Goal: Answer question/provide support

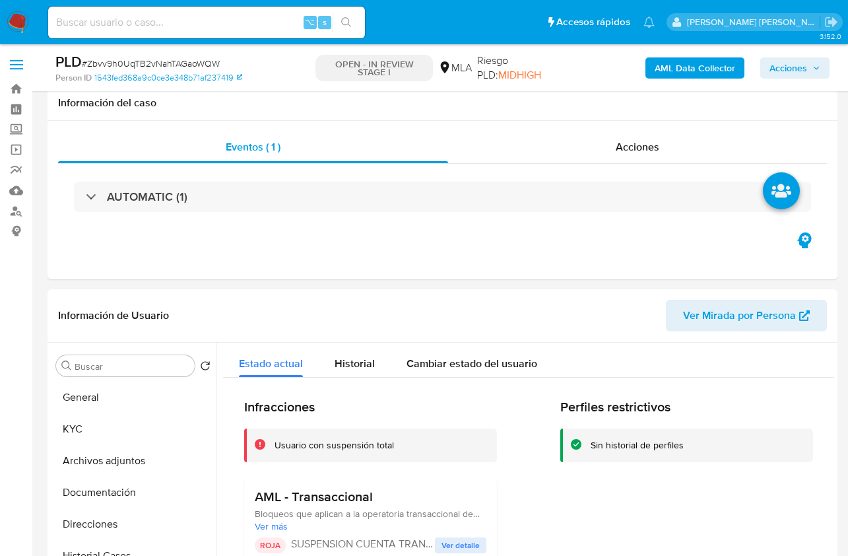
select select "10"
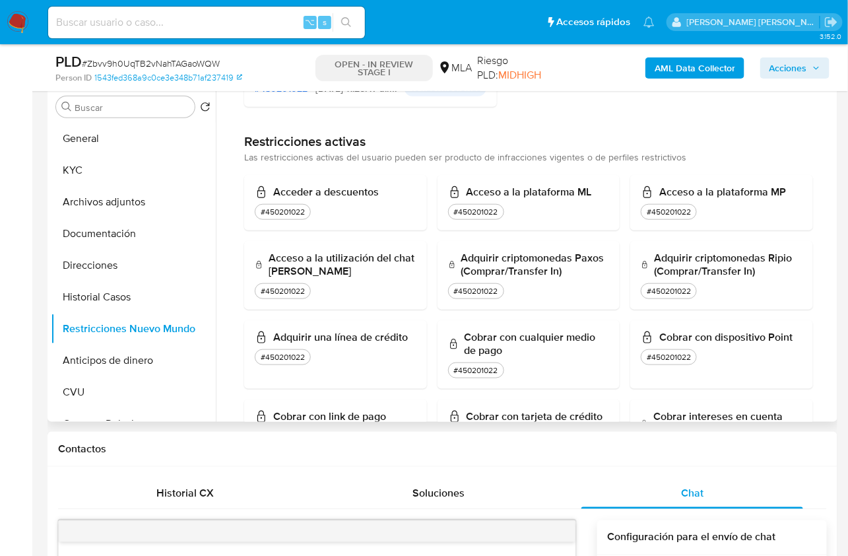
scroll to position [221, 0]
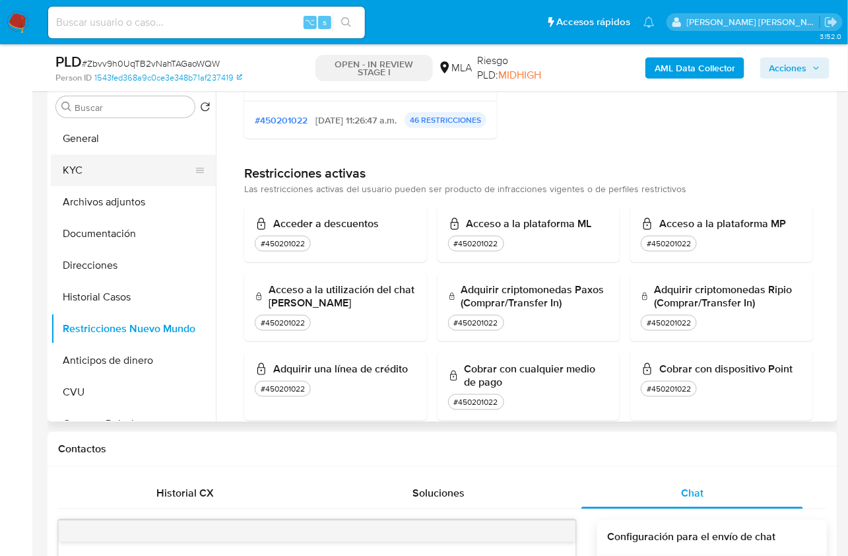
click at [83, 168] on button "KYC" at bounding box center [128, 170] width 154 height 32
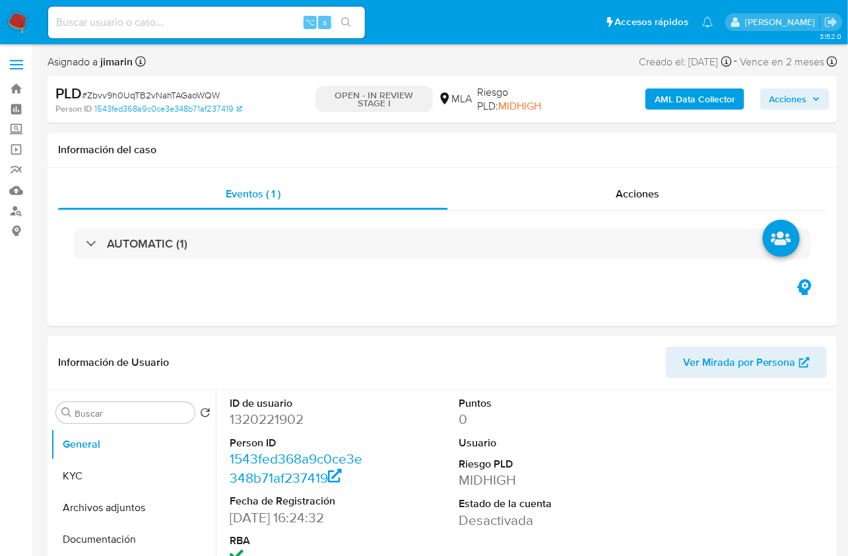
select select "10"
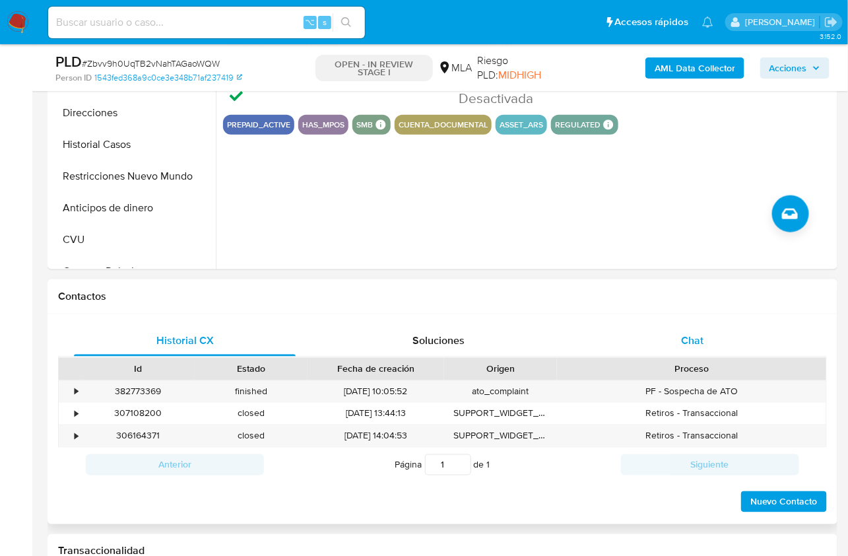
click at [714, 339] on div "Chat" at bounding box center [693, 341] width 222 height 32
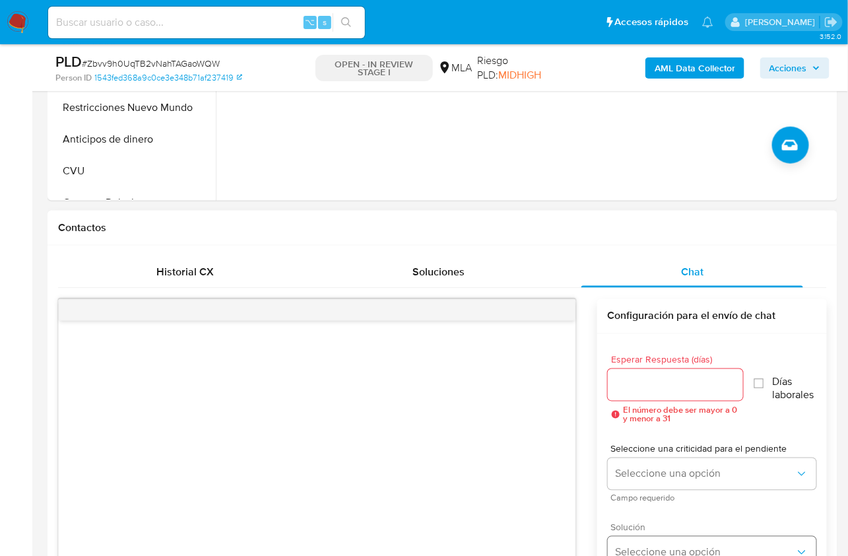
scroll to position [647, 0]
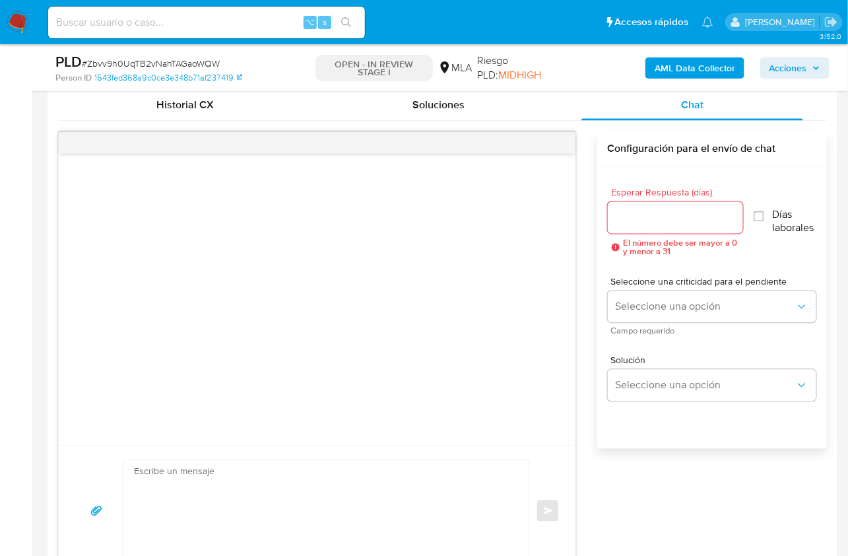
click at [420, 468] on textarea at bounding box center [323, 511] width 378 height 102
paste textarea "Lore , Ip dolorsi am con adipiscinge seddoeiusmo te in utlabo et Dolorem Aliq, …"
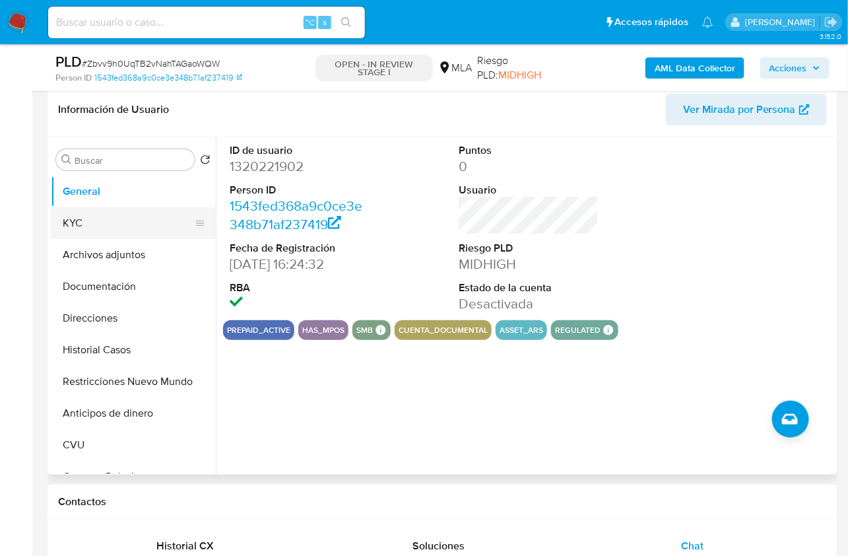
scroll to position [205, 0]
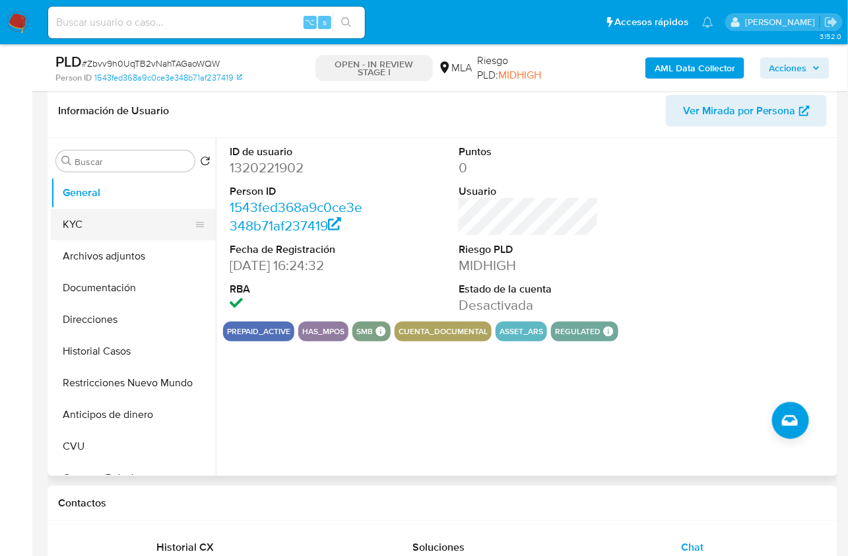
click at [115, 219] on button "KYC" at bounding box center [128, 225] width 154 height 32
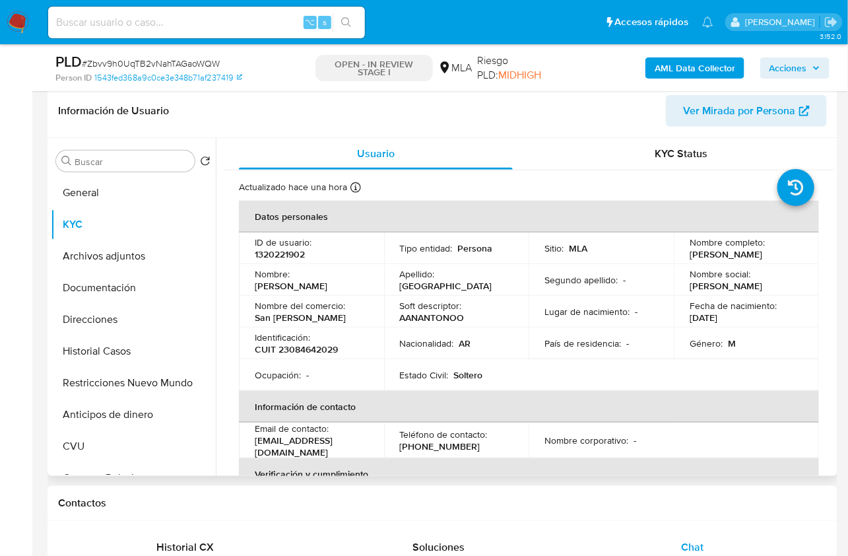
click at [714, 258] on p "Eduardo Oviedo" at bounding box center [726, 254] width 73 height 12
copy p "Eduardo"
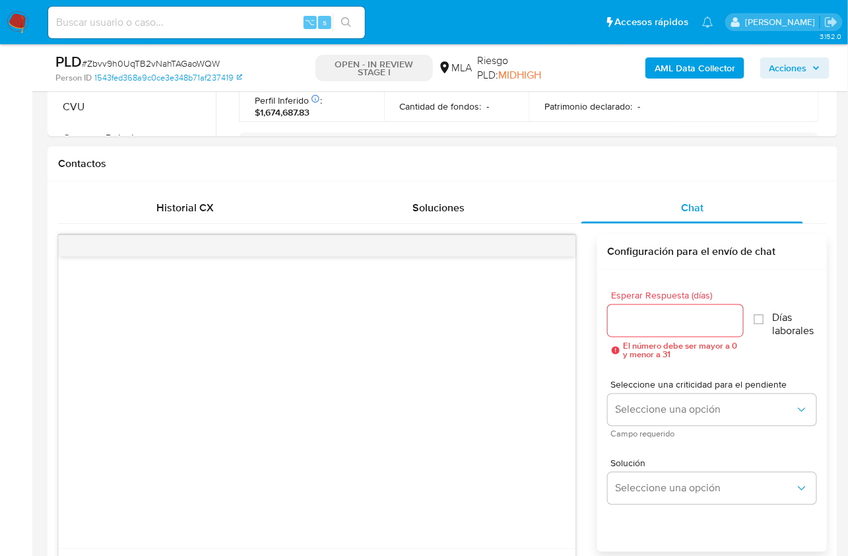
scroll to position [699, 0]
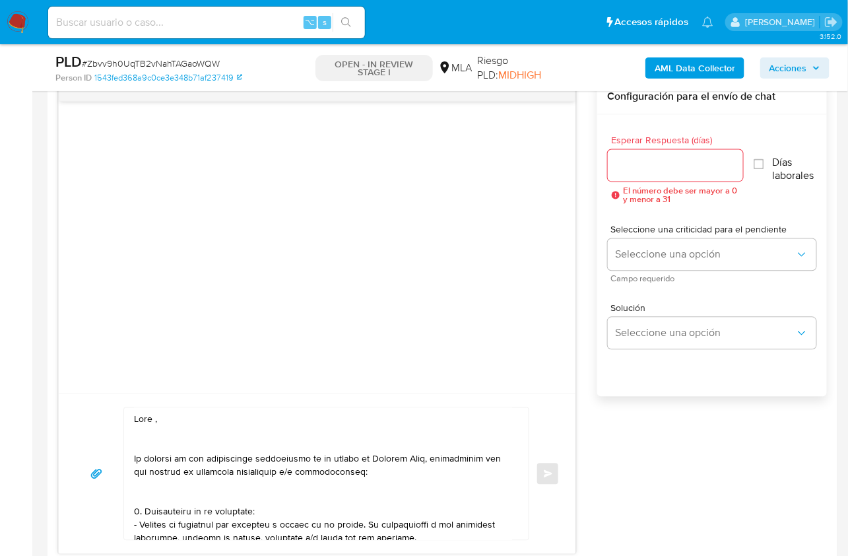
click at [154, 422] on textarea at bounding box center [323, 474] width 378 height 132
paste textarea "Eduardo"
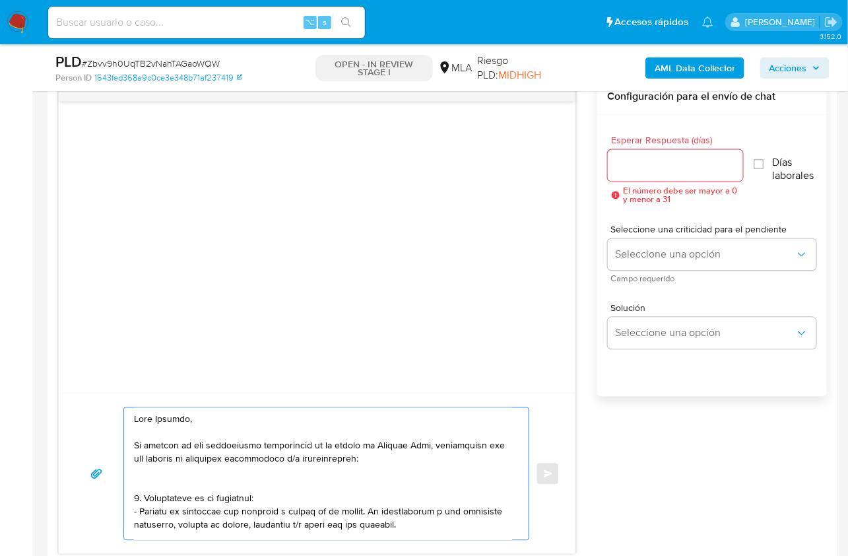
click at [430, 442] on textarea at bounding box center [323, 474] width 378 height 132
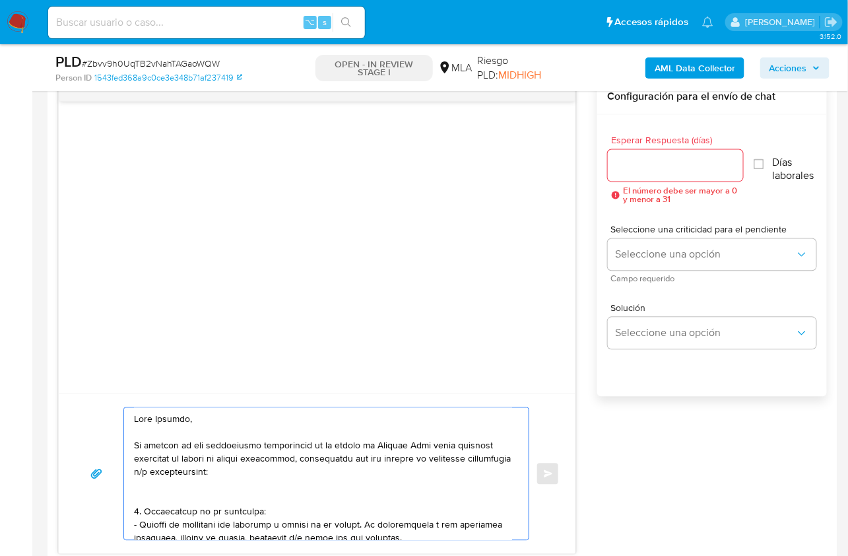
click at [277, 498] on textarea at bounding box center [323, 474] width 378 height 132
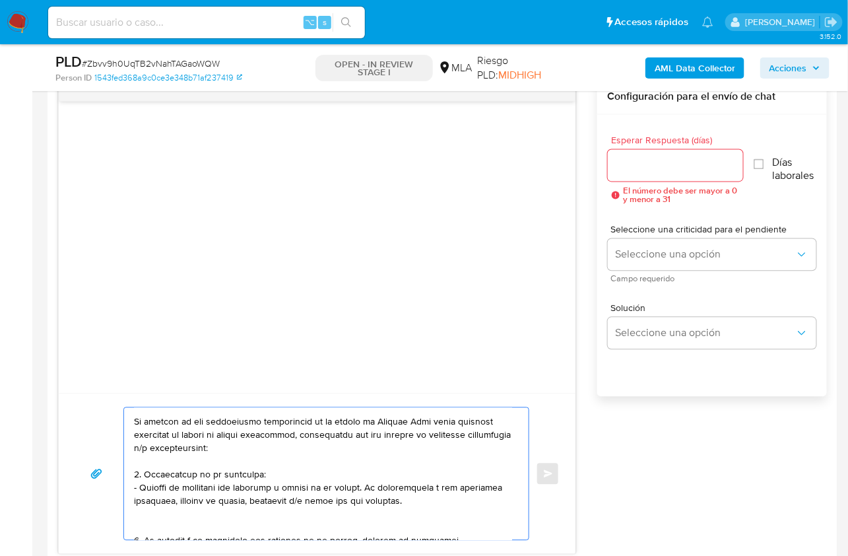
click at [184, 519] on textarea at bounding box center [323, 474] width 378 height 132
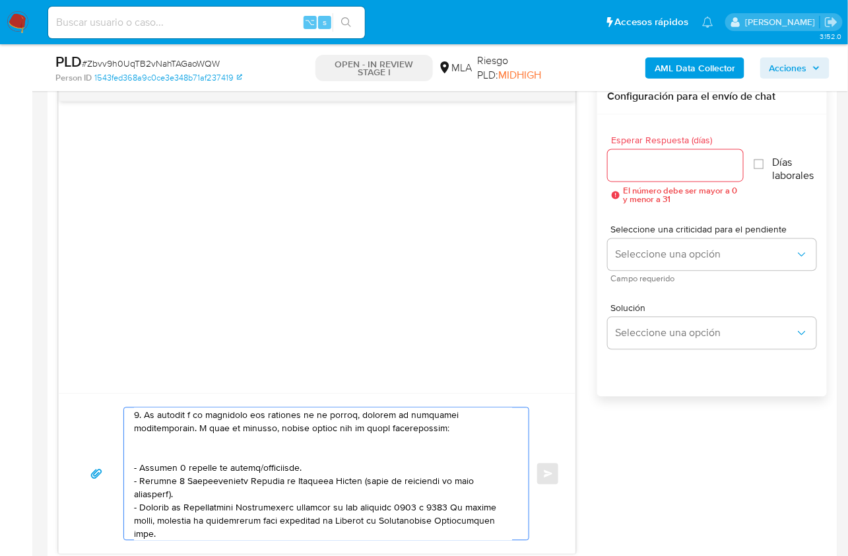
scroll to position [110, 0]
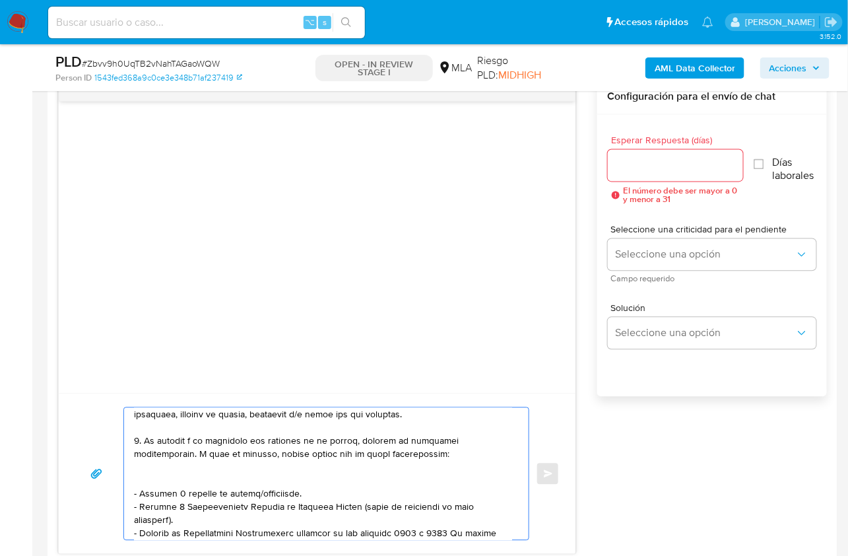
click at [154, 473] on textarea at bounding box center [323, 474] width 378 height 132
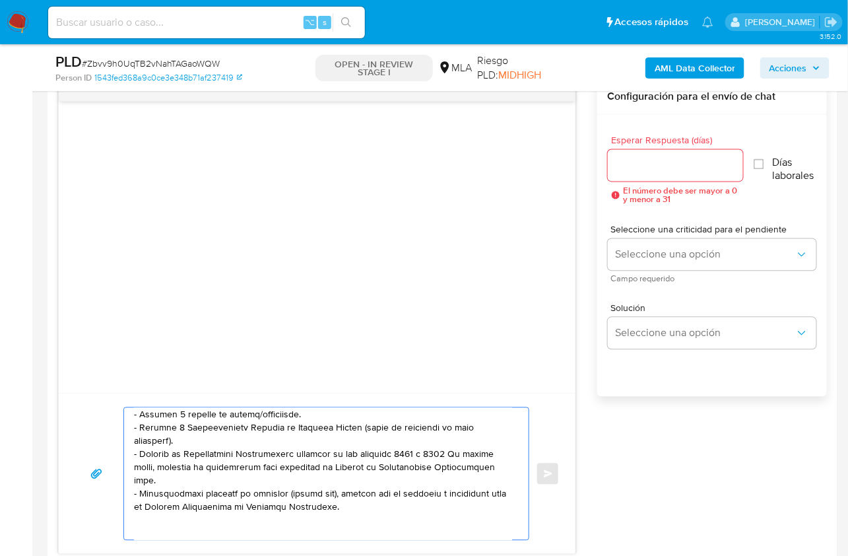
scroll to position [179, 0]
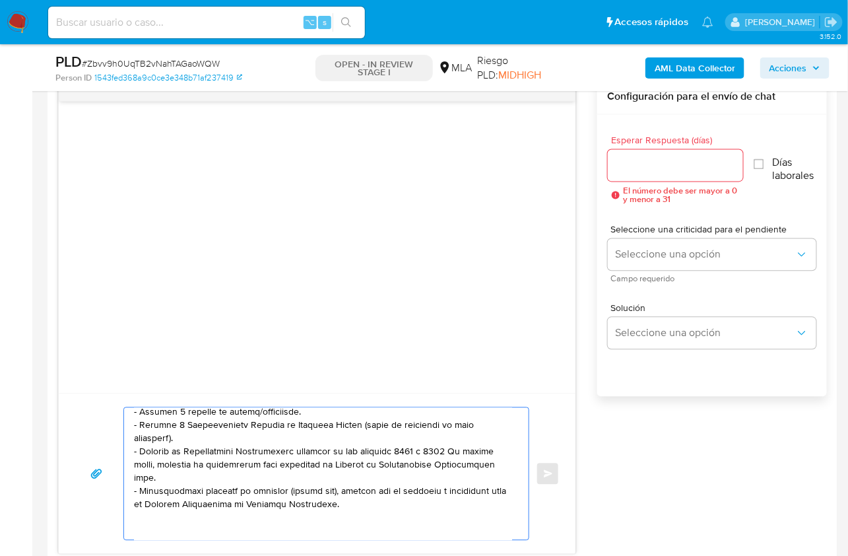
drag, startPoint x: 312, startPoint y: 494, endPoint x: 129, endPoint y: 482, distance: 182.6
click at [129, 482] on div at bounding box center [323, 474] width 398 height 132
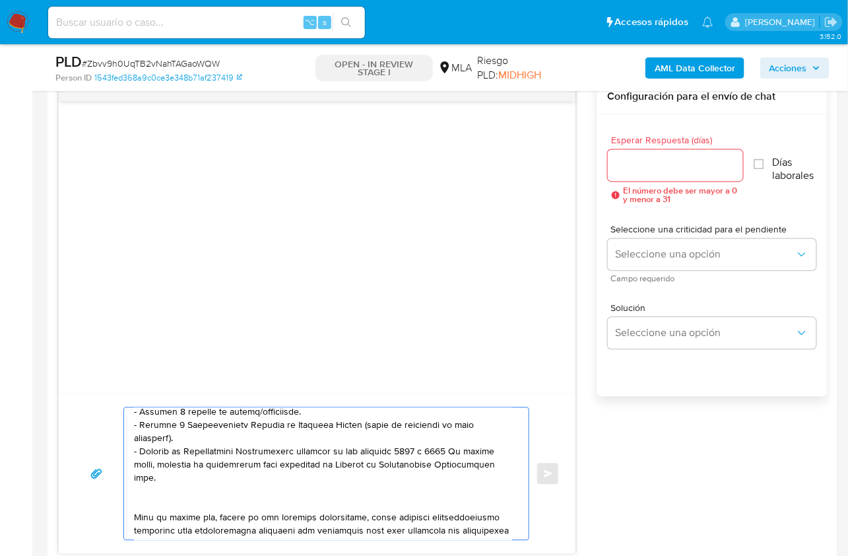
click at [154, 497] on textarea at bounding box center [323, 474] width 378 height 132
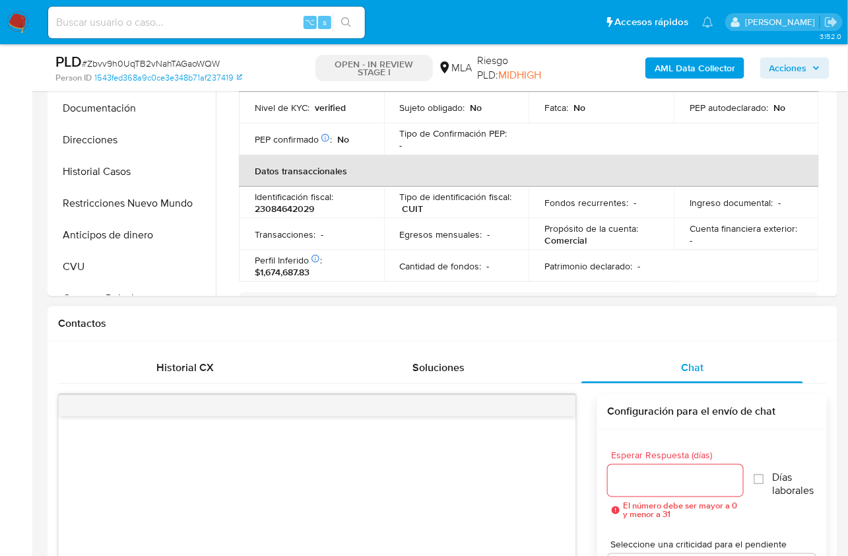
scroll to position [318, 0]
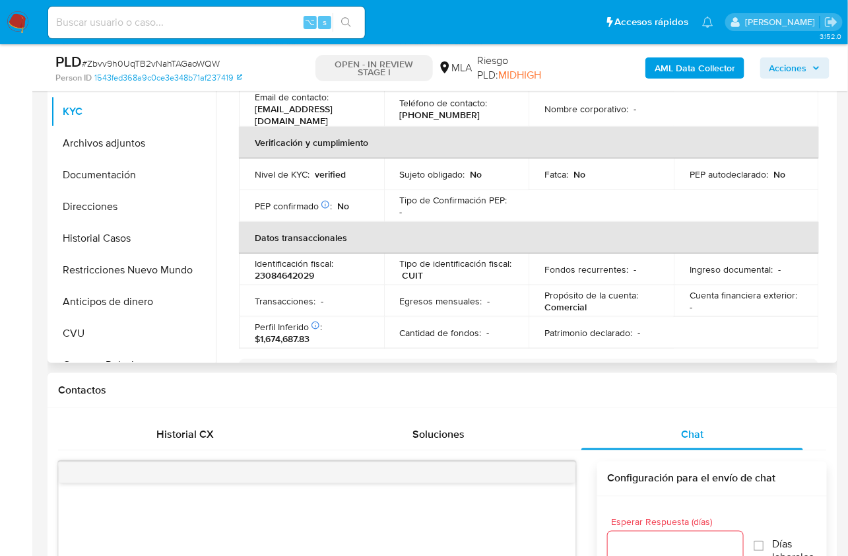
click at [265, 269] on p "23084642029" at bounding box center [284, 275] width 59 height 12
click at [265, 270] on p "23084642029" at bounding box center [284, 275] width 59 height 12
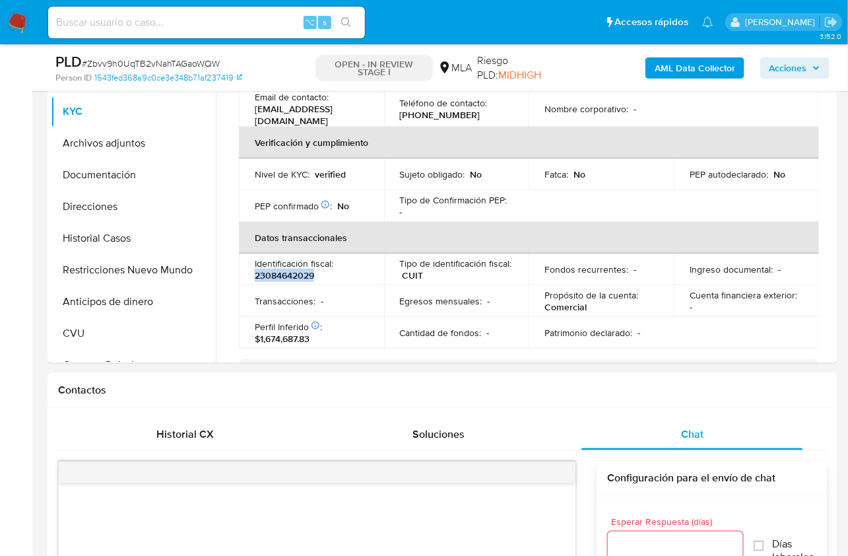
copy p "23084642029"
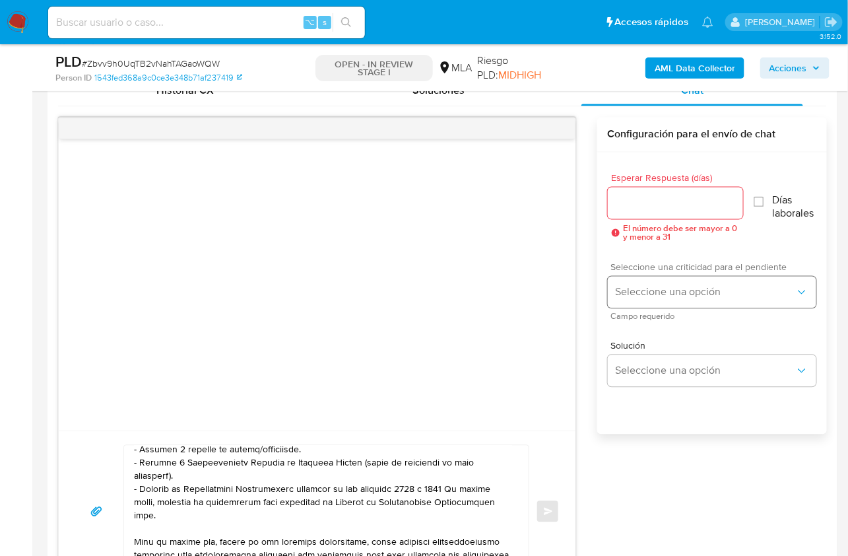
scroll to position [700, 0]
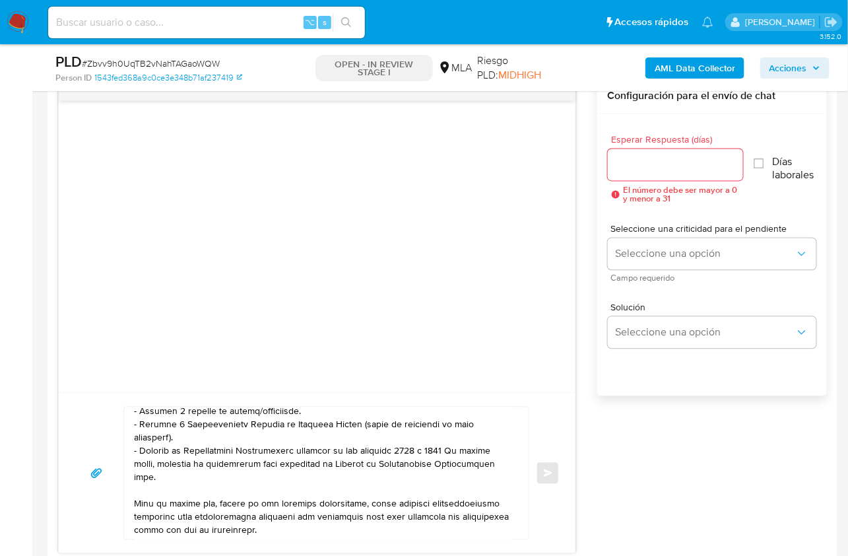
click at [166, 475] on textarea at bounding box center [323, 473] width 378 height 132
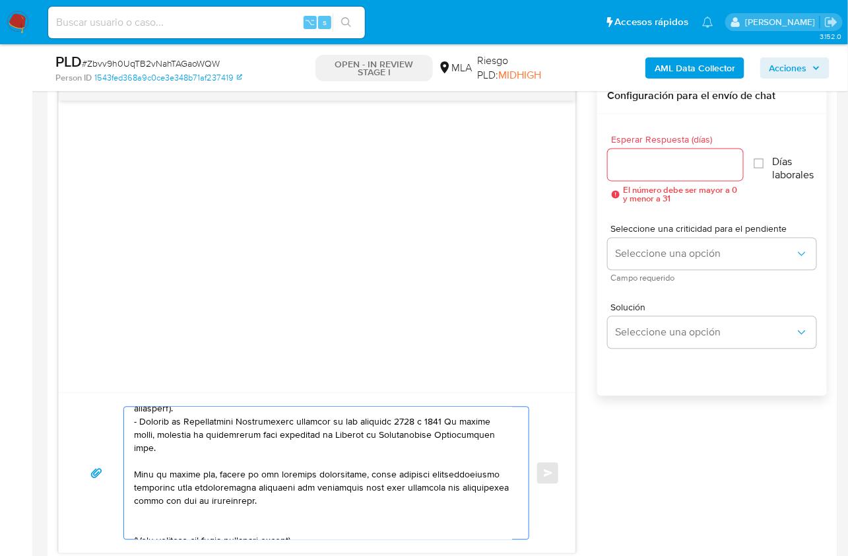
scroll to position [214, 0]
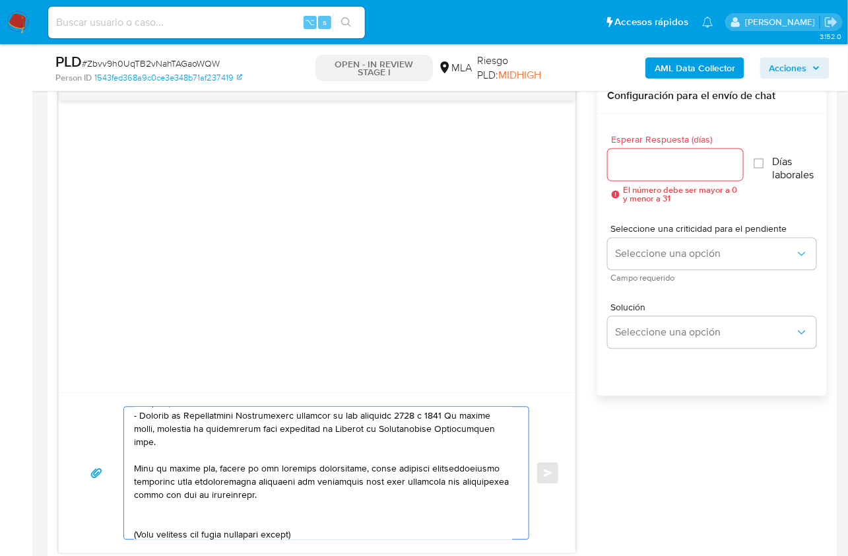
click at [174, 520] on textarea at bounding box center [323, 473] width 378 height 132
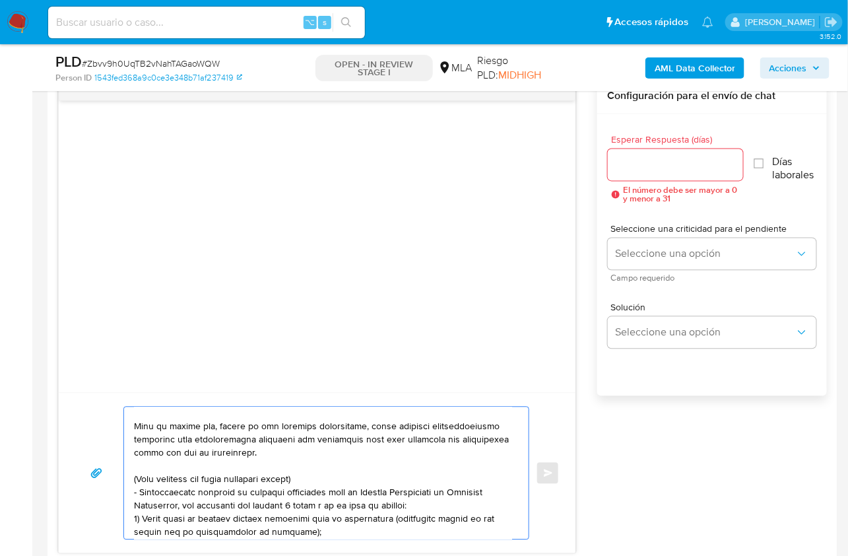
scroll to position [262, 0]
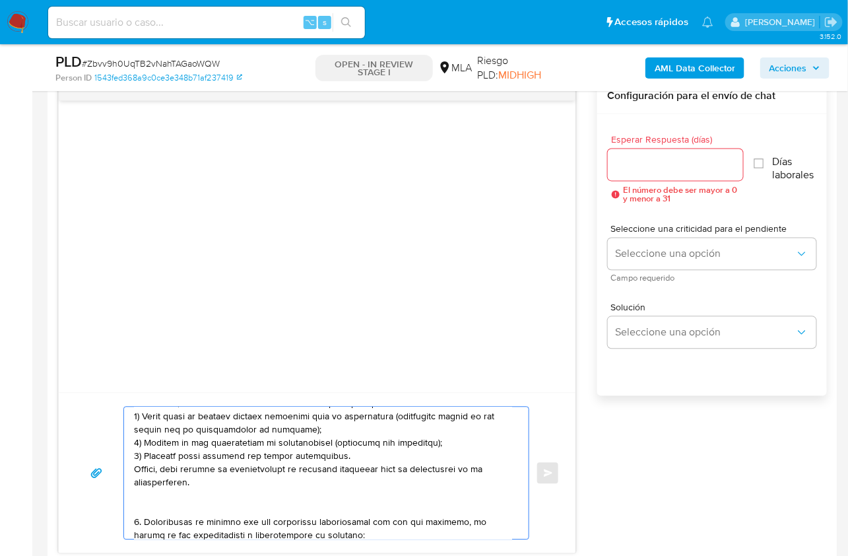
drag, startPoint x: 133, startPoint y: 474, endPoint x: 218, endPoint y: 487, distance: 85.4
click at [218, 486] on textarea at bounding box center [323, 473] width 378 height 132
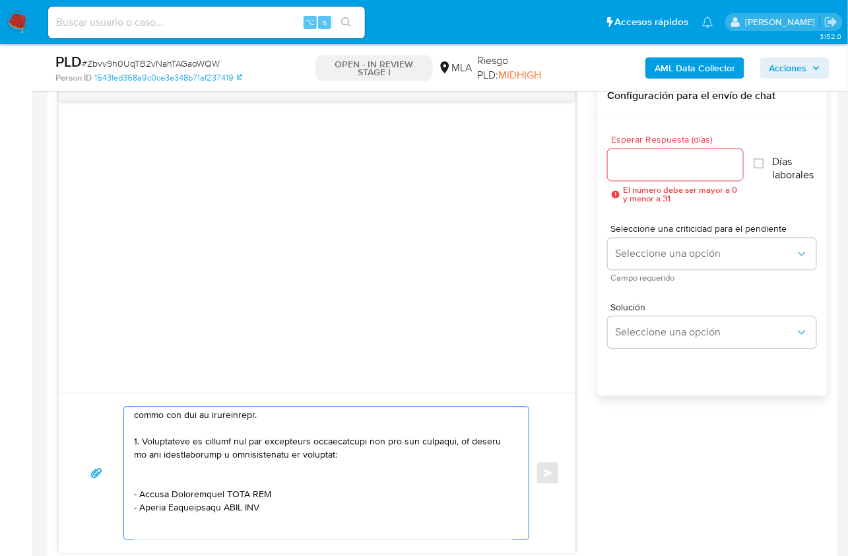
scroll to position [312, 0]
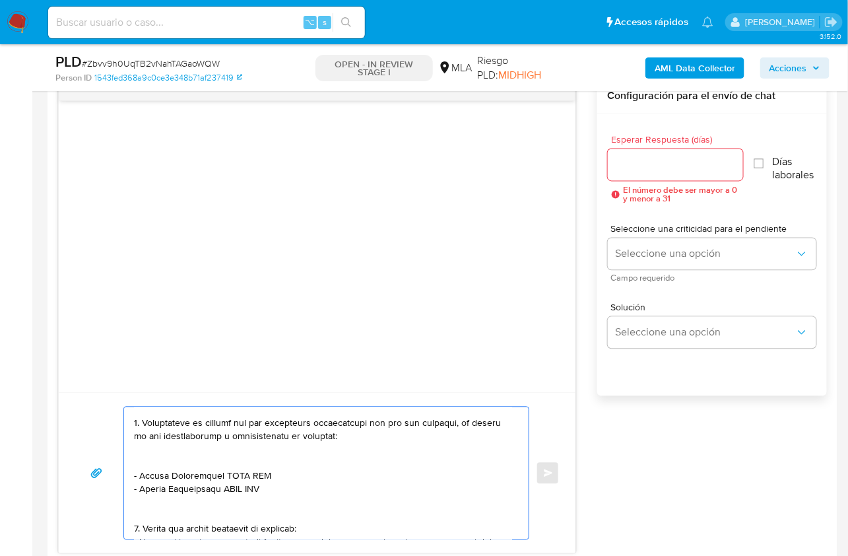
click at [146, 468] on textarea at bounding box center [323, 473] width 378 height 132
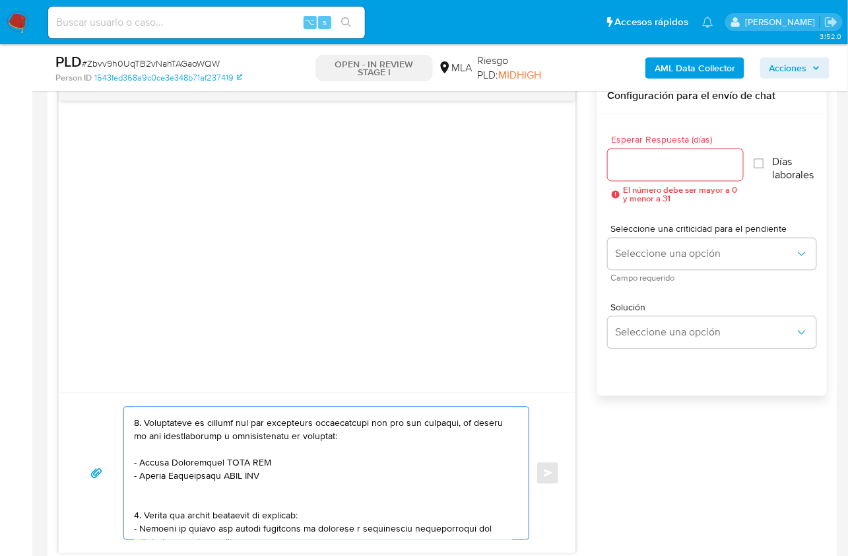
drag, startPoint x: 140, startPoint y: 463, endPoint x: 221, endPoint y: 463, distance: 81.2
click at [221, 463] on textarea at bounding box center [323, 473] width 378 height 132
paste textarea "Amelia Dolores Oviedo"
click at [265, 460] on textarea at bounding box center [323, 473] width 378 height 132
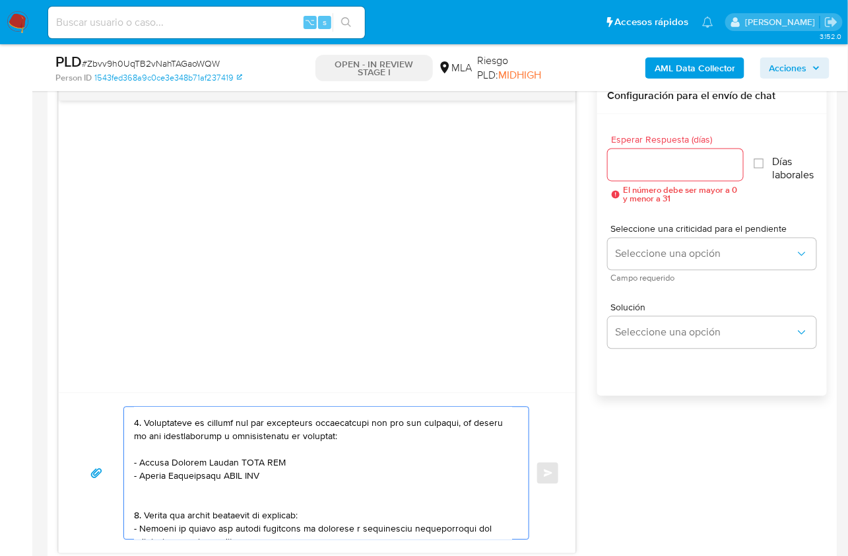
paste textarea "23289419934"
drag, startPoint x: 139, startPoint y: 475, endPoint x: 222, endPoint y: 475, distance: 83.2
click at [222, 475] on textarea at bounding box center [323, 473] width 378 height 132
paste textarea "Rita Yolanda Garcia"
click at [251, 474] on textarea at bounding box center [323, 473] width 378 height 132
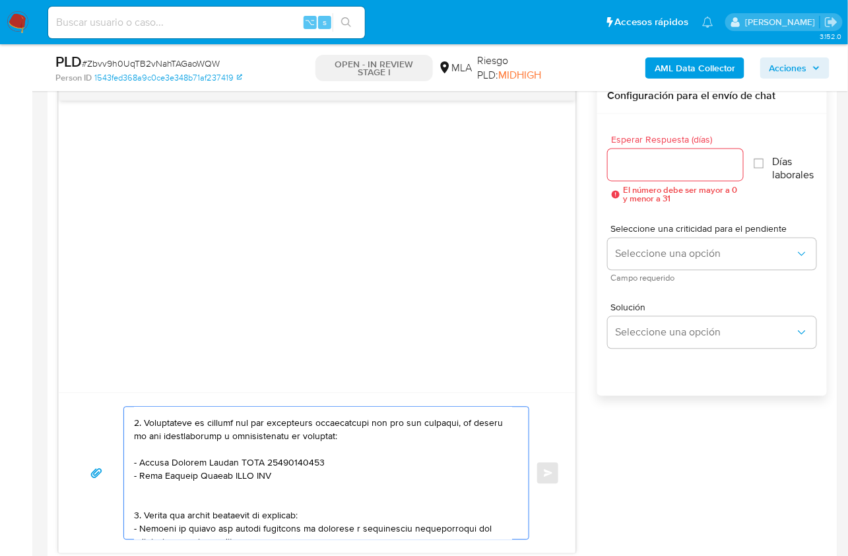
click at [251, 474] on textarea at bounding box center [323, 473] width 378 height 132
paste textarea "27106717236"
paste textarea "Gustavo Matias,robledo"
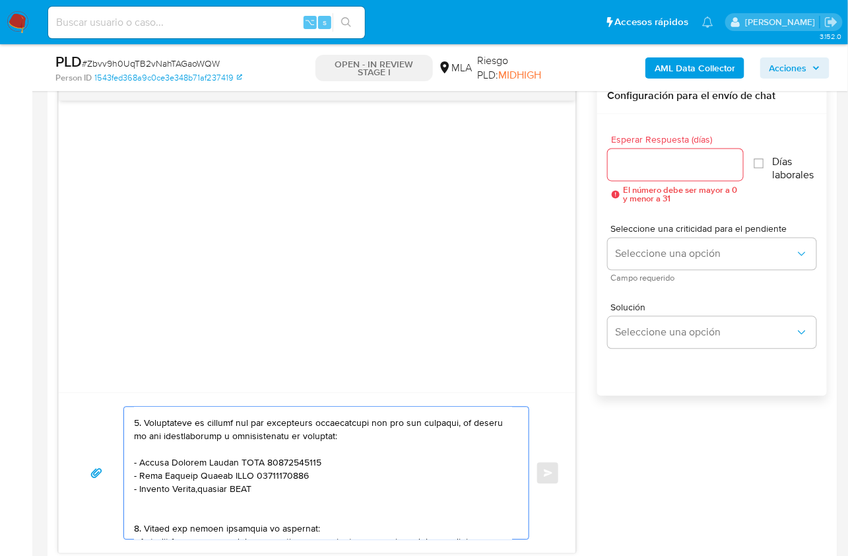
paste textarea "20360699499"
paste textarea "Cristian Ramon Oviedo"
paste textarea "20332303849"
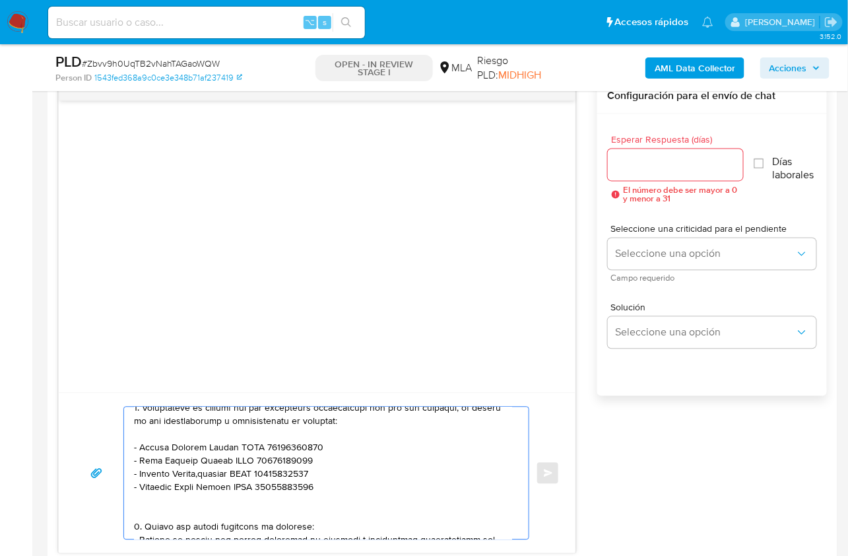
scroll to position [315, 0]
click at [162, 523] on textarea at bounding box center [323, 473] width 378 height 132
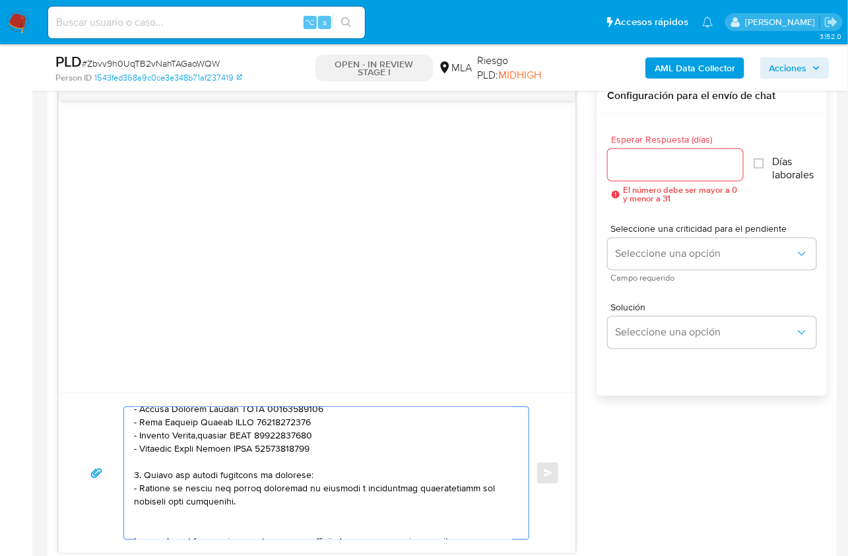
scroll to position [388, 0]
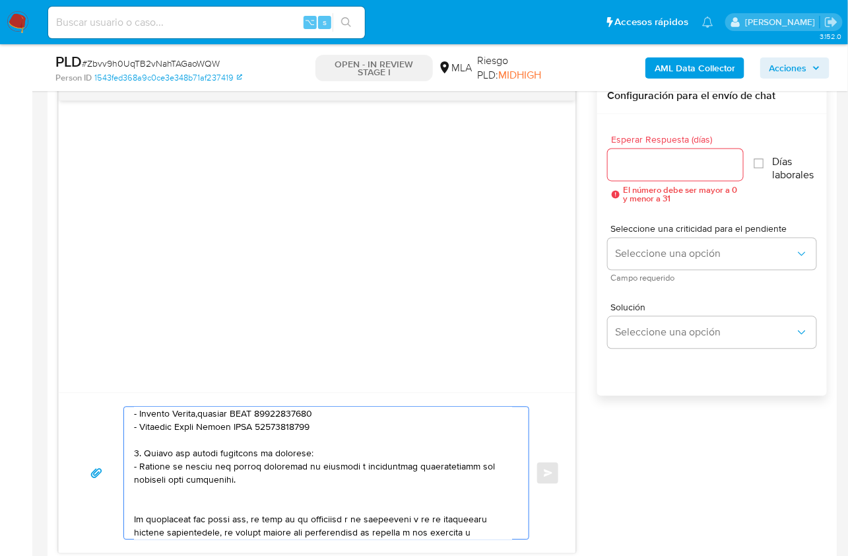
drag, startPoint x: 236, startPoint y: 473, endPoint x: 119, endPoint y: 444, distance: 121.0
click at [119, 444] on div "Enviar" at bounding box center [317, 473] width 485 height 133
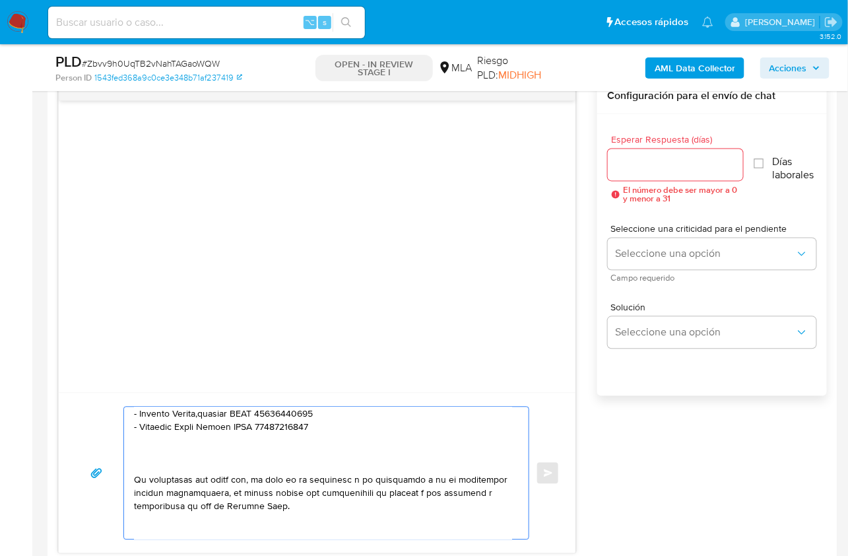
click at [144, 461] on textarea at bounding box center [323, 473] width 378 height 132
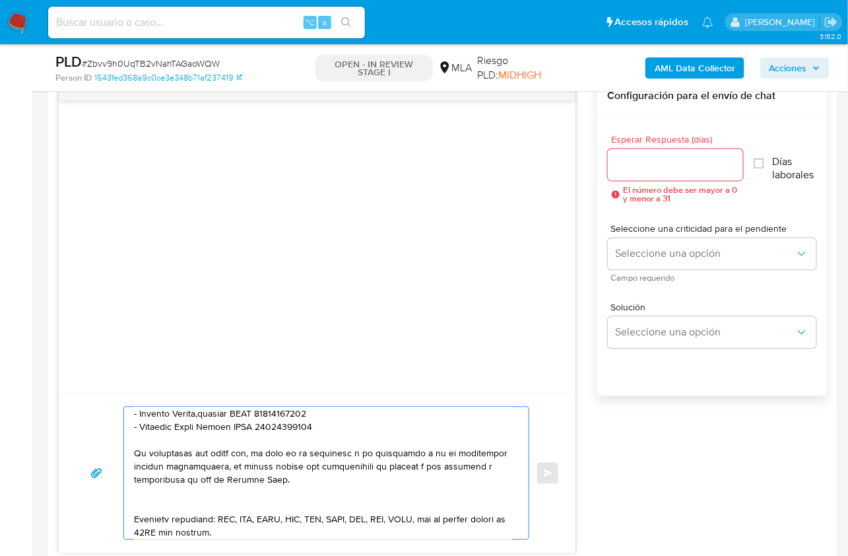
click at [290, 465] on textarea at bounding box center [323, 473] width 378 height 132
click at [217, 487] on textarea at bounding box center [323, 473] width 378 height 132
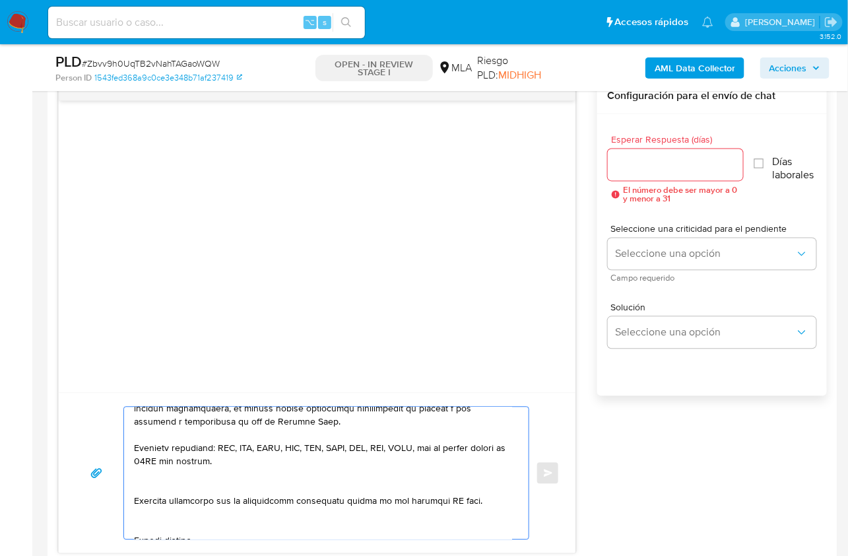
scroll to position [479, 0]
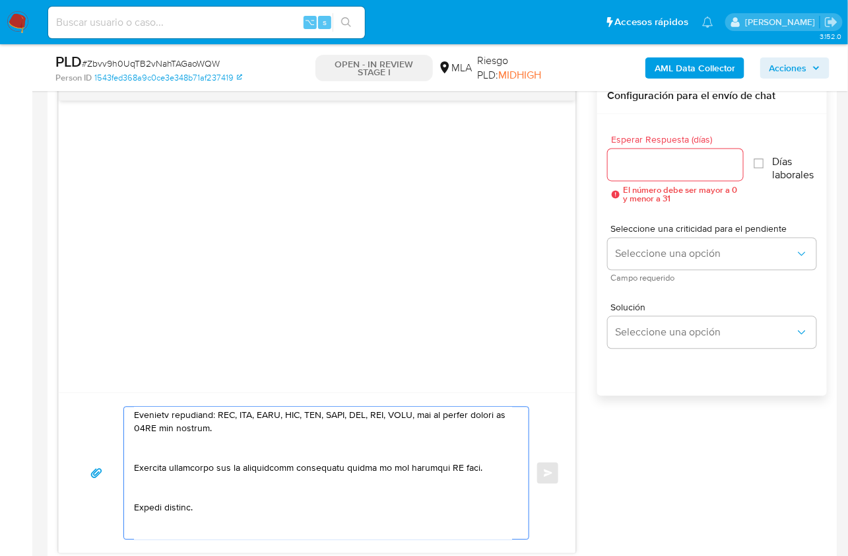
click at [168, 456] on textarea at bounding box center [323, 473] width 378 height 132
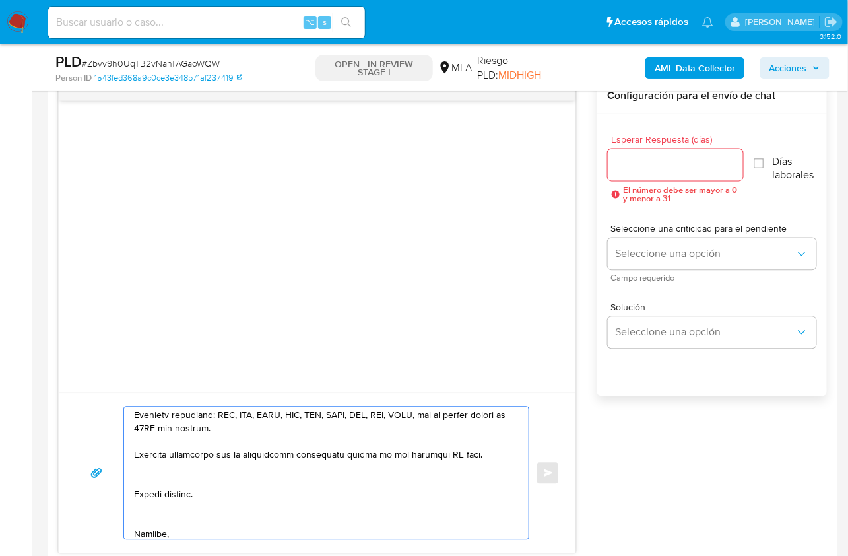
drag, startPoint x: 476, startPoint y: 457, endPoint x: 394, endPoint y: 454, distance: 81.9
click at [394, 454] on textarea at bounding box center [323, 473] width 378 height 132
click at [201, 476] on textarea at bounding box center [323, 473] width 378 height 132
click at [149, 506] on textarea at bounding box center [323, 473] width 378 height 132
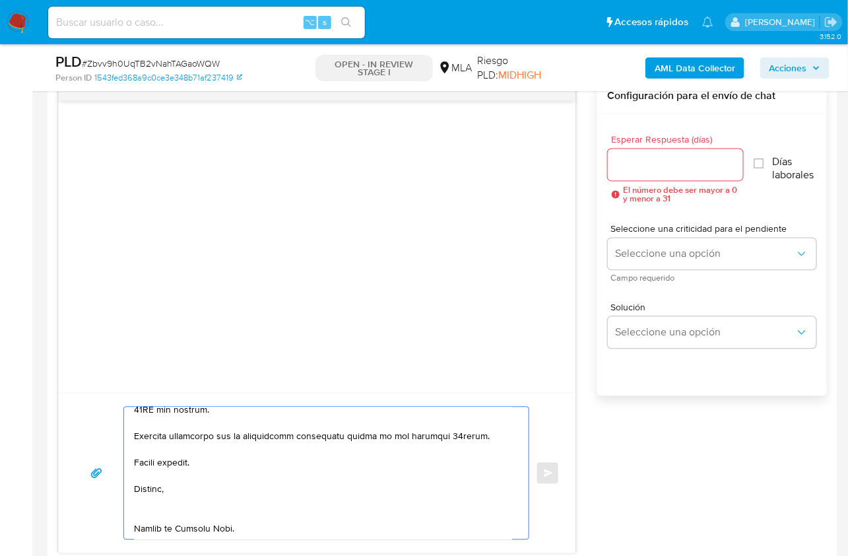
scroll to position [534, 0]
click at [158, 504] on textarea at bounding box center [323, 473] width 378 height 132
click at [156, 454] on textarea at bounding box center [323, 473] width 378 height 132
click at [154, 468] on textarea at bounding box center [323, 473] width 378 height 132
click at [154, 474] on textarea at bounding box center [323, 473] width 378 height 132
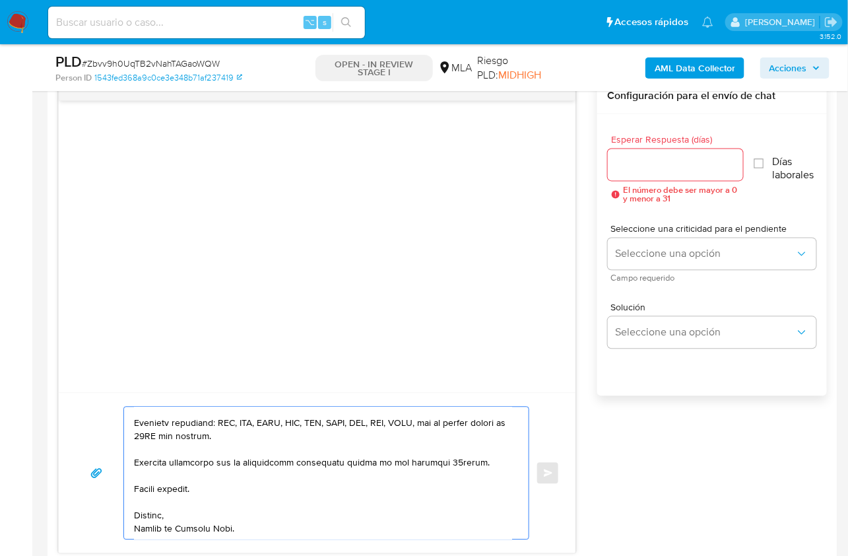
click at [154, 512] on textarea at bounding box center [323, 473] width 378 height 132
click at [153, 533] on textarea at bounding box center [323, 473] width 378 height 132
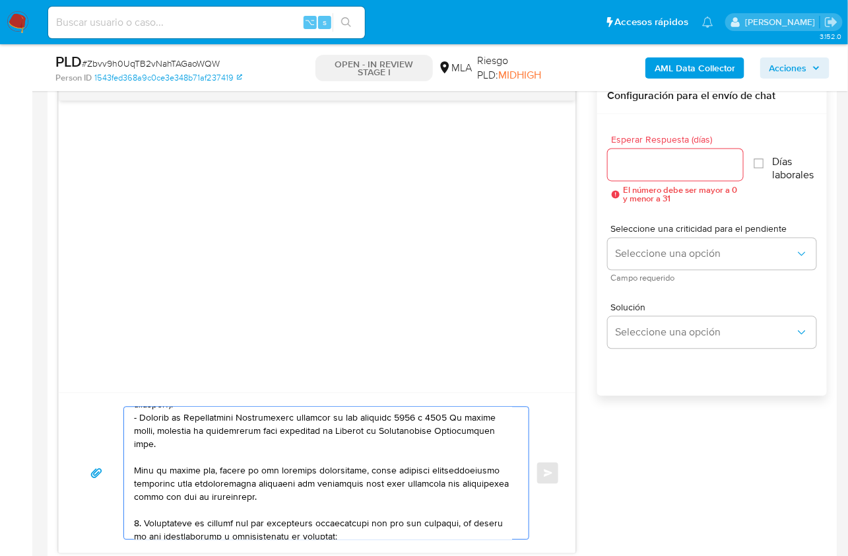
scroll to position [0, 0]
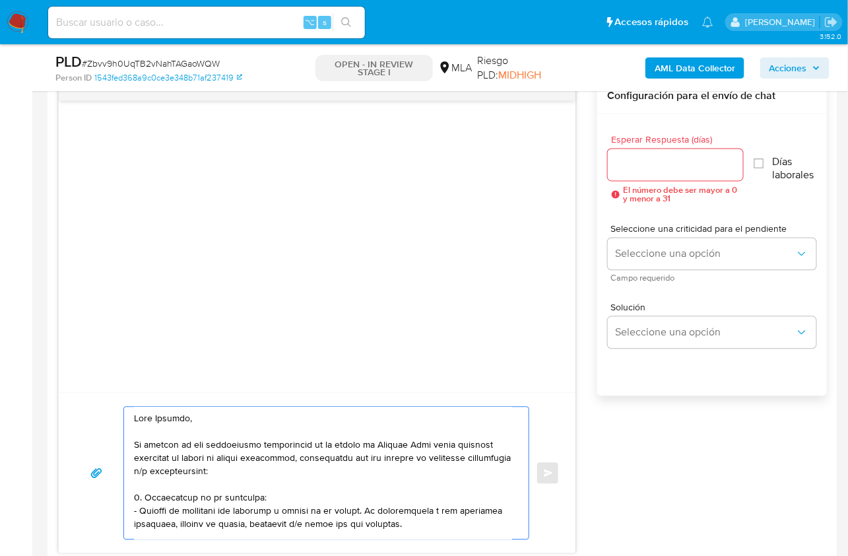
type textarea "Hola Eduardo, En función de las operaciones registradas en tu cuenta de Mercado…"
click at [628, 158] on input "Esperar Respuesta (días)" at bounding box center [676, 164] width 136 height 17
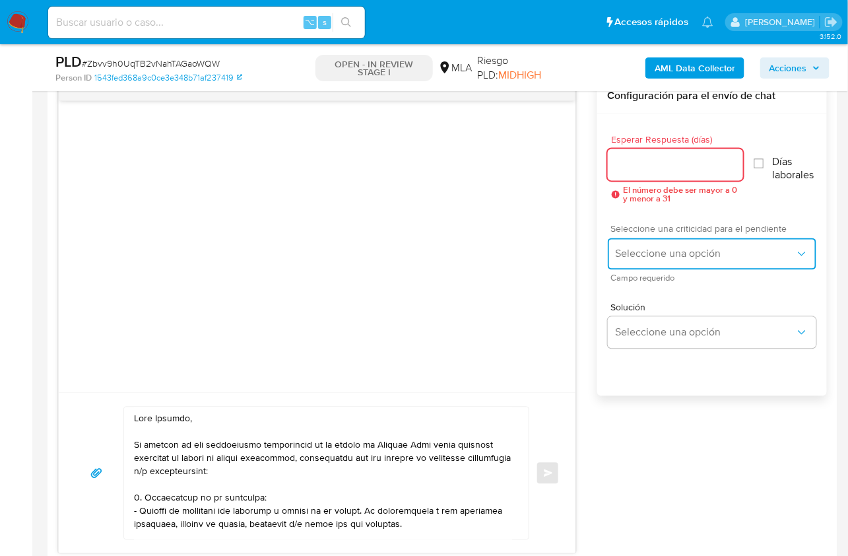
click at [643, 255] on span "Seleccione una opción" at bounding box center [706, 254] width 180 height 13
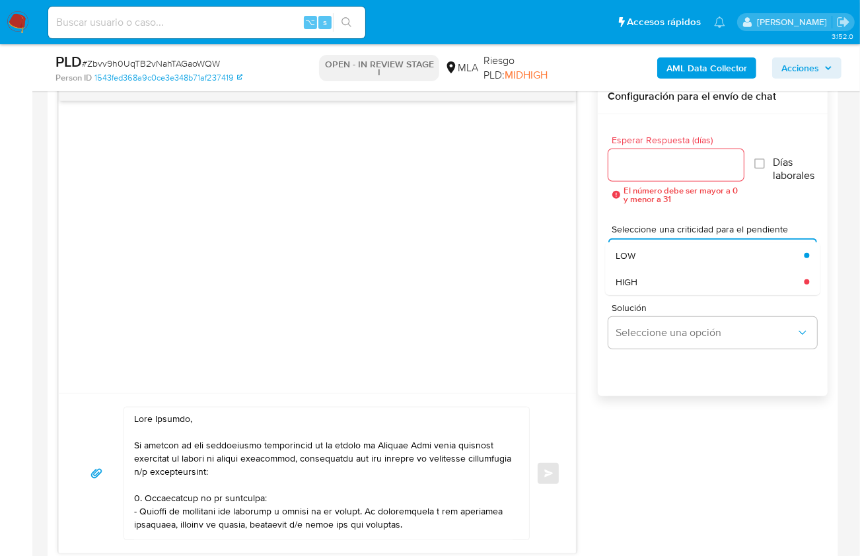
click at [647, 168] on input "Esperar Respuesta (días)" at bounding box center [676, 164] width 136 height 17
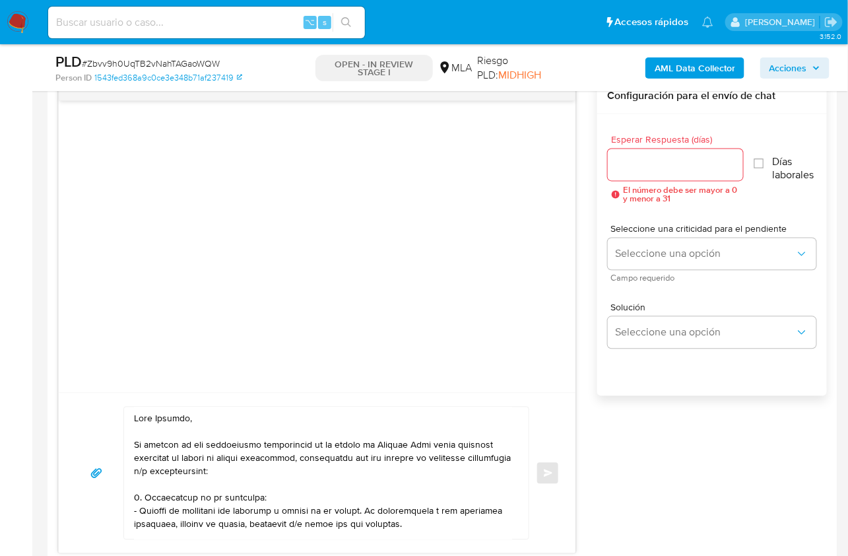
click at [638, 186] on span "El número debe ser mayor a 0 y menor a 31" at bounding box center [684, 194] width 120 height 17
click at [644, 173] on div at bounding box center [676, 165] width 136 height 32
click at [645, 160] on input "Esperar Respuesta (días)" at bounding box center [676, 164] width 136 height 17
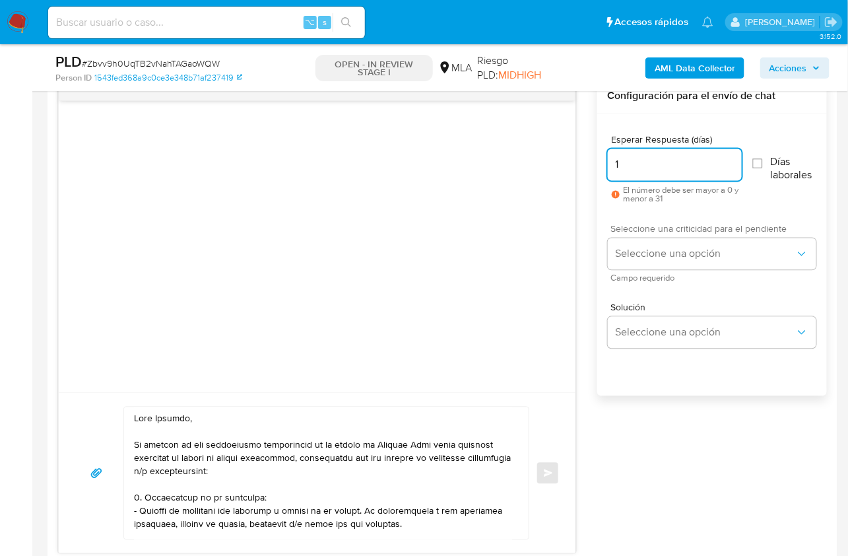
type input "1"
click at [644, 235] on div "Seleccione una criticidad para el pendiente Seleccione una opción Campo requeri…" at bounding box center [712, 252] width 209 height 57
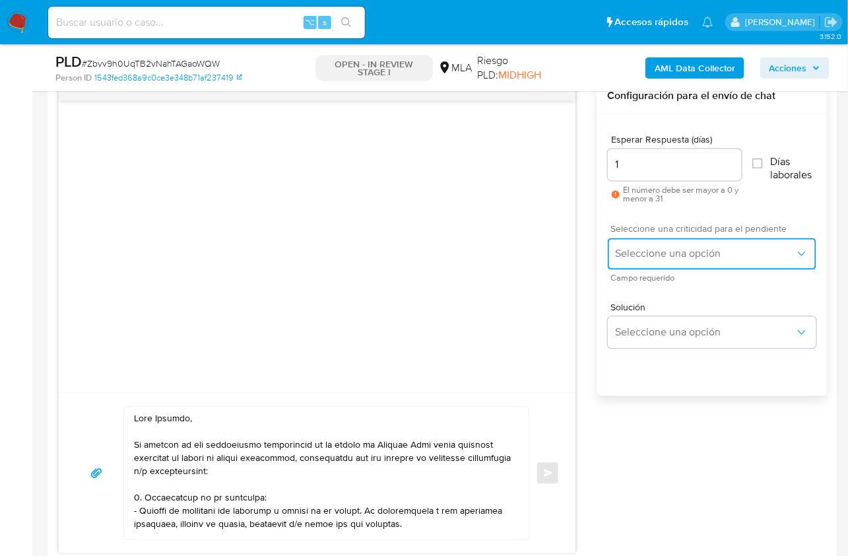
click at [646, 254] on span "Seleccione una opción" at bounding box center [706, 254] width 180 height 13
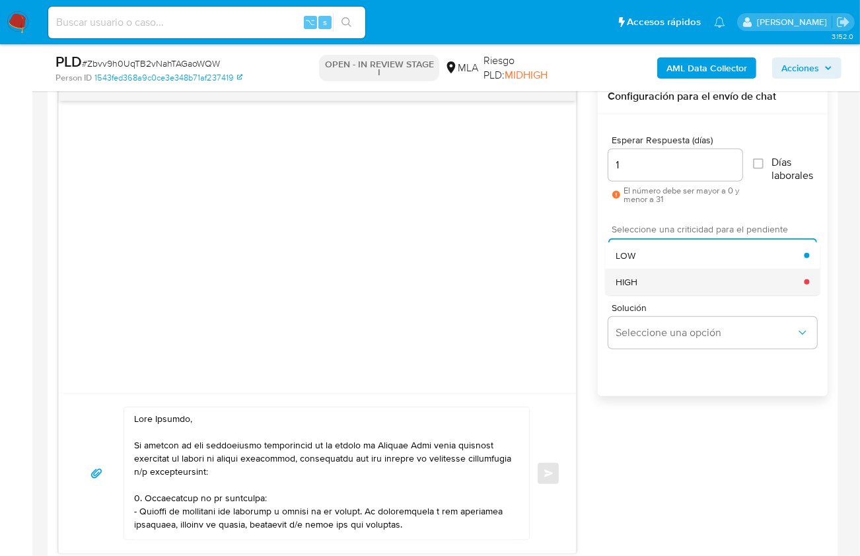
click at [647, 269] on div "HIGH" at bounding box center [709, 282] width 188 height 26
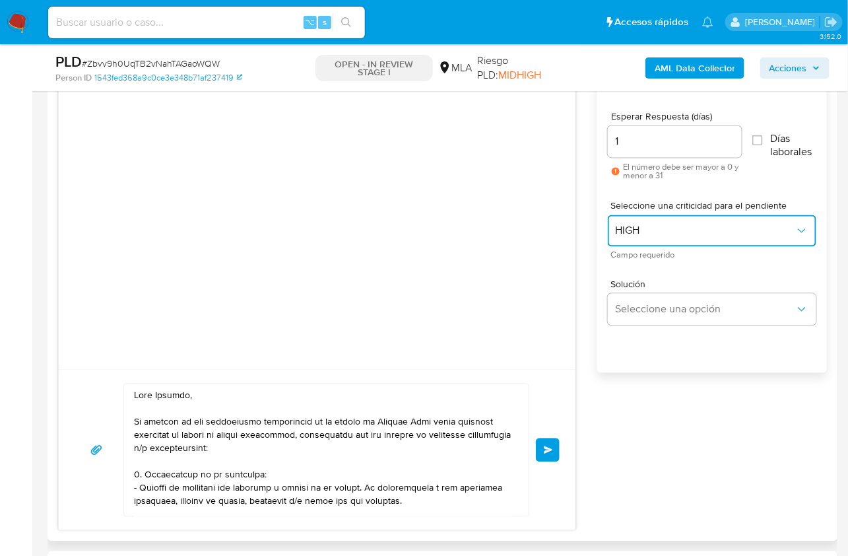
scroll to position [724, 0]
click at [553, 448] on span "Enviar" at bounding box center [548, 450] width 9 height 8
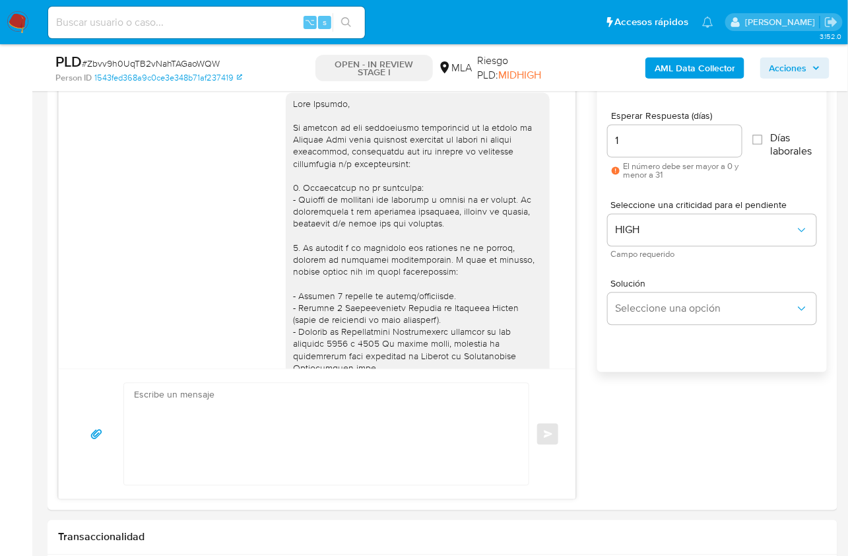
scroll to position [396, 0]
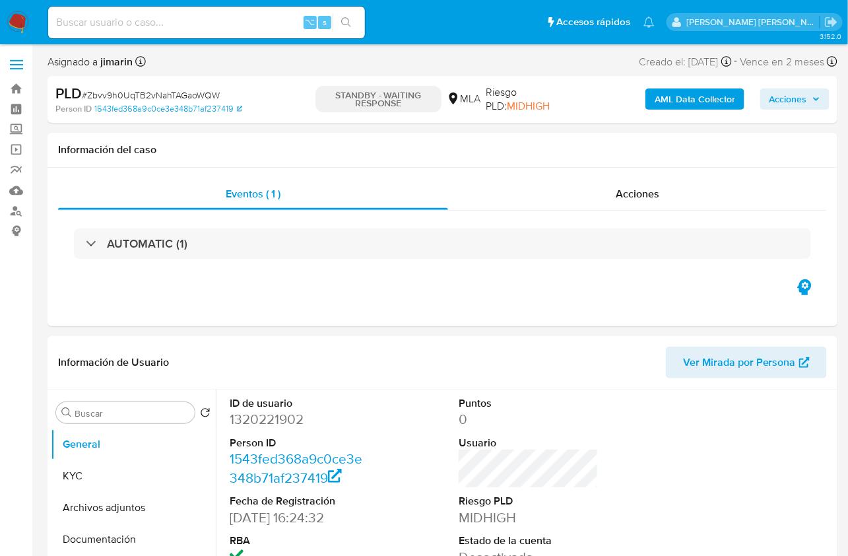
select select "10"
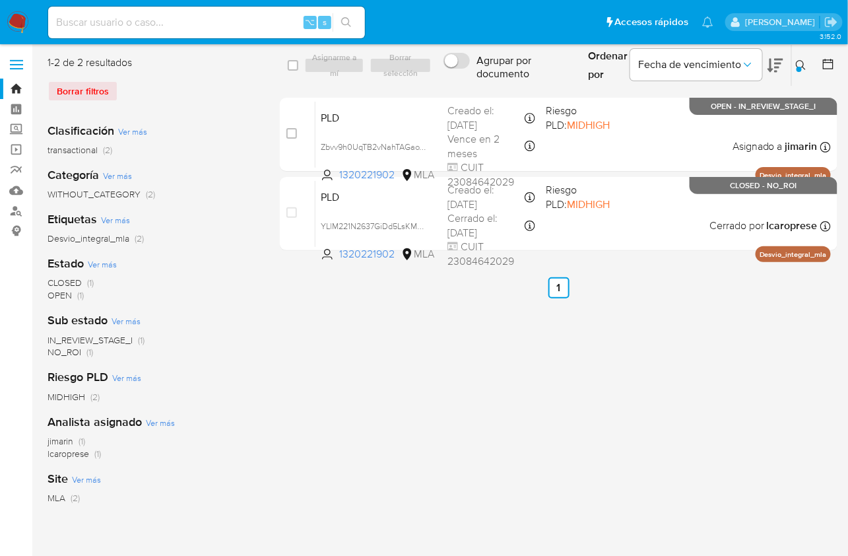
click at [801, 65] on icon at bounding box center [801, 65] width 11 height 11
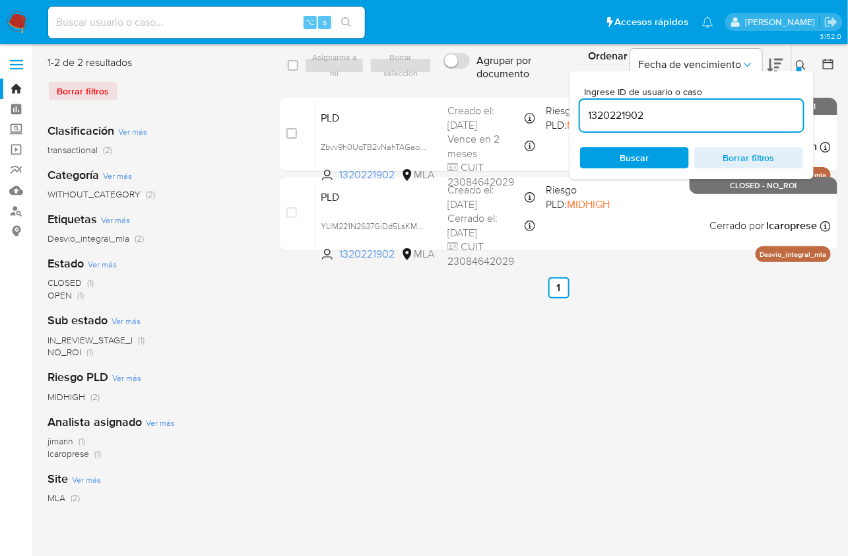
click at [742, 123] on div "1320221902" at bounding box center [691, 116] width 223 height 32
click at [742, 109] on input "1320221902" at bounding box center [691, 115] width 223 height 17
paste input "436029556"
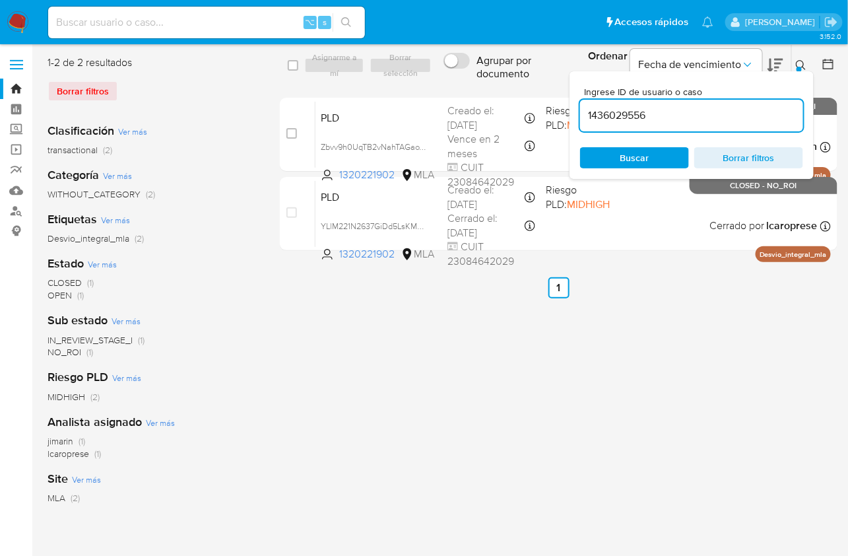
type input "1436029556"
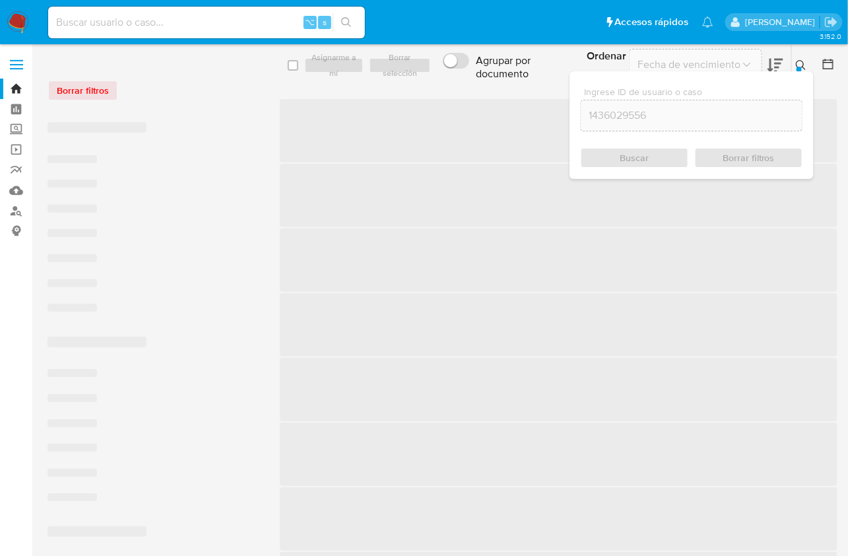
click at [803, 69] on icon at bounding box center [801, 65] width 11 height 11
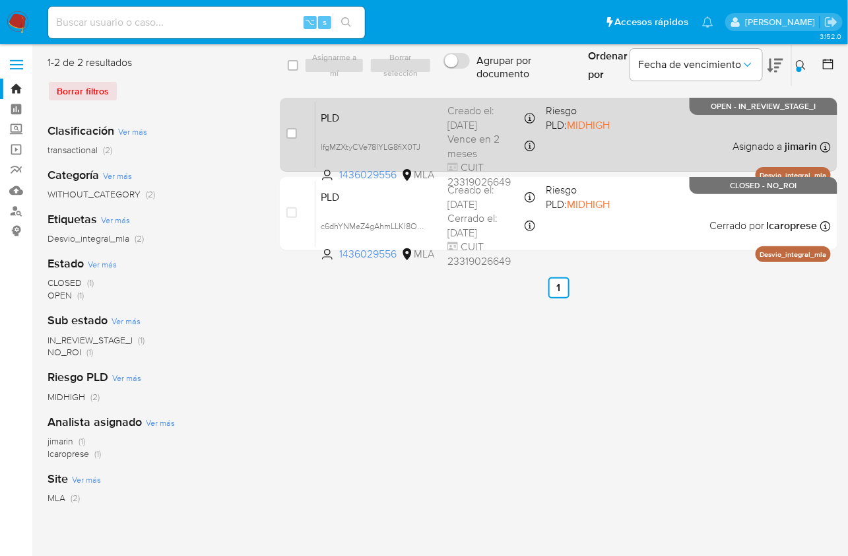
click at [736, 144] on span "Asignado a jimarin" at bounding box center [775, 146] width 85 height 15
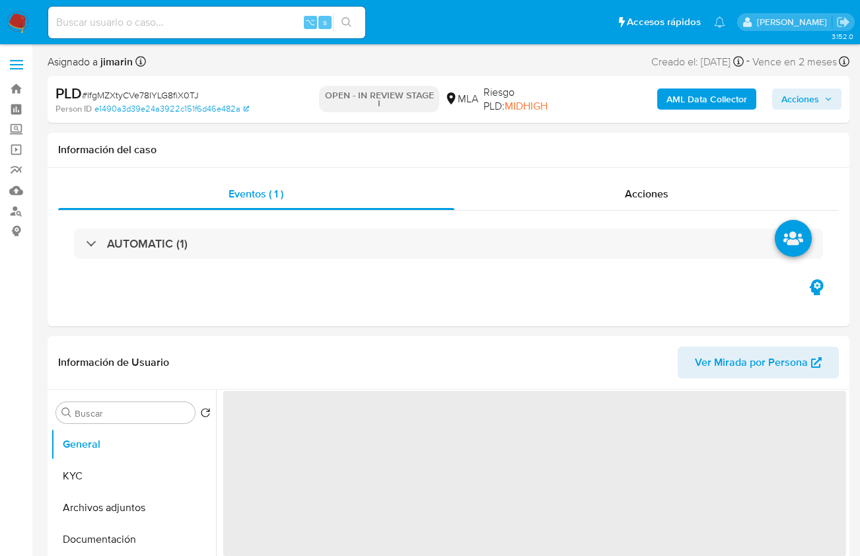
select select "10"
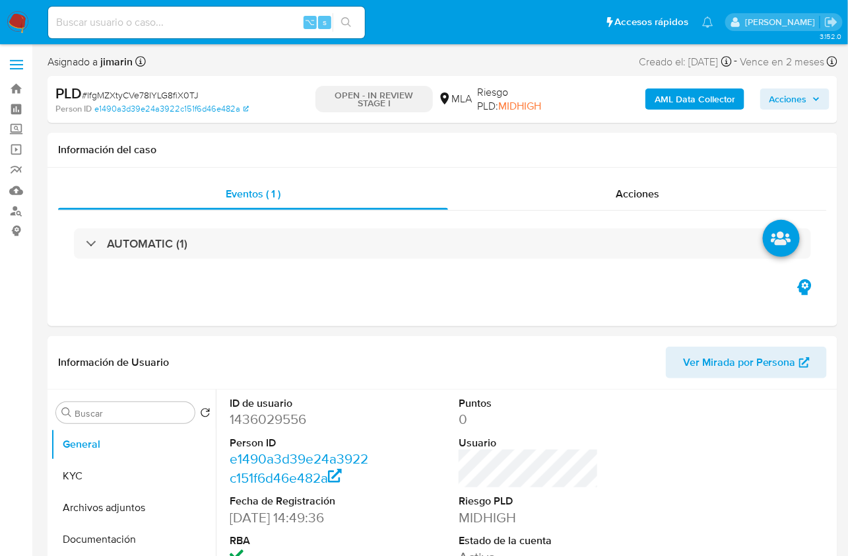
click at [187, 95] on span "# lfgMZXtyCVe78IYLG8fiX0TJ" at bounding box center [140, 94] width 117 height 13
copy span "lfgMZXtyCVe78IYLG8fiX0TJ"
click at [248, 426] on dd "1436029556" at bounding box center [300, 419] width 140 height 18
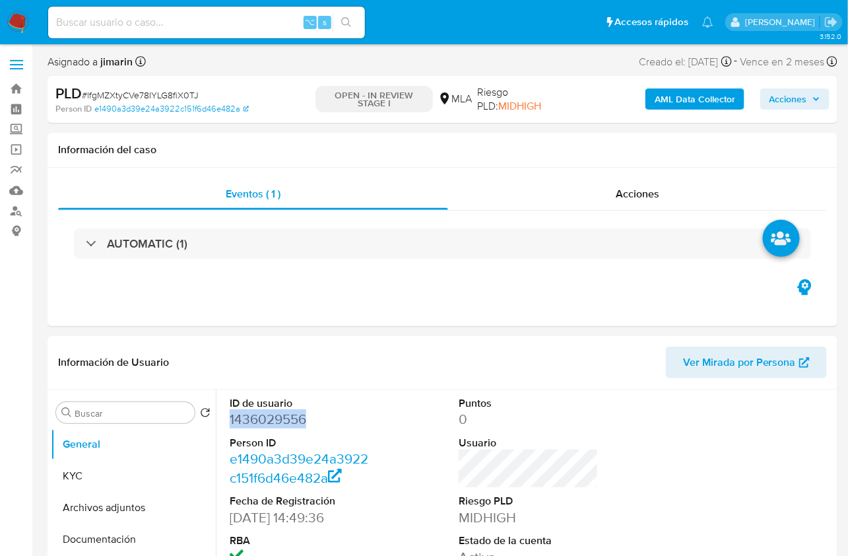
copy dd "1436029556"
click at [114, 481] on button "KYC" at bounding box center [128, 476] width 154 height 32
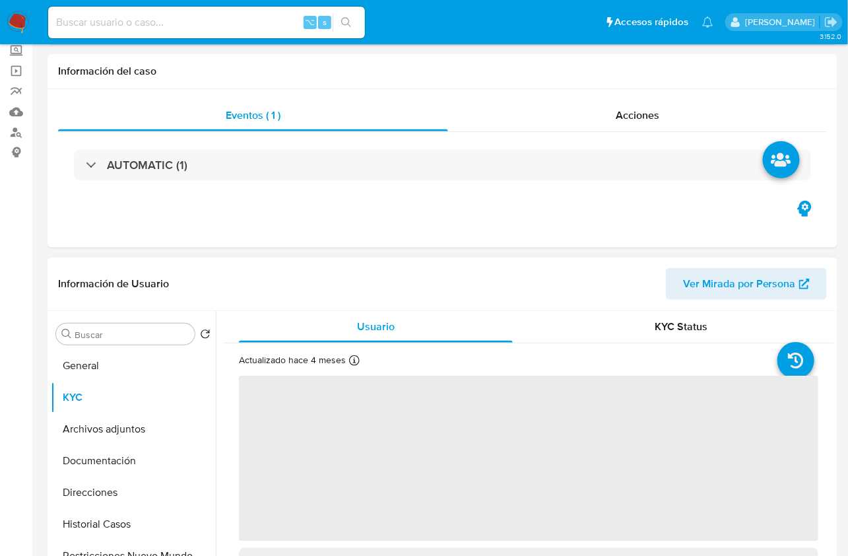
scroll to position [221, 0]
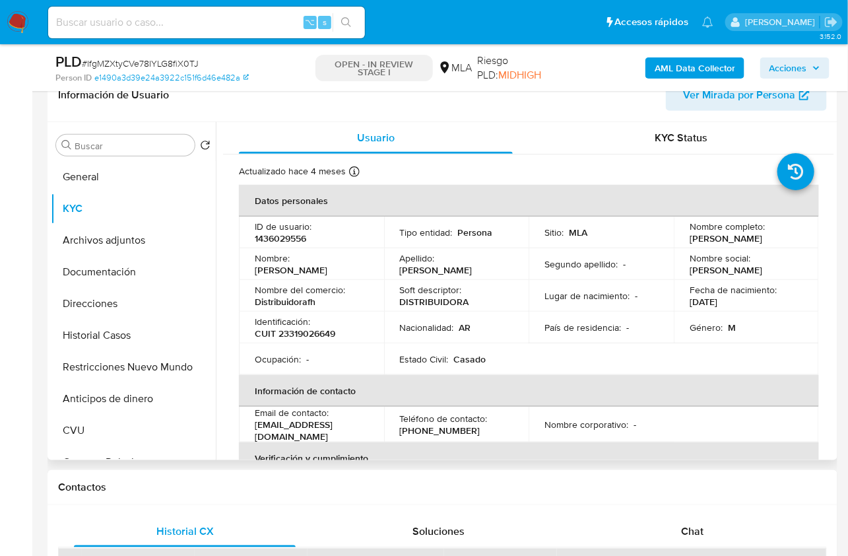
click at [304, 332] on p "CUIT 23319026649" at bounding box center [295, 333] width 81 height 12
copy p "23319026649"
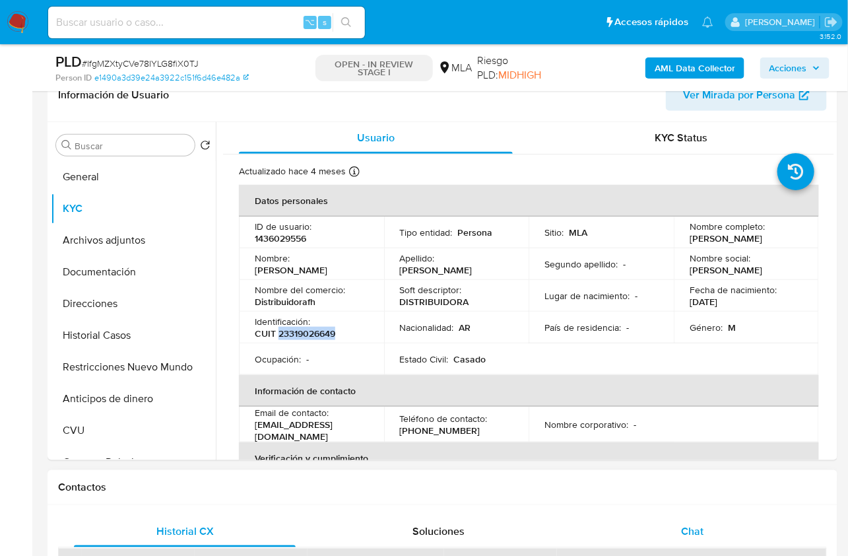
click at [685, 522] on div "Chat" at bounding box center [693, 532] width 222 height 32
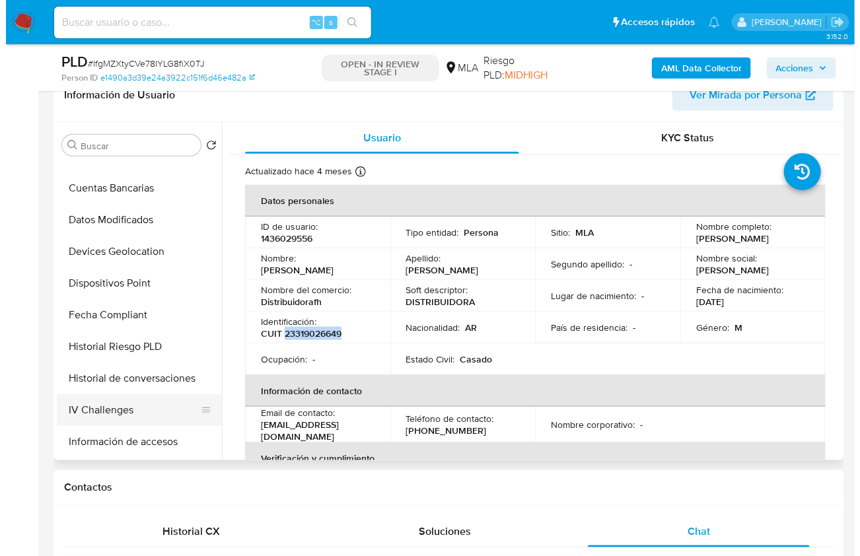
scroll to position [339, 0]
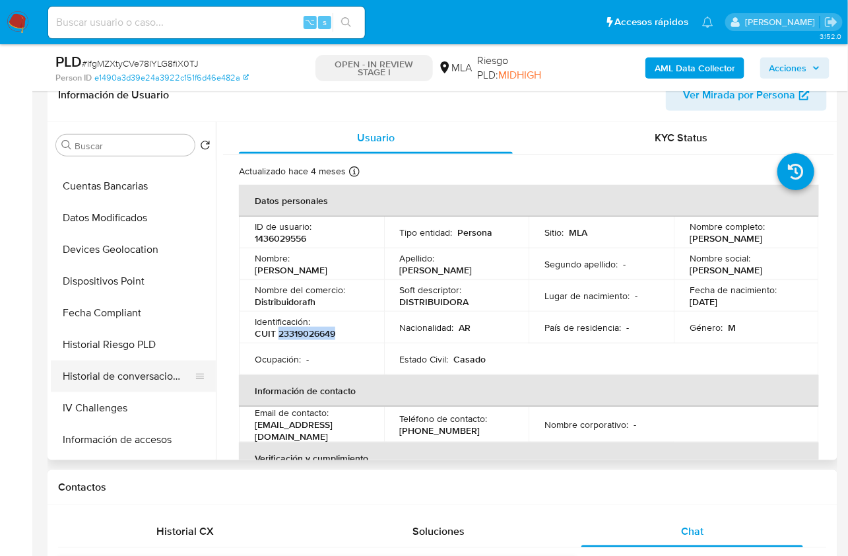
click at [136, 380] on button "Historial de conversaciones" at bounding box center [128, 376] width 154 height 32
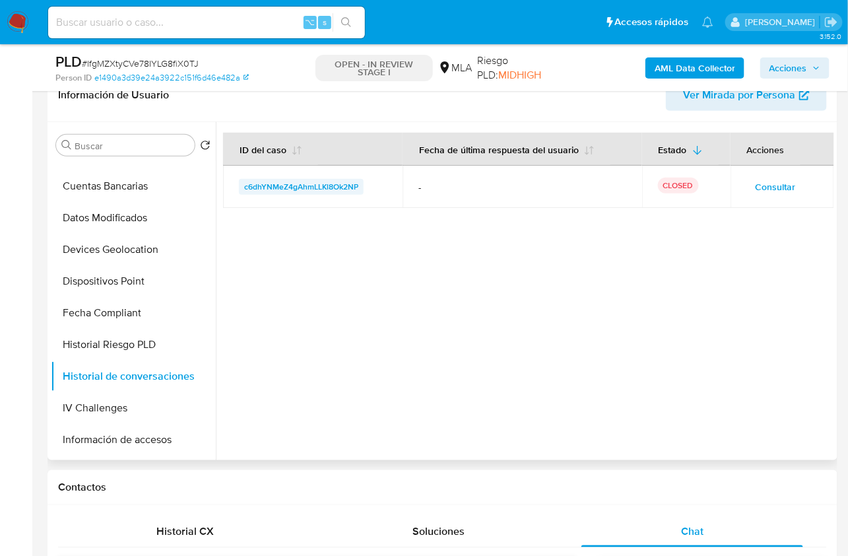
click at [299, 187] on span "c6dhYNMeZ4gAhmLLKl8Ok2NP" at bounding box center [301, 187] width 114 height 16
click at [757, 186] on span "Consultar" at bounding box center [776, 187] width 40 height 18
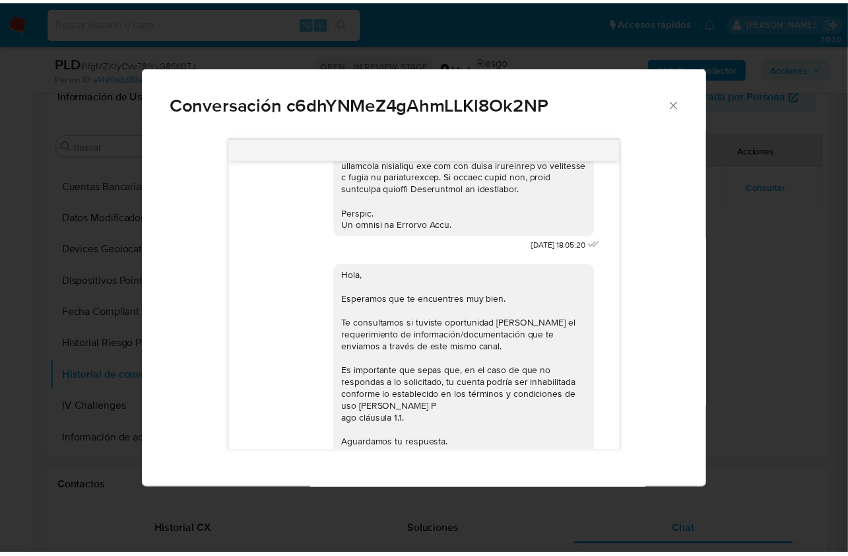
scroll to position [747, 0]
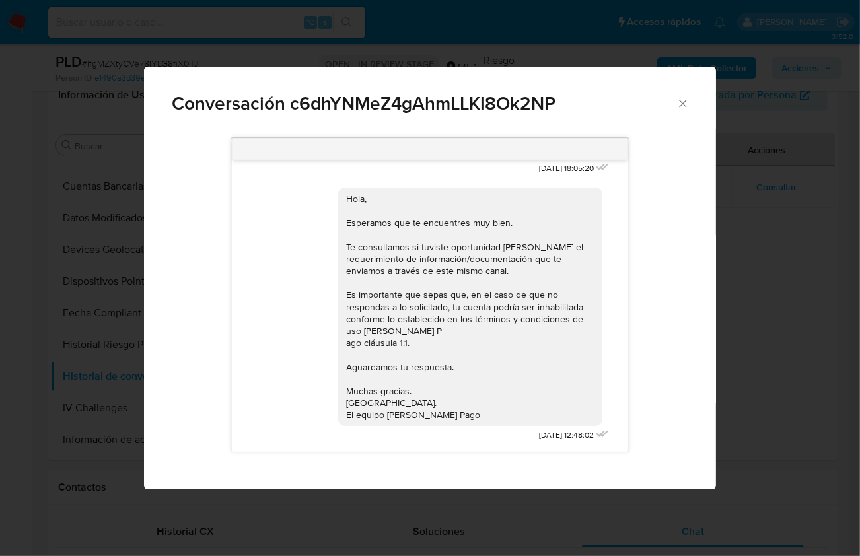
click at [684, 110] on icon "Cerrar" at bounding box center [682, 103] width 13 height 13
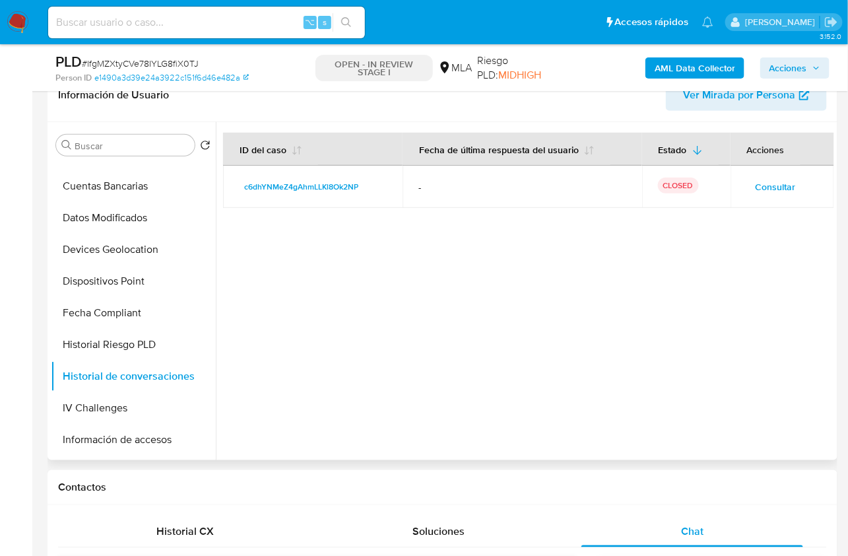
scroll to position [0, 0]
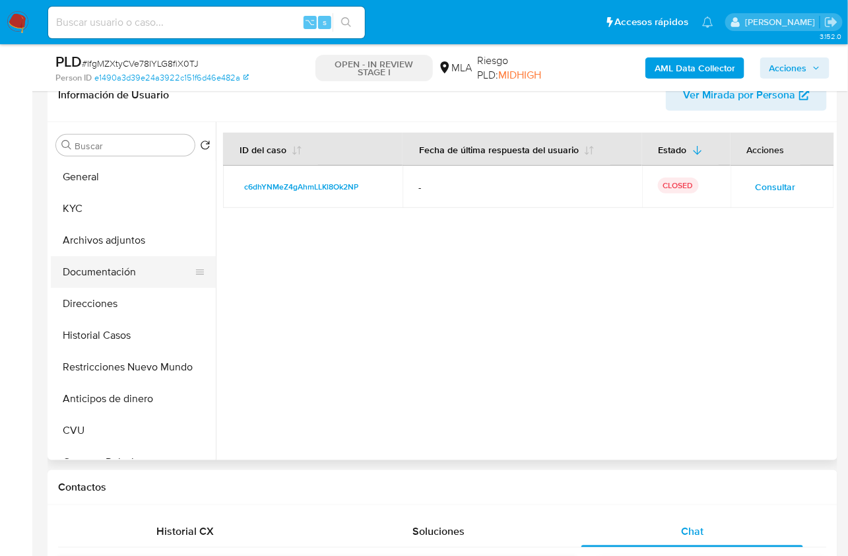
click at [119, 257] on button "Documentación" at bounding box center [128, 272] width 154 height 32
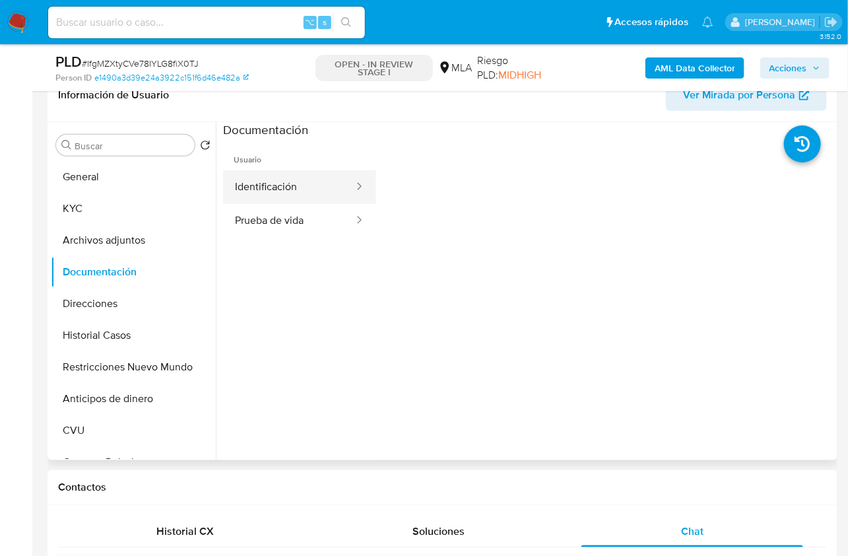
click at [298, 187] on button "Identificación" at bounding box center [289, 187] width 132 height 34
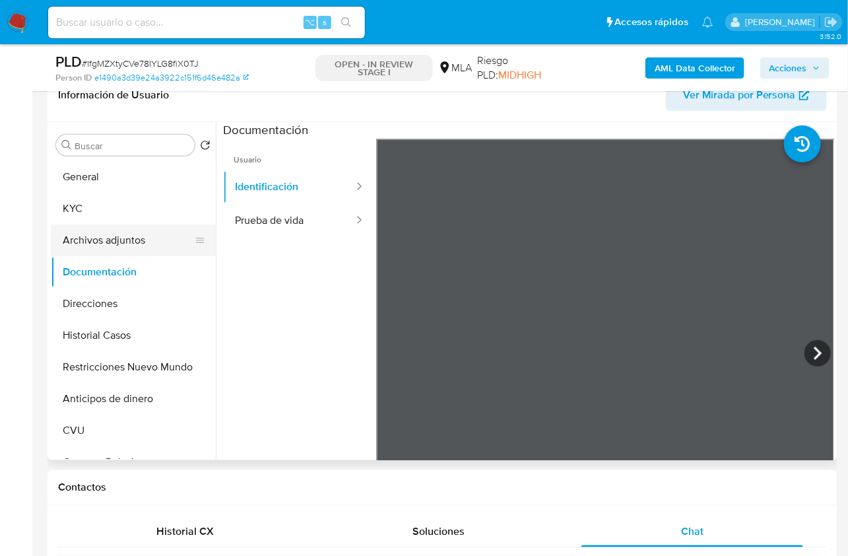
click at [144, 229] on button "Archivos adjuntos" at bounding box center [128, 240] width 154 height 32
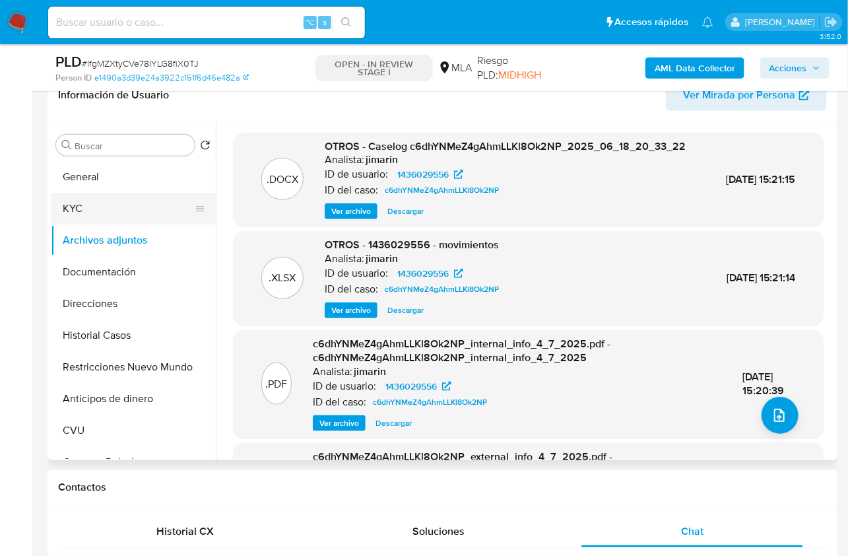
click at [99, 209] on button "KYC" at bounding box center [128, 209] width 154 height 32
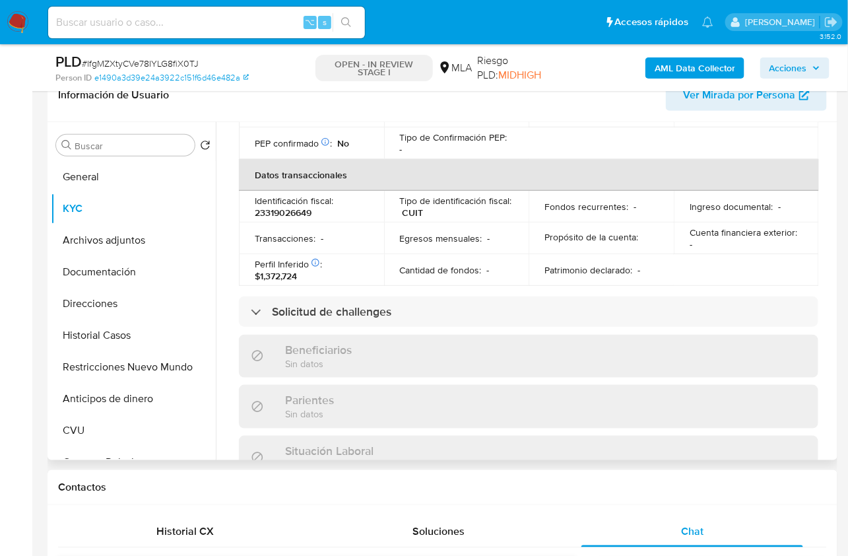
scroll to position [728, 0]
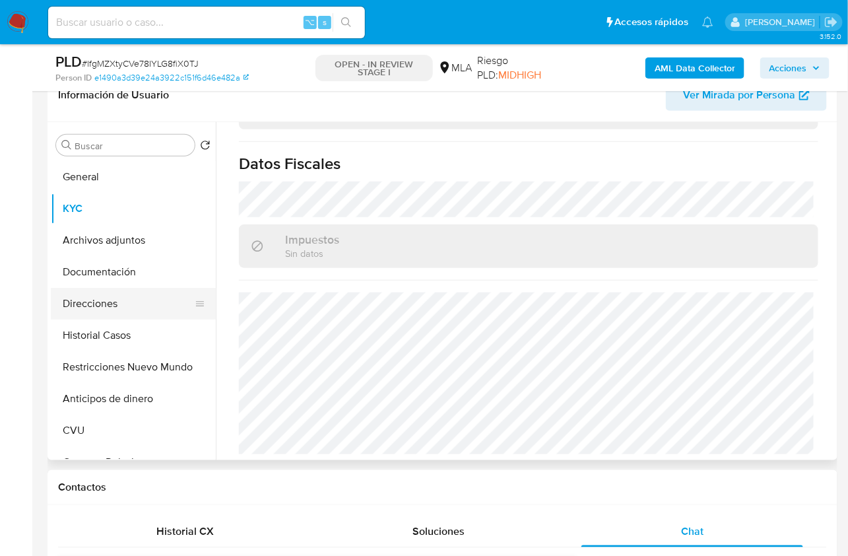
click at [103, 304] on button "Direcciones" at bounding box center [128, 304] width 154 height 32
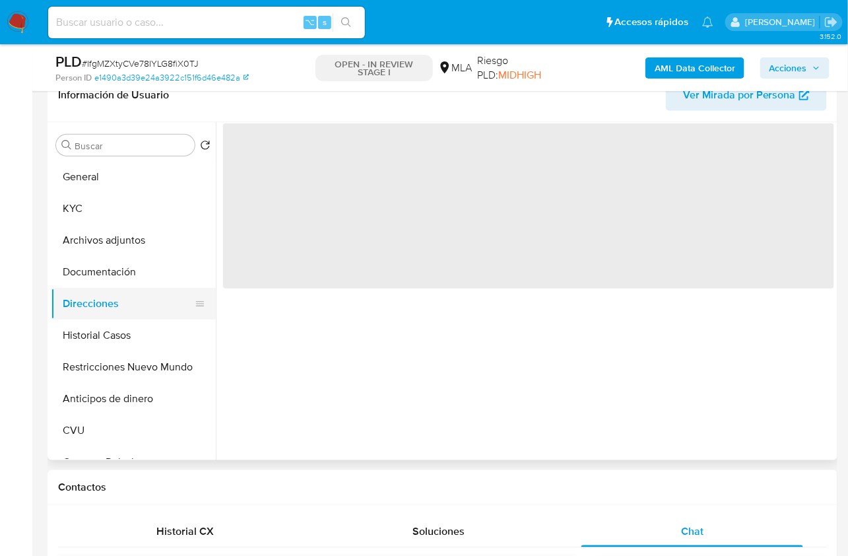
scroll to position [0, 0]
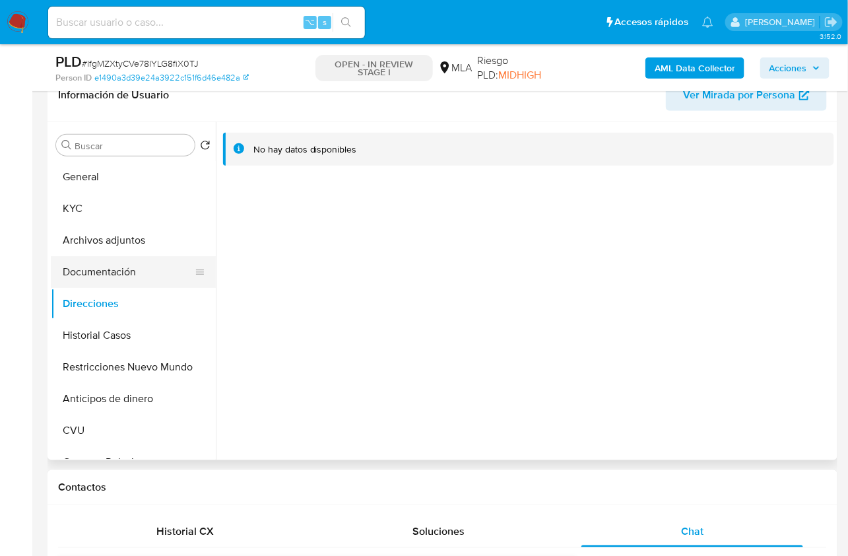
click at [102, 269] on button "Documentación" at bounding box center [128, 272] width 154 height 32
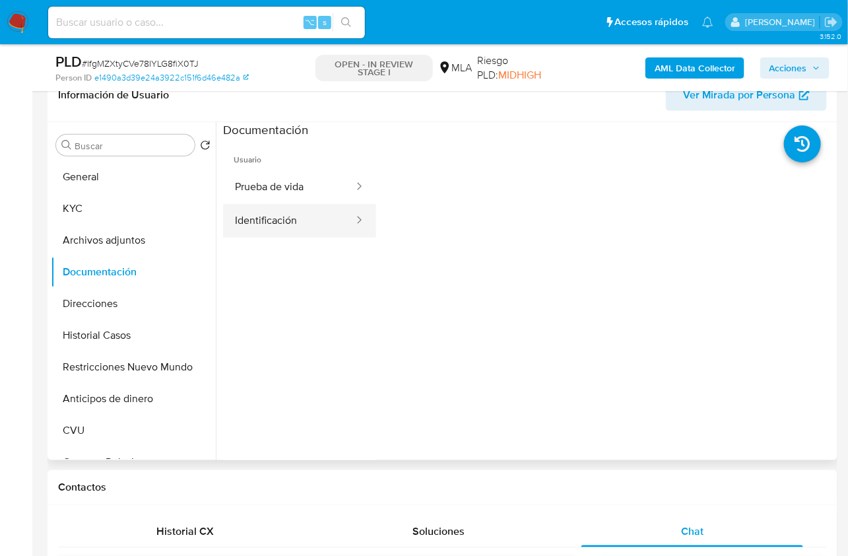
click at [324, 226] on button "Identificación" at bounding box center [289, 221] width 132 height 34
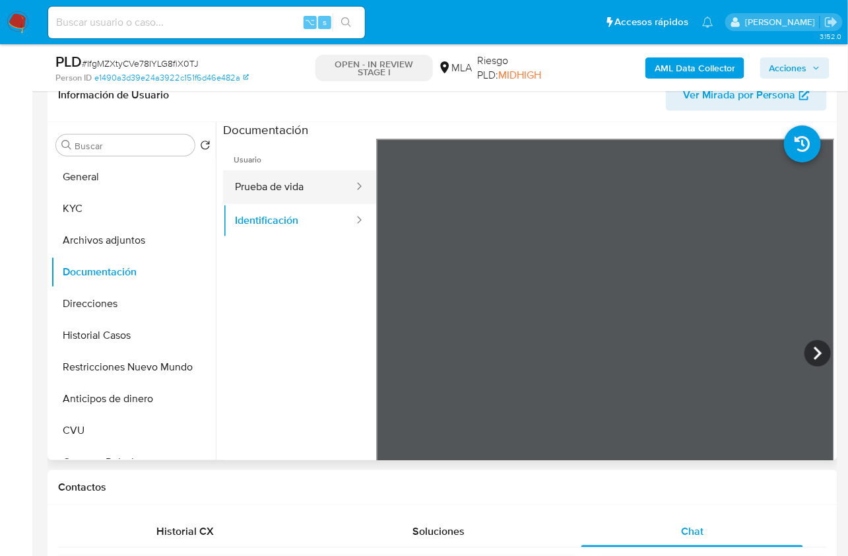
click at [315, 193] on button "Prueba de vida" at bounding box center [289, 187] width 132 height 34
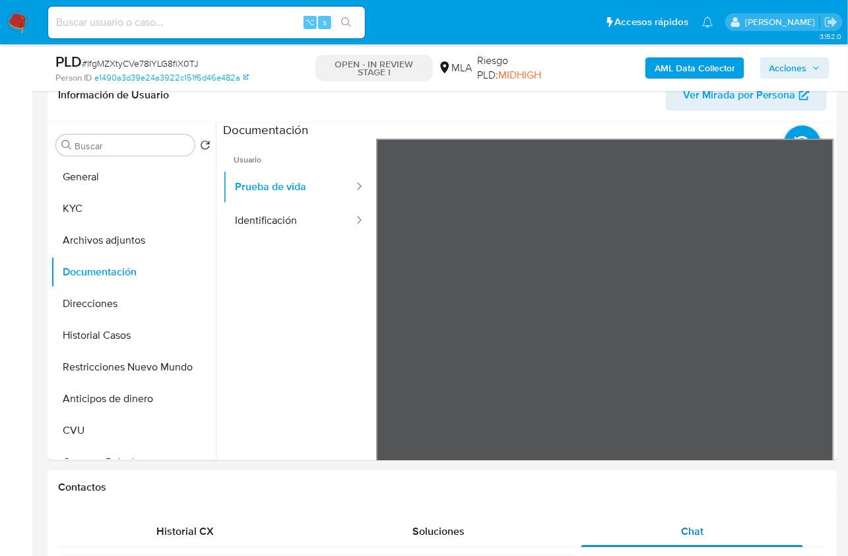
click at [716, 516] on div "Chat" at bounding box center [693, 532] width 222 height 32
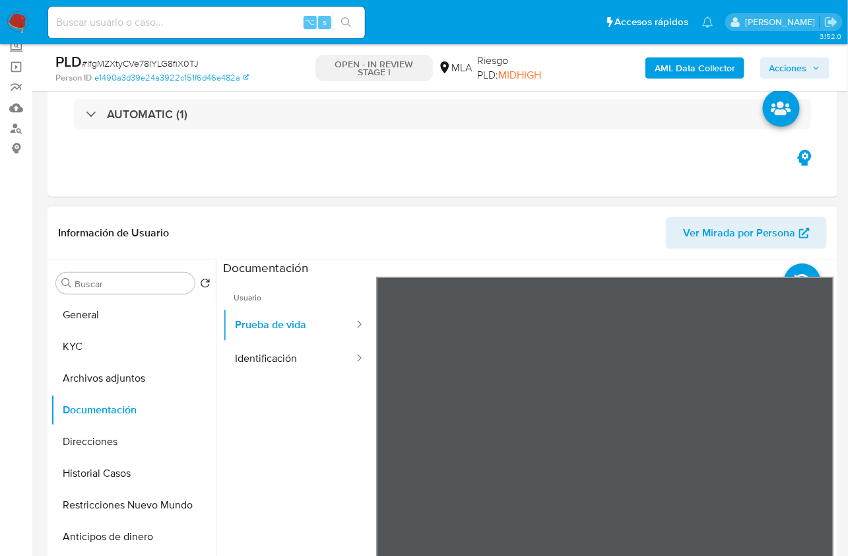
click at [346, 238] on header "Información de Usuario Ver Mirada por Persona" at bounding box center [442, 233] width 769 height 32
click at [476, 234] on header "Información de Usuario Ver Mirada por Persona" at bounding box center [442, 233] width 769 height 32
click at [128, 354] on button "KYC" at bounding box center [128, 347] width 154 height 32
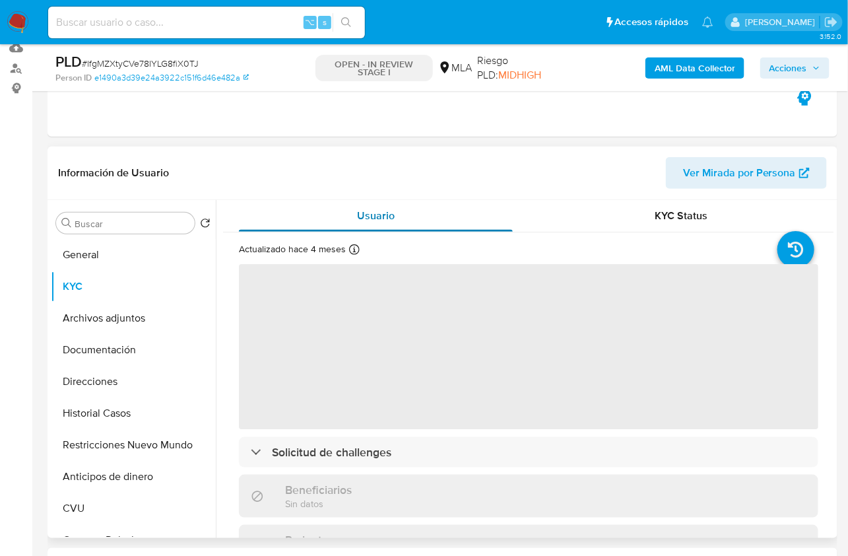
scroll to position [150, 0]
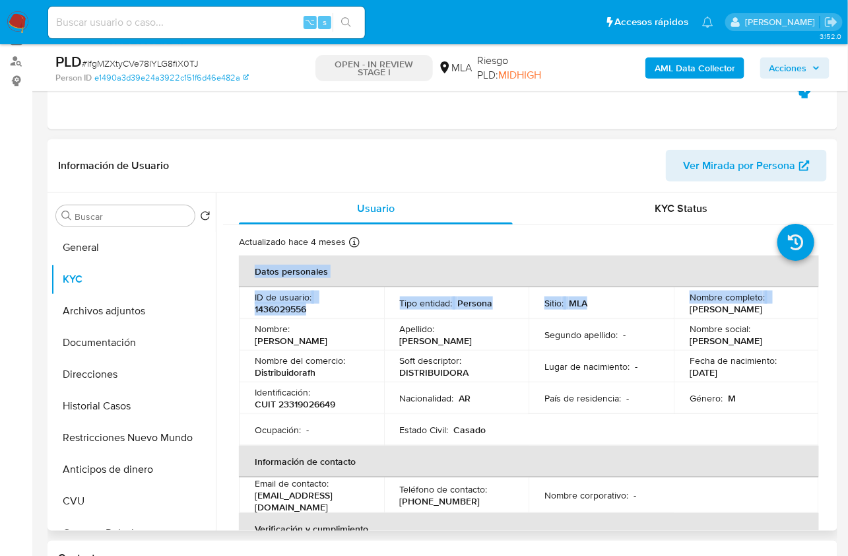
drag, startPoint x: 751, startPoint y: 307, endPoint x: 816, endPoint y: 307, distance: 65.4
copy table "Datos personales ID de usuario : 1436029556 Tipo entidad : Persona Sitio : MLA …"
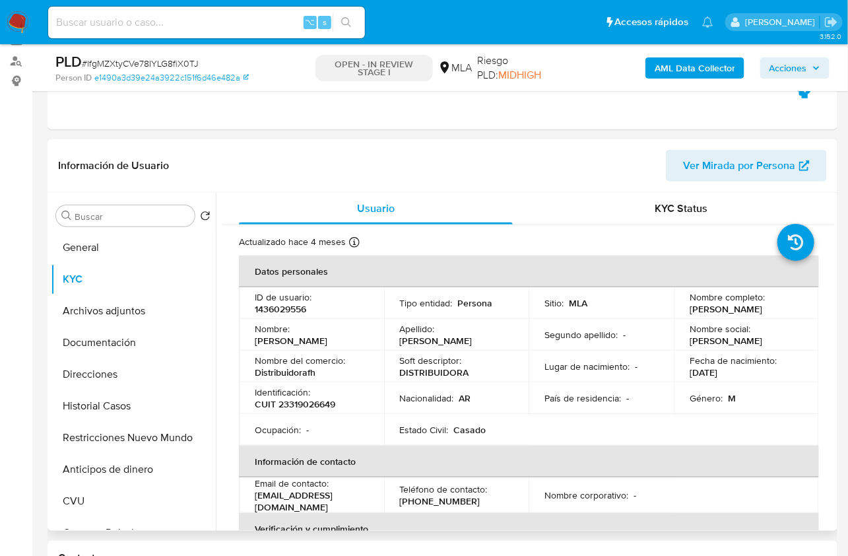
click at [671, 273] on th "Datos personales" at bounding box center [529, 271] width 580 height 32
drag, startPoint x: 685, startPoint y: 310, endPoint x: 788, endPoint y: 311, distance: 102.3
click at [788, 311] on td "Nombre completo : David Alejandro Ferrero" at bounding box center [746, 303] width 145 height 32
copy p "[PERSON_NAME]"
click at [125, 327] on button "Documentación" at bounding box center [128, 343] width 154 height 32
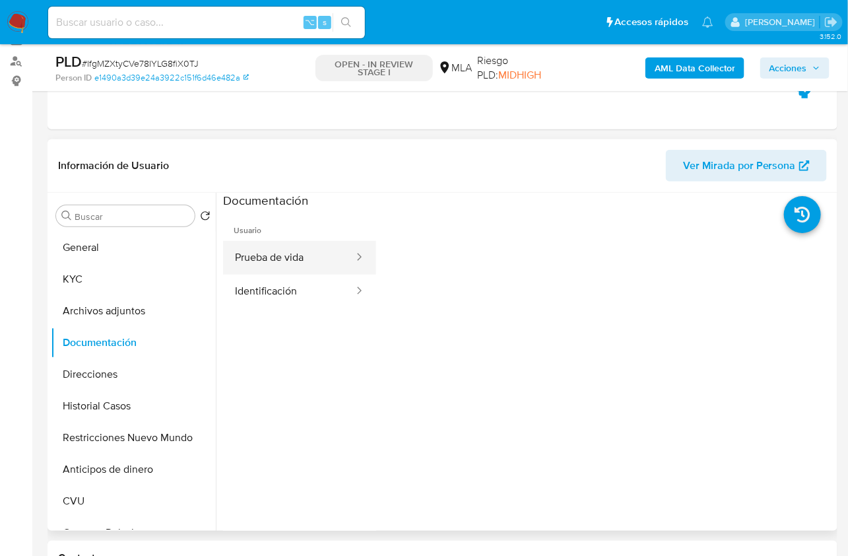
click at [268, 270] on button "Prueba de vida" at bounding box center [289, 258] width 132 height 34
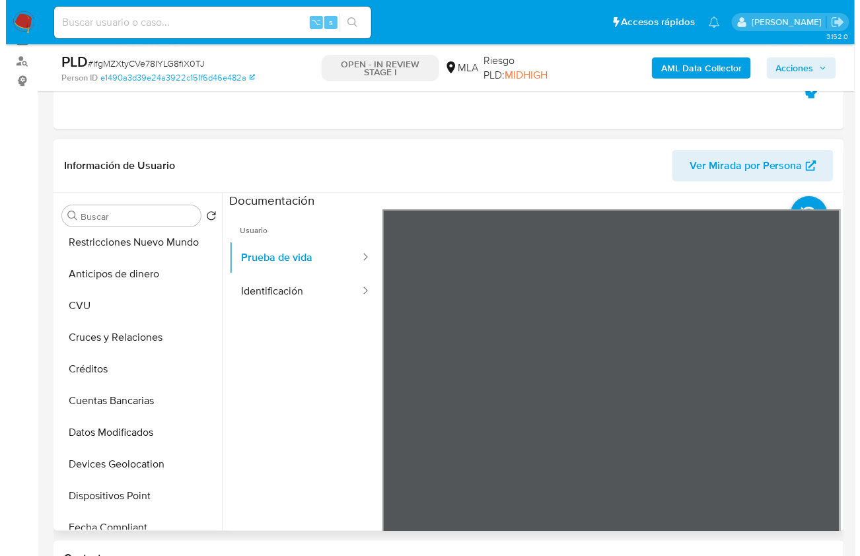
scroll to position [432, 0]
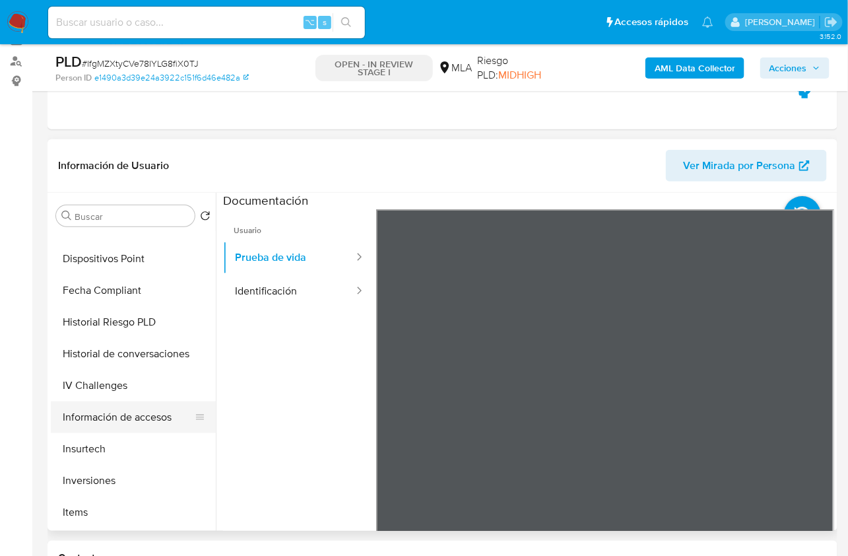
click at [122, 423] on button "Información de accesos" at bounding box center [128, 417] width 154 height 32
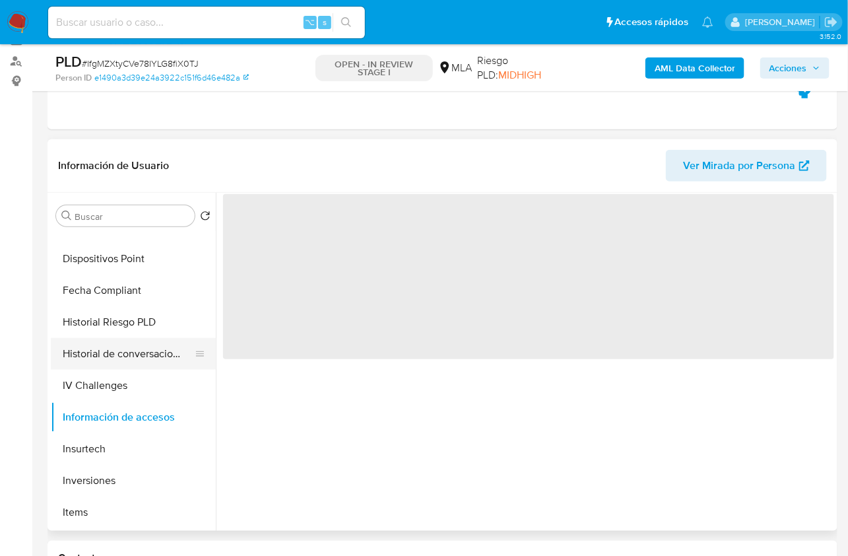
click at [125, 351] on button "Historial de conversaciones" at bounding box center [128, 354] width 154 height 32
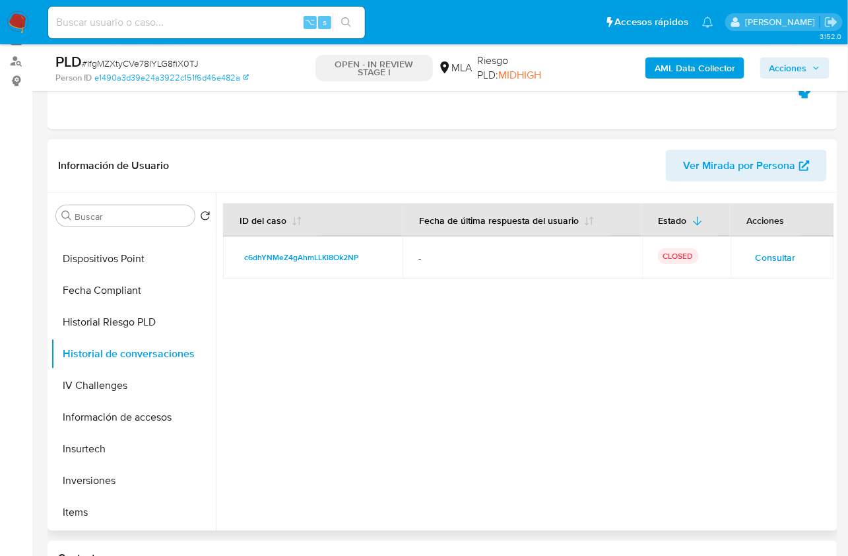
click at [759, 252] on span "Consultar" at bounding box center [776, 257] width 40 height 18
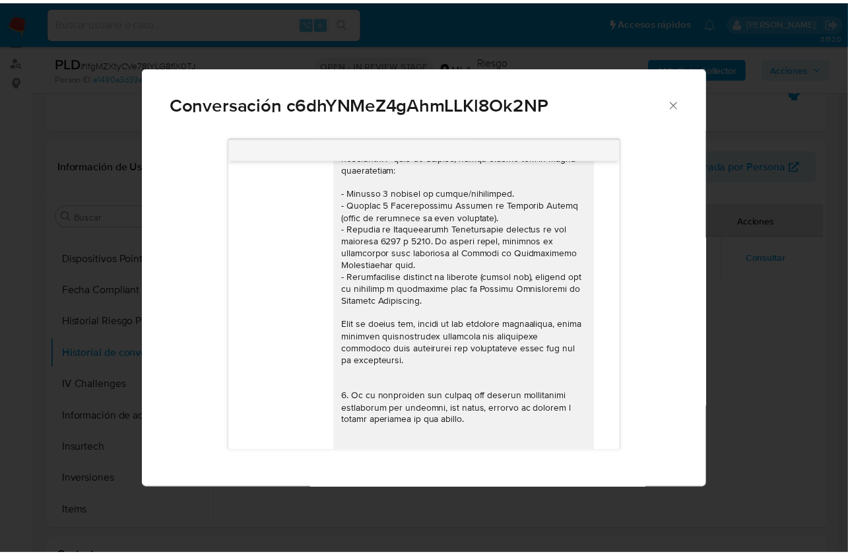
scroll to position [0, 0]
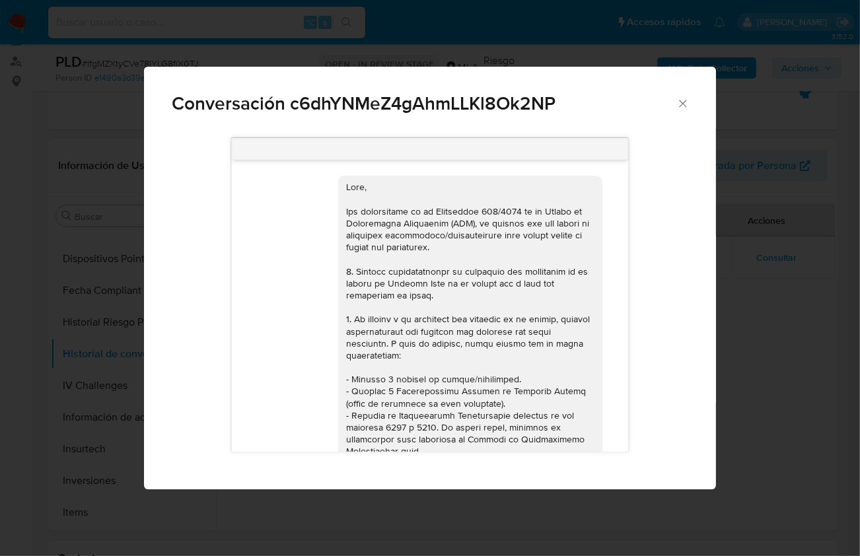
click at [679, 105] on icon "Cerrar" at bounding box center [682, 103] width 13 height 13
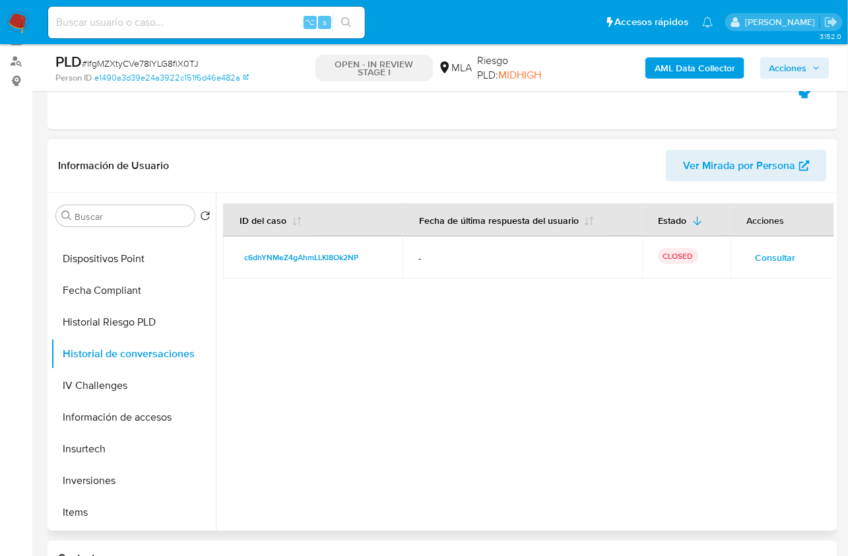
click at [698, 364] on div at bounding box center [525, 362] width 619 height 338
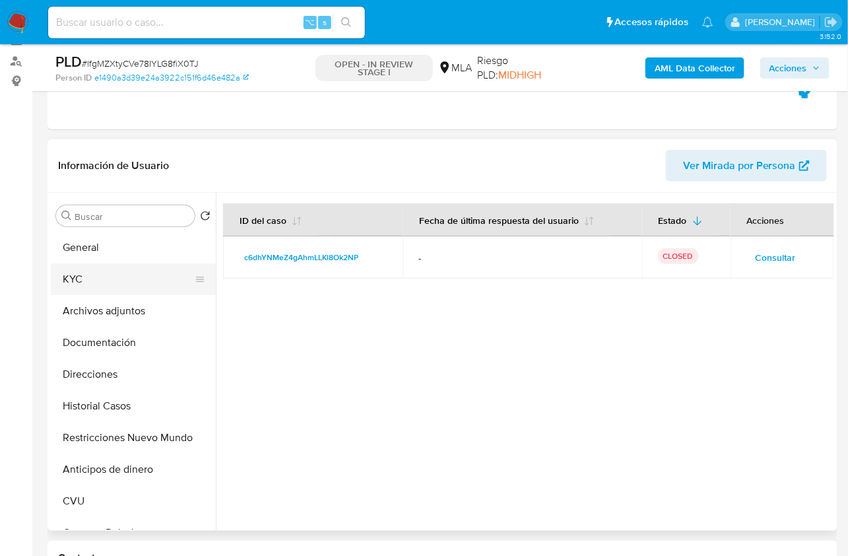
click at [111, 283] on button "KYC" at bounding box center [128, 279] width 154 height 32
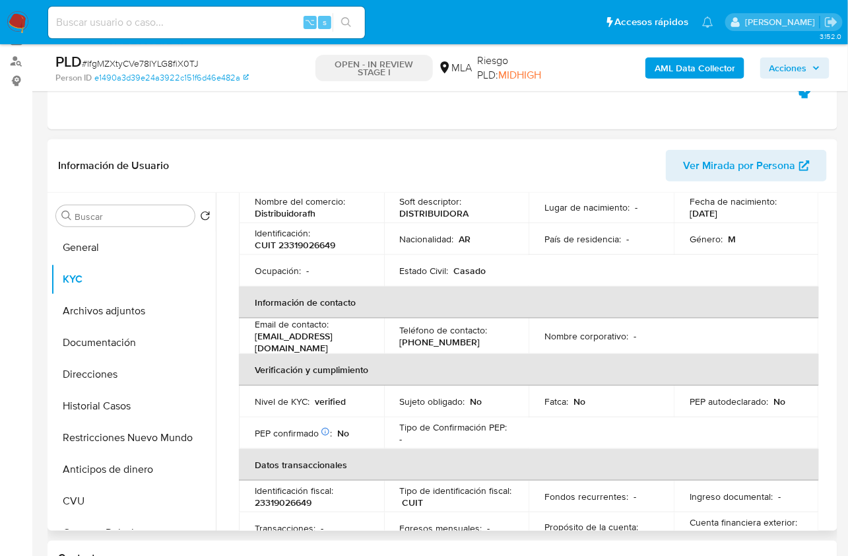
scroll to position [119, 0]
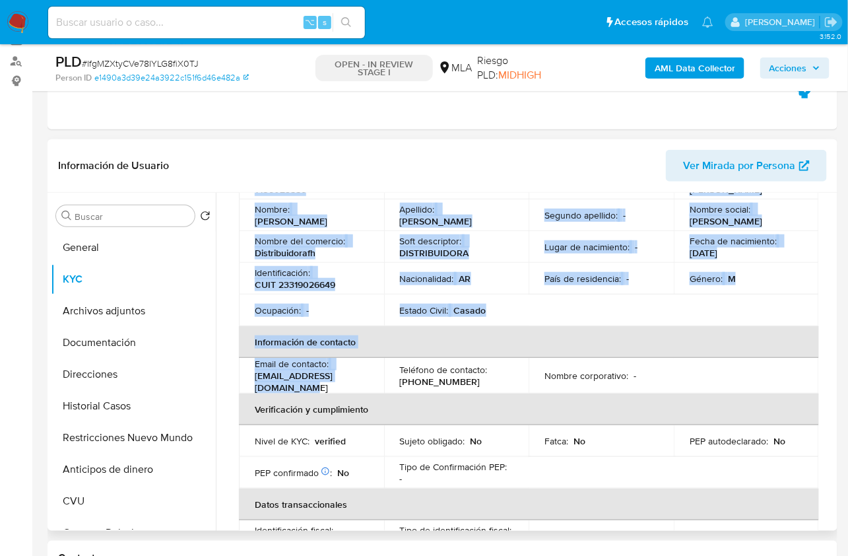
drag, startPoint x: 371, startPoint y: 381, endPoint x: 236, endPoint y: 371, distance: 135.7
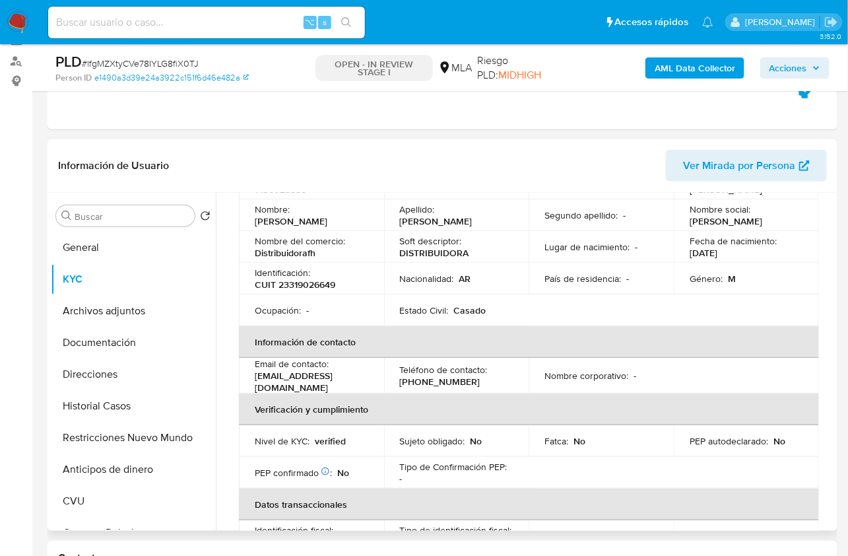
click at [274, 380] on p "hirscheggerivan7@gmail.com" at bounding box center [309, 382] width 108 height 24
drag, startPoint x: 253, startPoint y: 381, endPoint x: 372, endPoint y: 385, distance: 119.6
click at [372, 385] on td "Email de contacto : hirscheggerivan7@gmail.com" at bounding box center [311, 376] width 145 height 36
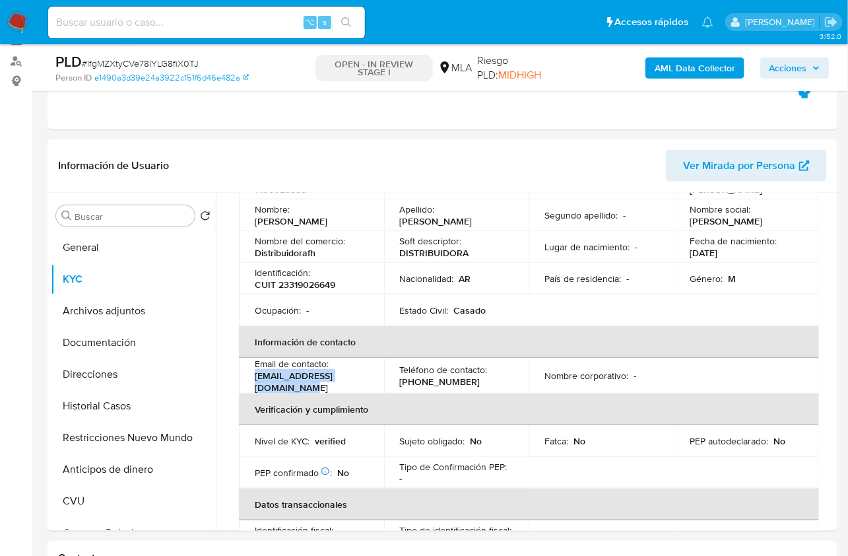
copy p "hirscheggerivan7@gmail.com"
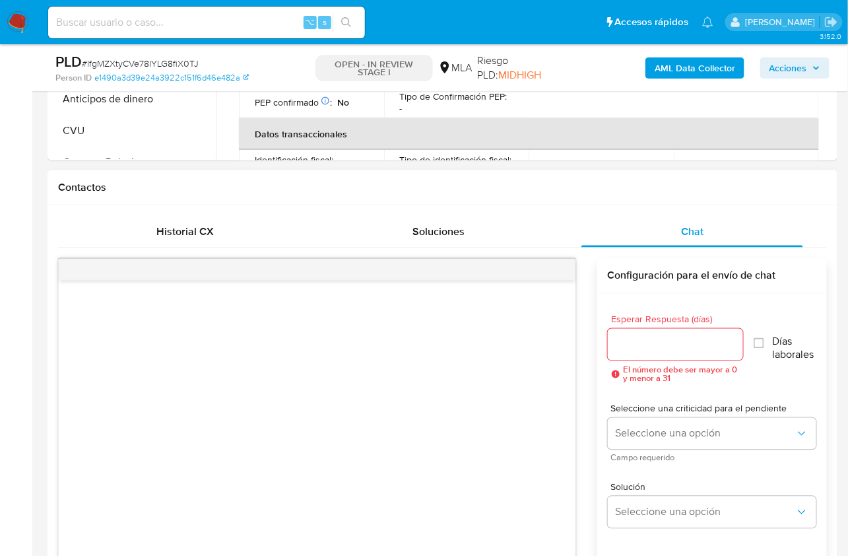
scroll to position [708, 0]
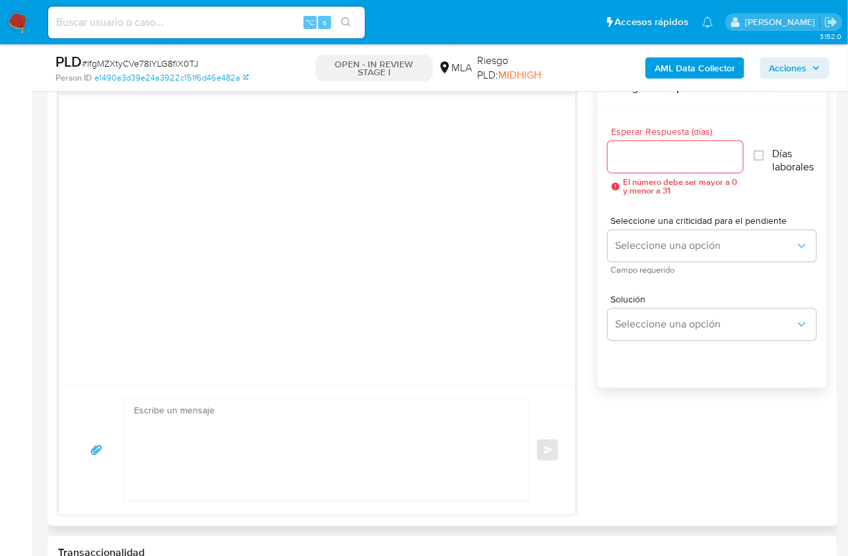
click at [464, 465] on textarea at bounding box center [323, 450] width 378 height 102
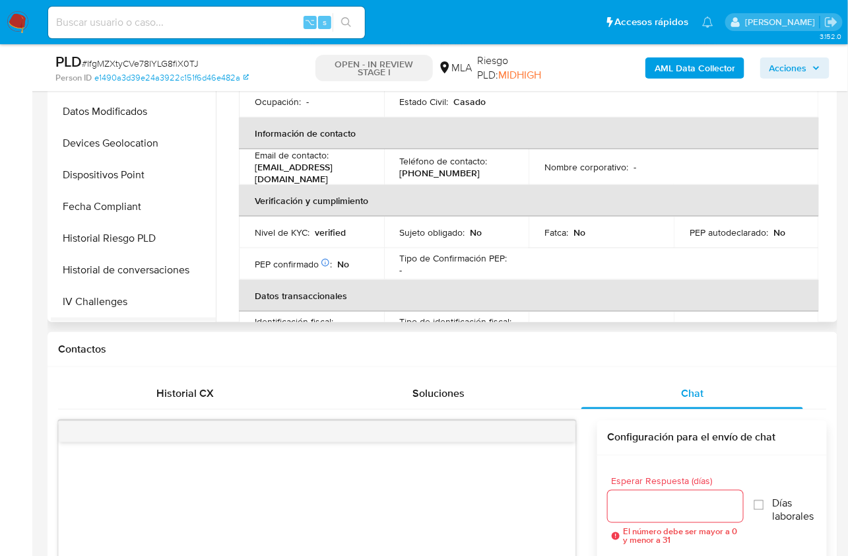
scroll to position [400, 0]
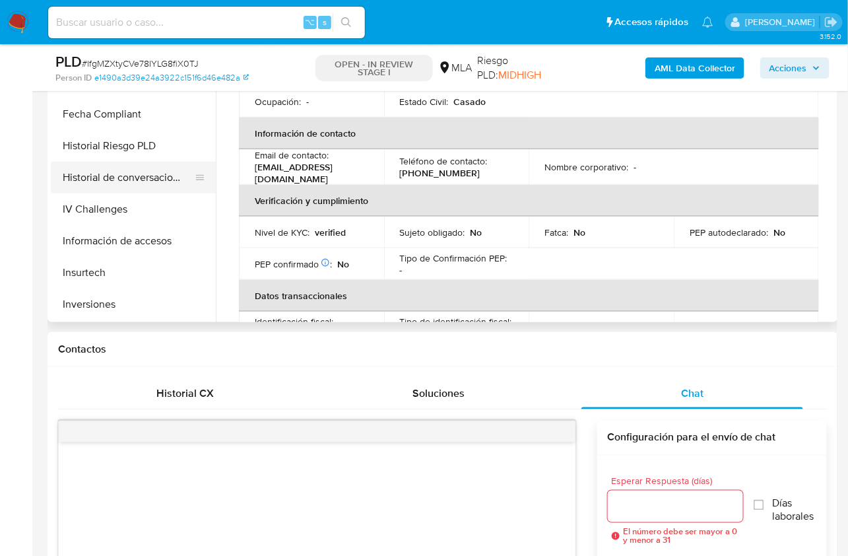
click at [145, 180] on button "Historial de conversaciones" at bounding box center [128, 178] width 154 height 32
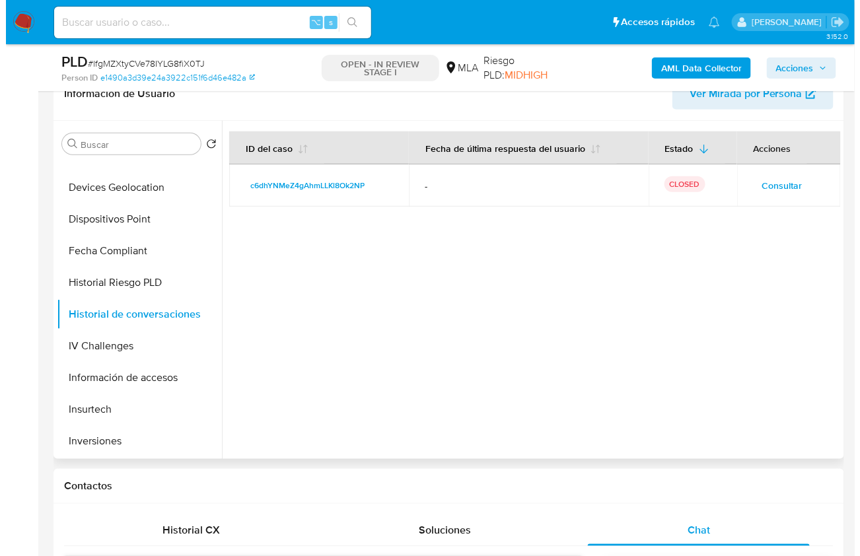
scroll to position [221, 0]
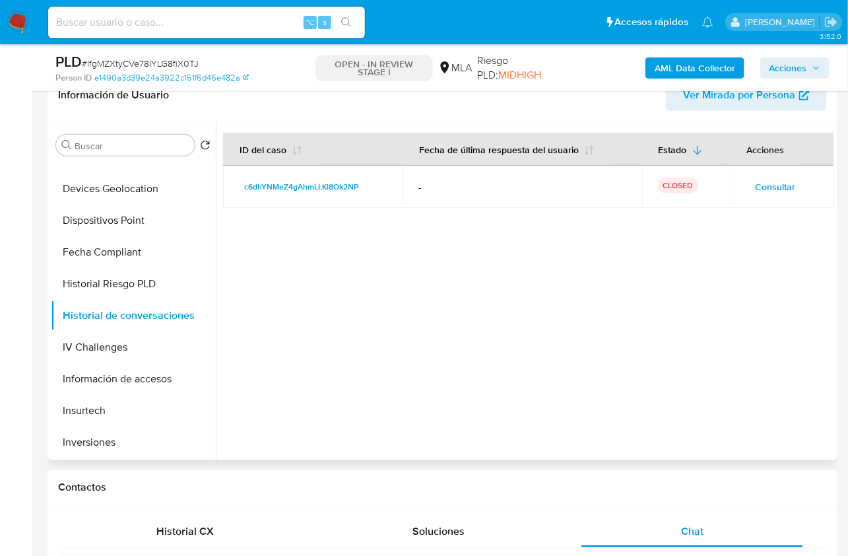
click at [774, 191] on span "Consultar" at bounding box center [776, 187] width 40 height 18
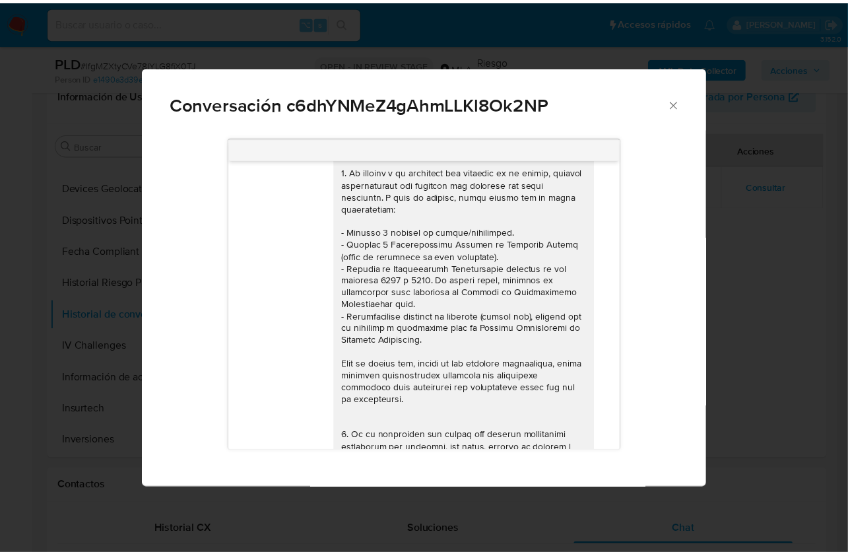
scroll to position [0, 0]
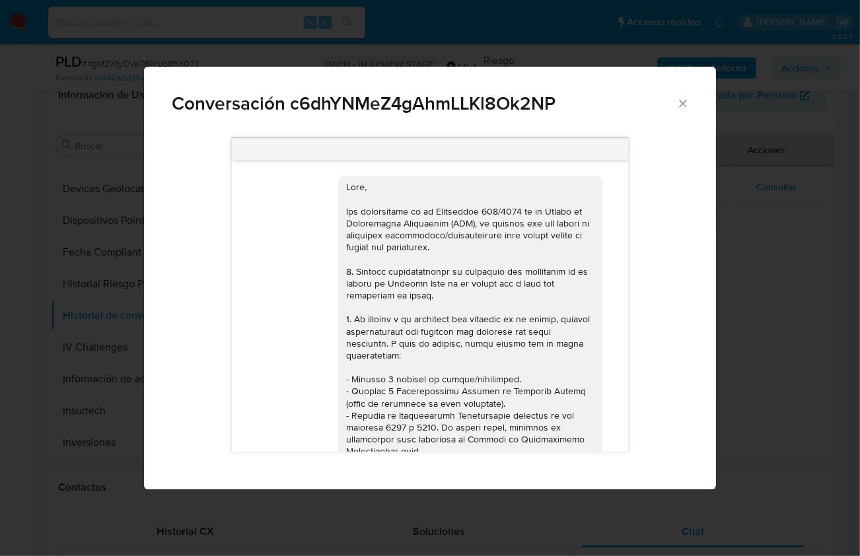
click at [677, 102] on icon "Cerrar" at bounding box center [682, 103] width 13 height 13
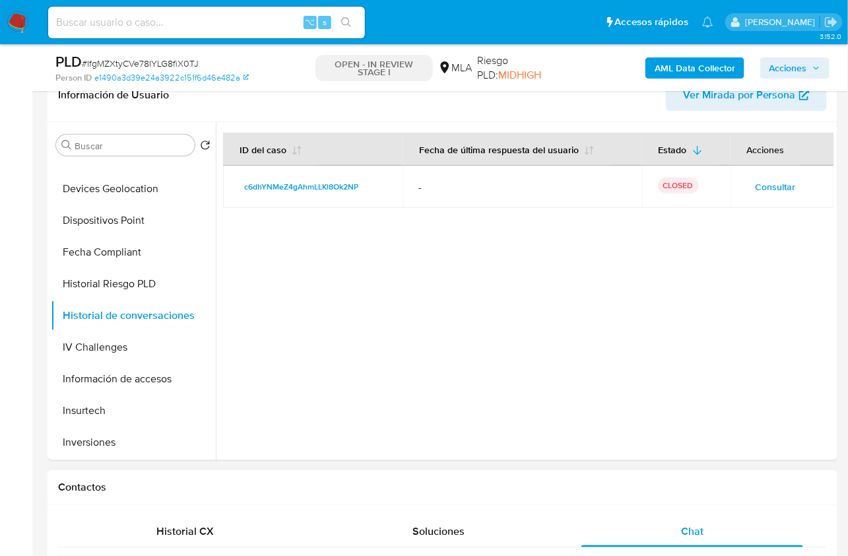
click at [766, 482] on h1 "Contactos" at bounding box center [442, 487] width 769 height 13
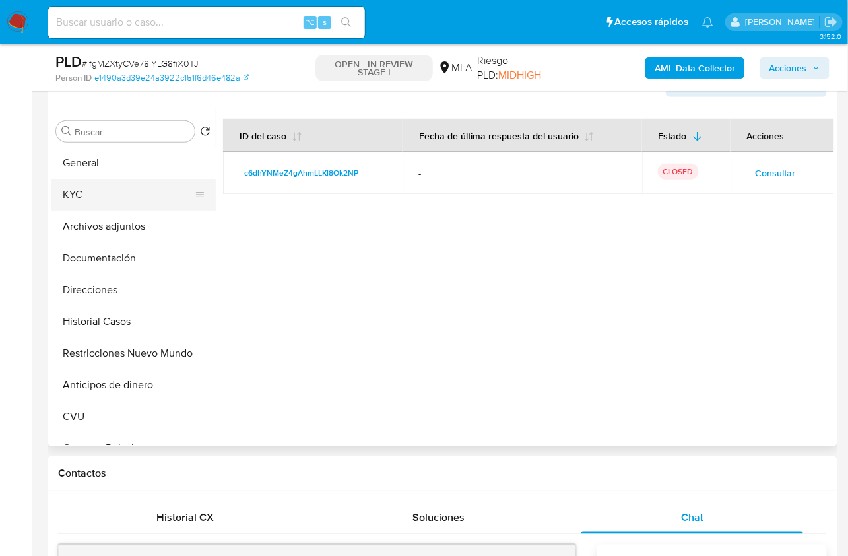
click at [103, 186] on button "KYC" at bounding box center [128, 195] width 154 height 32
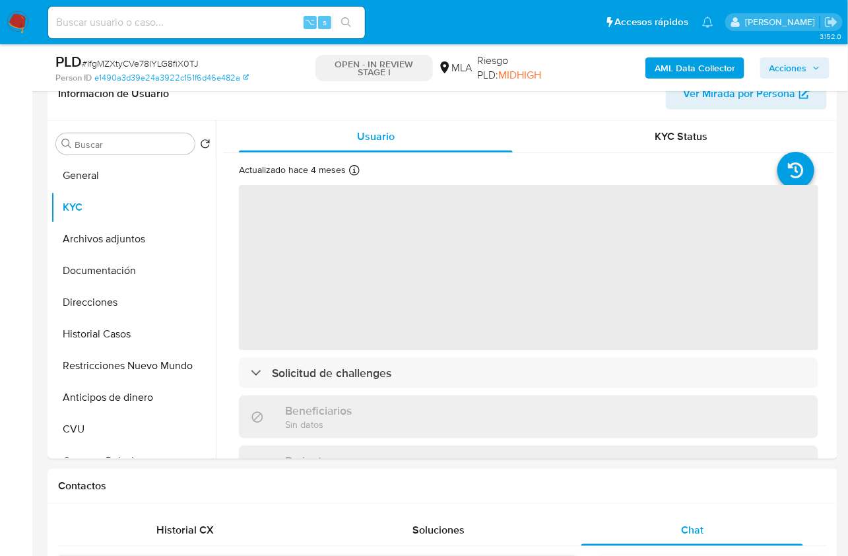
scroll to position [219, 0]
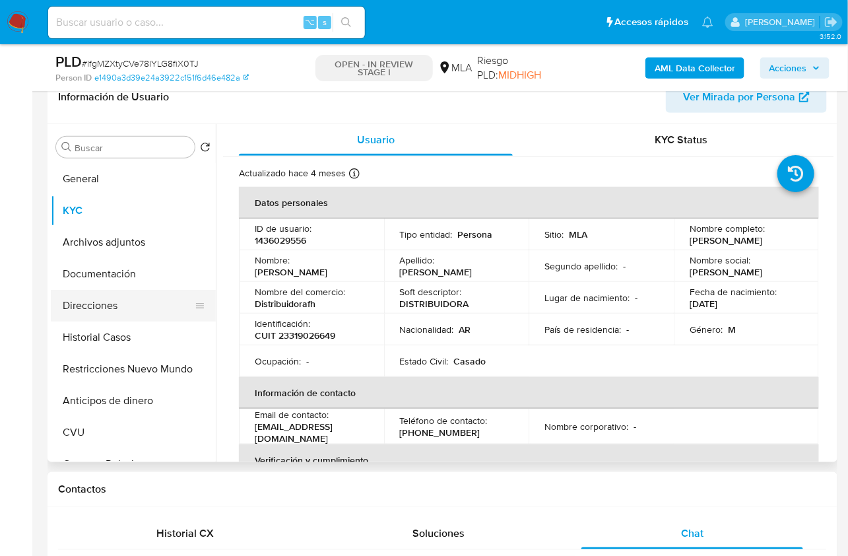
click at [102, 301] on button "Direcciones" at bounding box center [128, 306] width 154 height 32
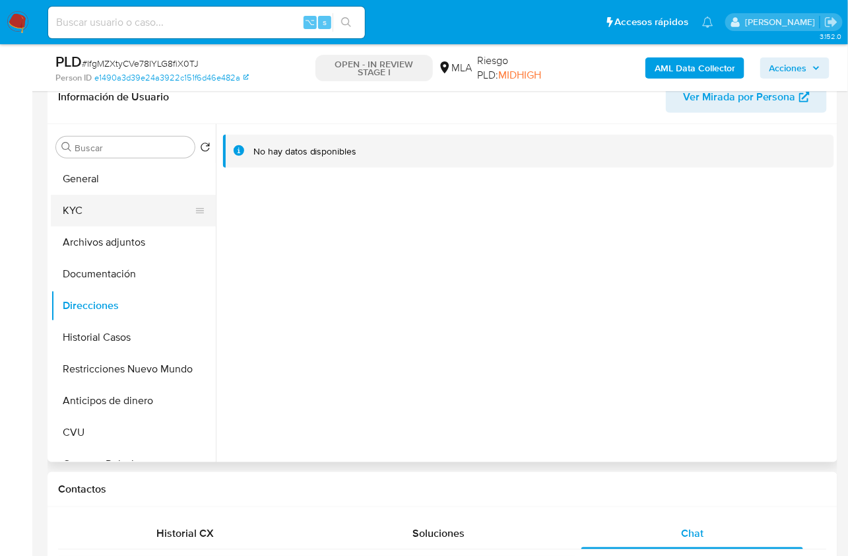
click at [78, 217] on button "KYC" at bounding box center [128, 211] width 154 height 32
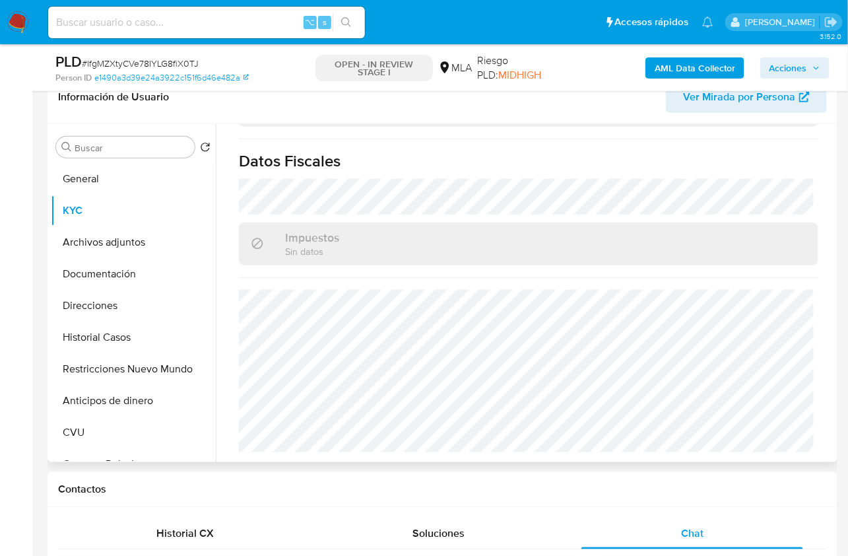
scroll to position [728, 0]
click at [99, 273] on button "Documentación" at bounding box center [128, 274] width 154 height 32
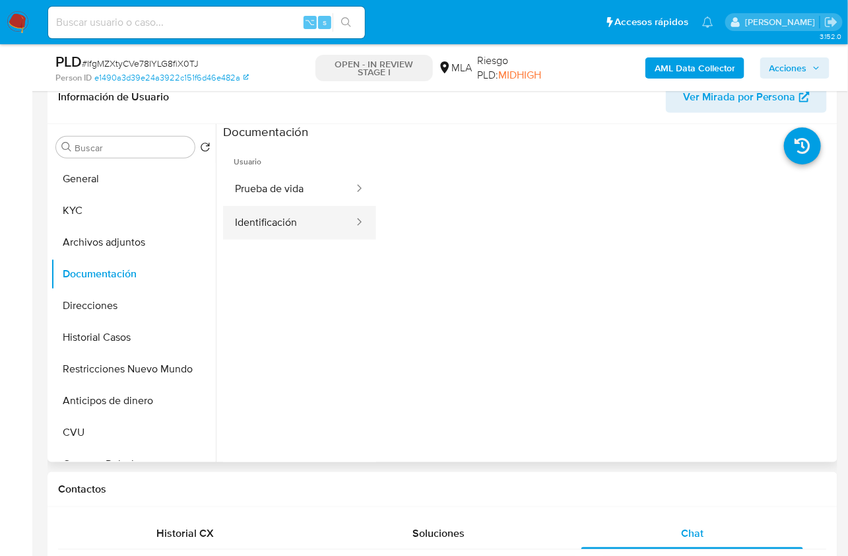
click at [298, 226] on button "Identificación" at bounding box center [289, 223] width 132 height 34
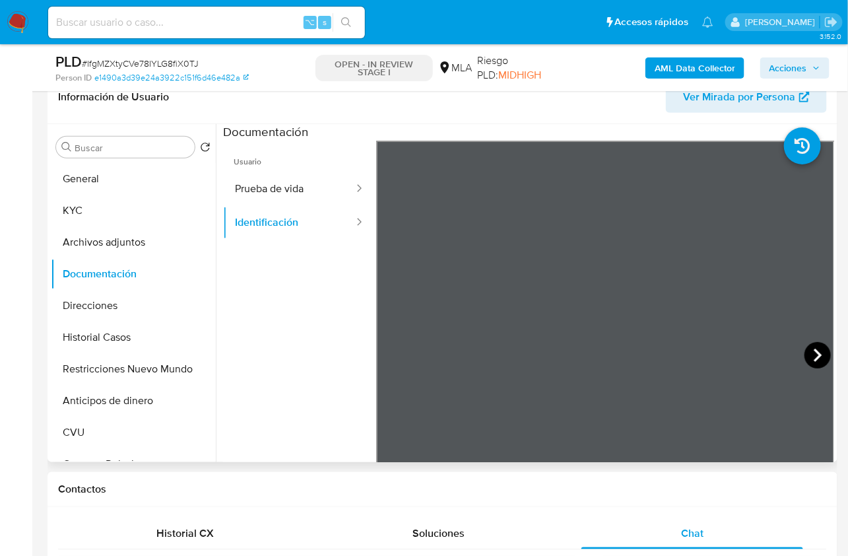
click at [805, 354] on icon at bounding box center [818, 355] width 26 height 26
click at [390, 349] on icon at bounding box center [393, 355] width 26 height 26
click at [90, 197] on button "KYC" at bounding box center [128, 211] width 154 height 32
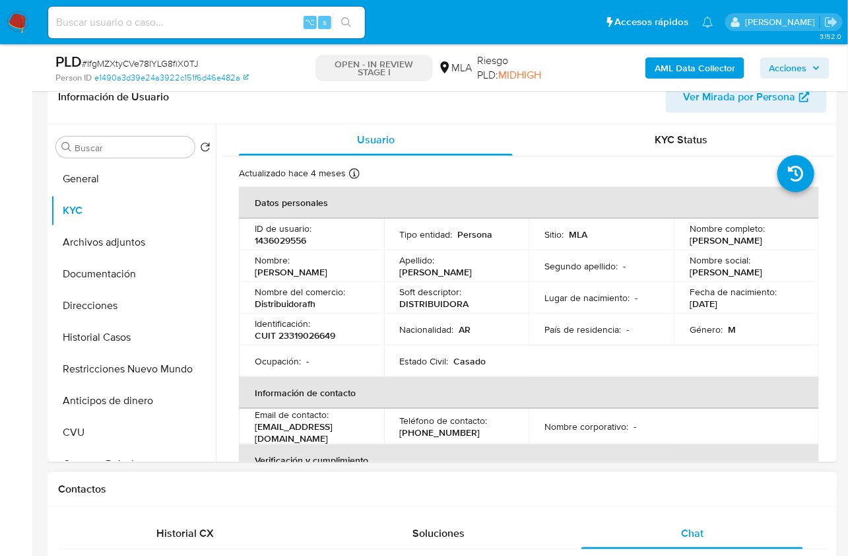
click at [716, 483] on h1 "Contactos" at bounding box center [442, 489] width 769 height 13
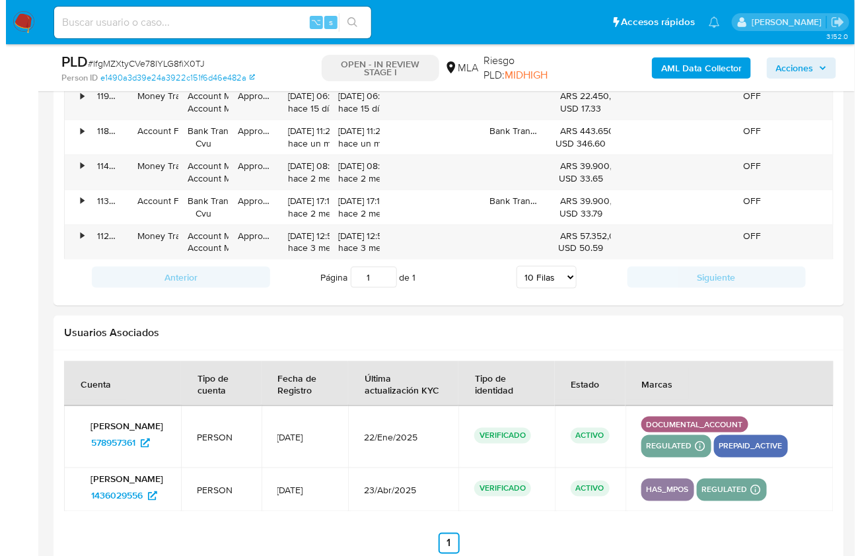
scroll to position [2222, 0]
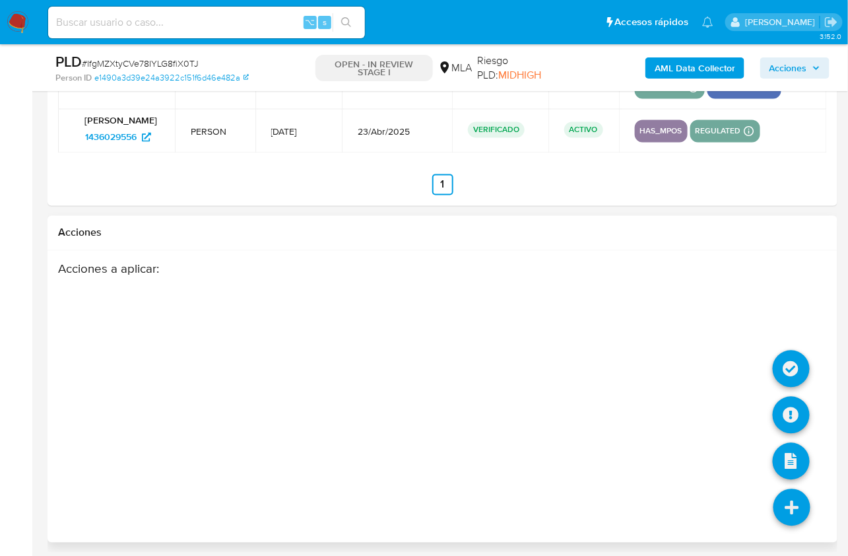
click at [787, 489] on icon at bounding box center [792, 507] width 37 height 37
click at [788, 407] on icon at bounding box center [791, 415] width 37 height 37
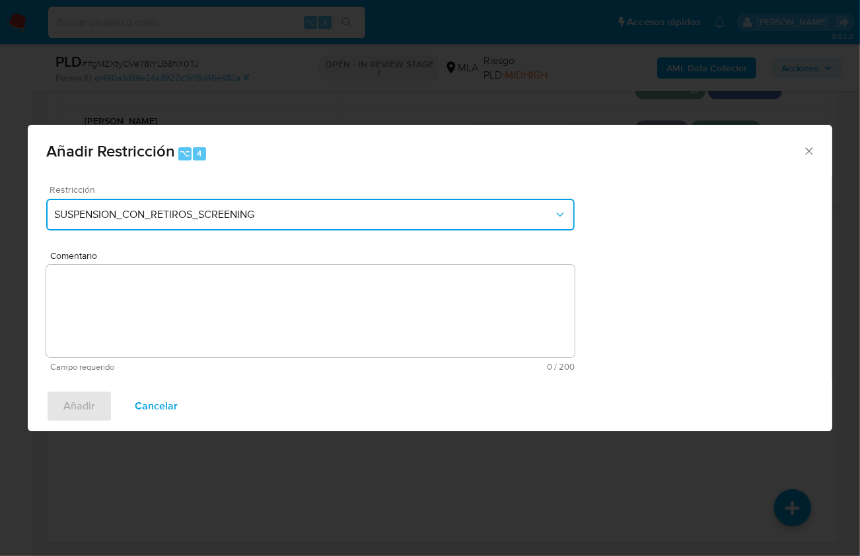
click at [247, 216] on span "SUSPENSION_CON_RETIROS_SCREENING" at bounding box center [303, 214] width 499 height 13
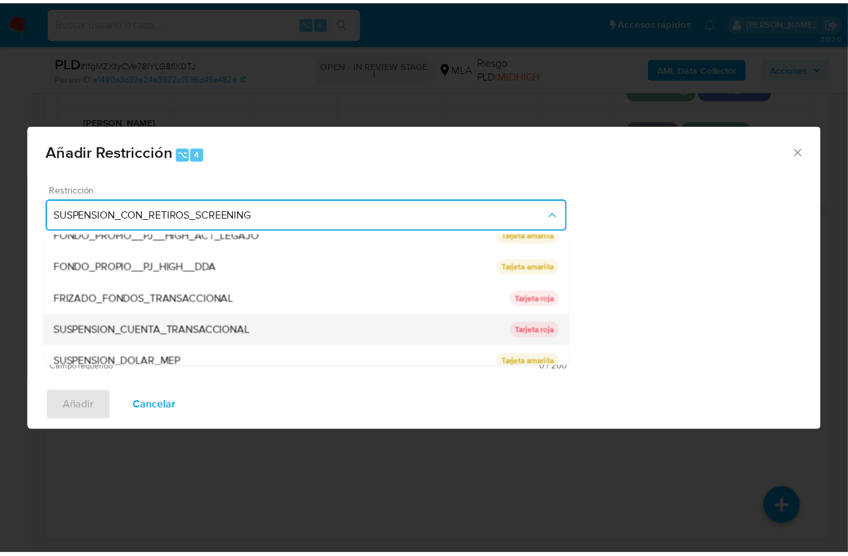
scroll to position [216, 0]
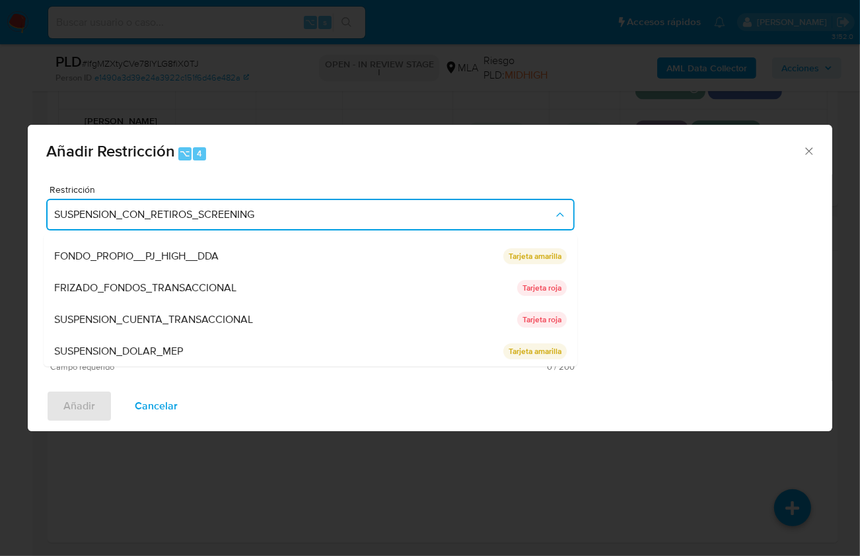
click at [166, 316] on span "SUSPENSION_CUENTA_TRANSACCIONAL" at bounding box center [153, 319] width 199 height 13
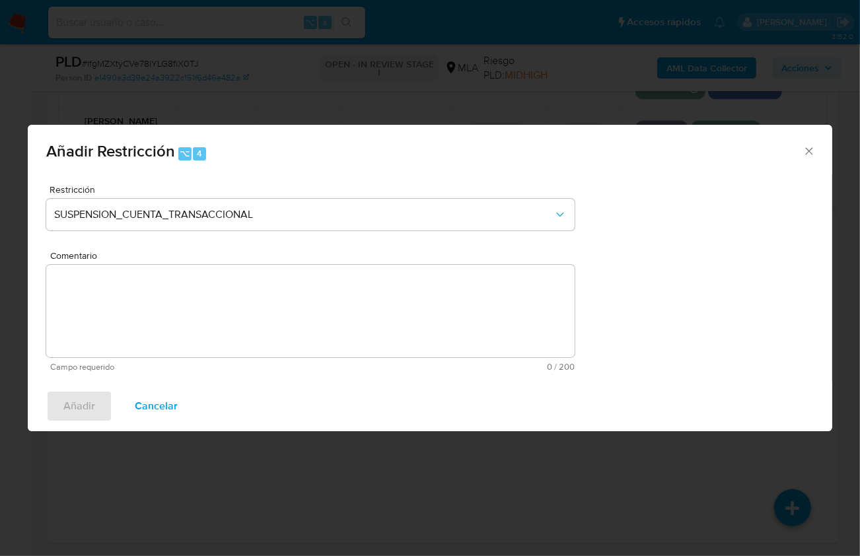
click at [180, 298] on textarea "Comentario" at bounding box center [310, 311] width 528 height 92
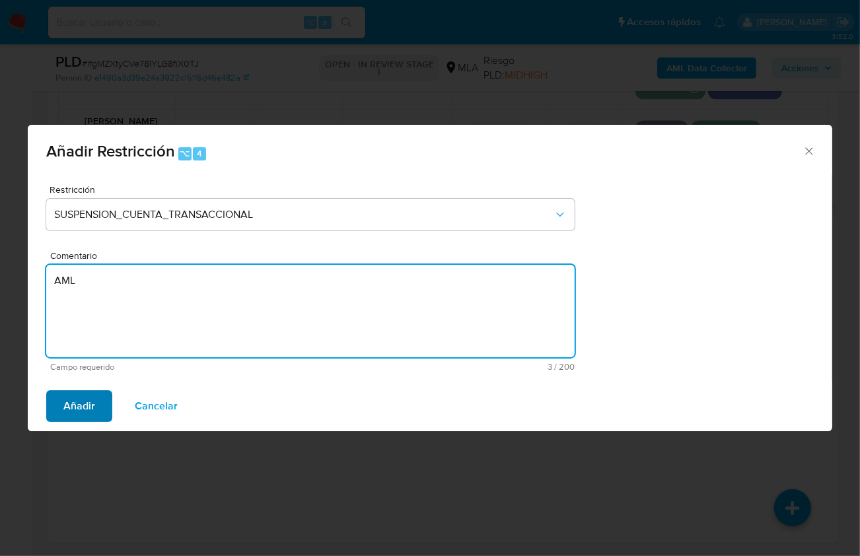
type textarea "AML"
click at [86, 395] on span "Añadir" at bounding box center [79, 405] width 32 height 29
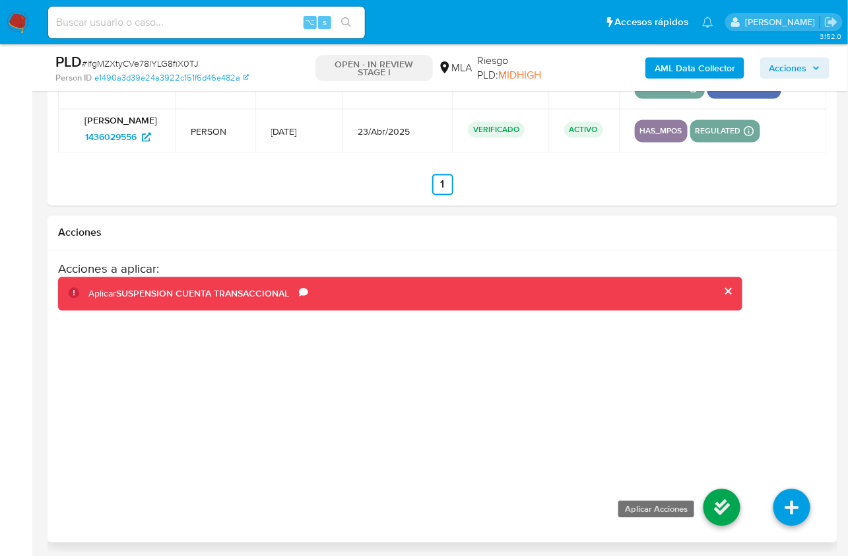
click at [733, 505] on icon at bounding box center [722, 507] width 37 height 37
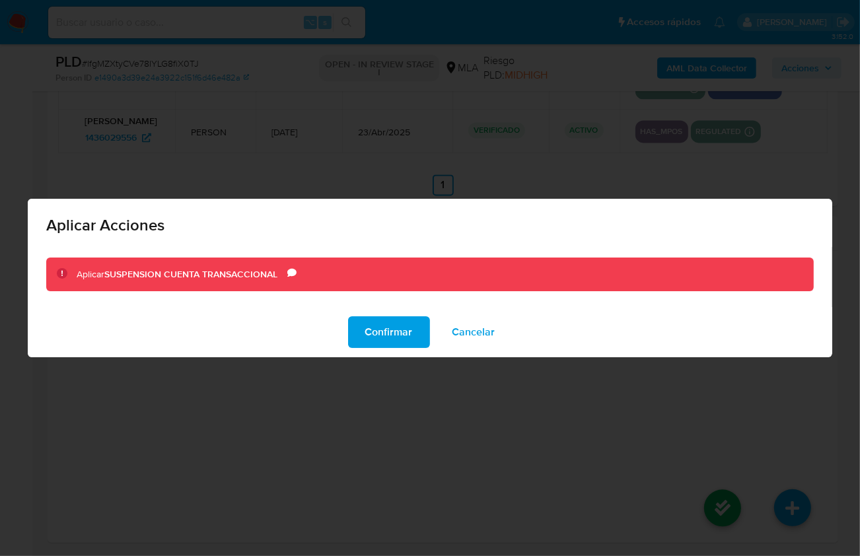
click at [388, 351] on div "Confirmar Cancelar" at bounding box center [430, 332] width 804 height 50
click at [392, 333] on span "Confirmar" at bounding box center [389, 332] width 48 height 29
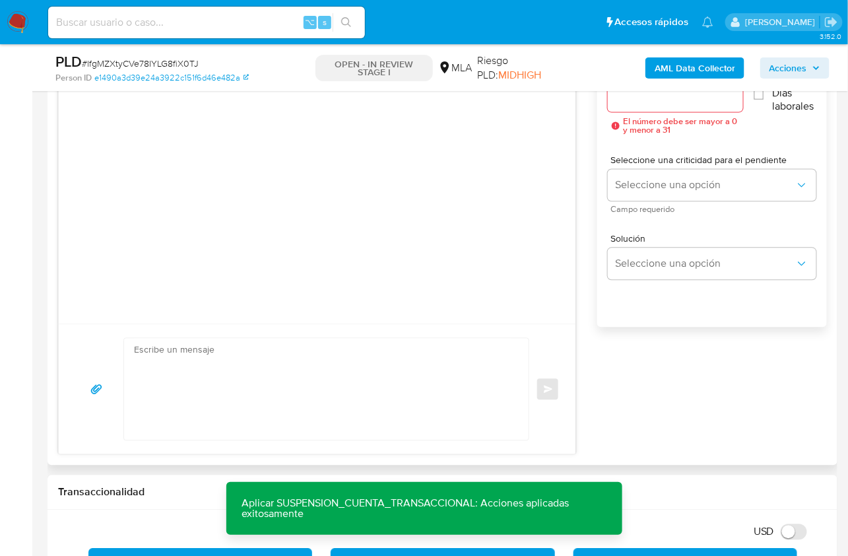
scroll to position [770, 0]
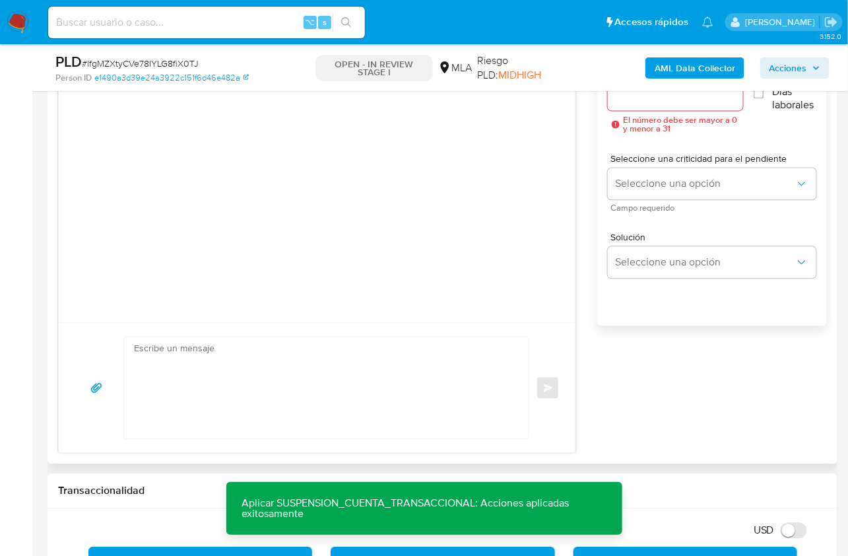
click at [280, 396] on textarea at bounding box center [323, 388] width 378 height 102
paste textarea "Hola , En función de las operaciones registradas en tu cuenta de Mercado Pago, …"
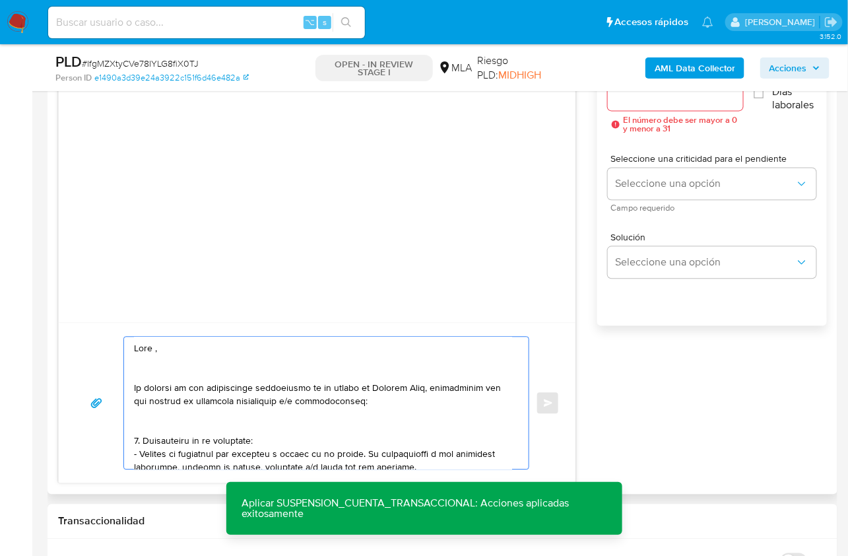
scroll to position [863, 0]
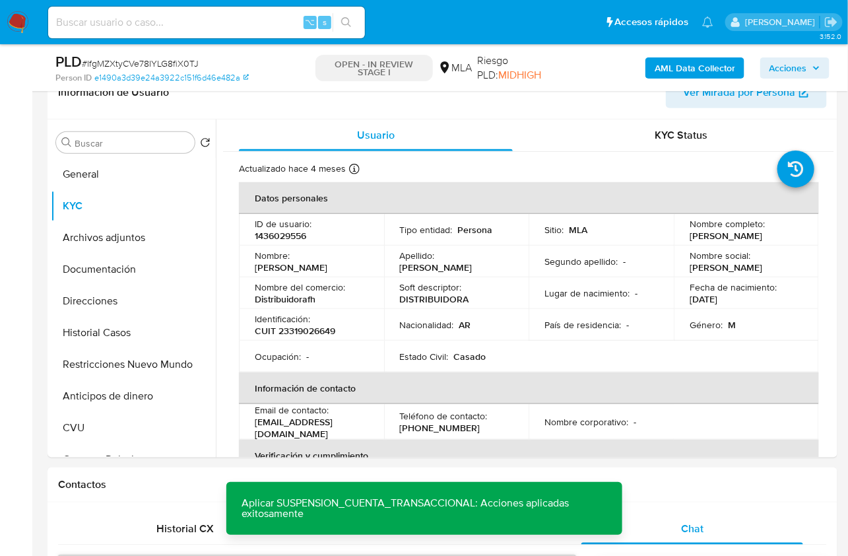
click at [697, 238] on p "[PERSON_NAME]" at bounding box center [726, 236] width 73 height 12
copy p "David"
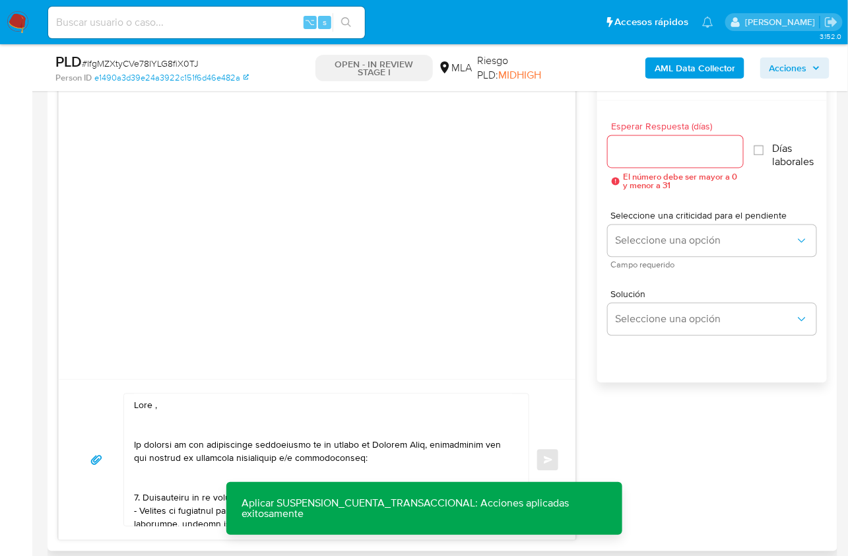
scroll to position [0, 0]
click at [153, 405] on textarea at bounding box center [323, 460] width 378 height 132
paste textarea "David"
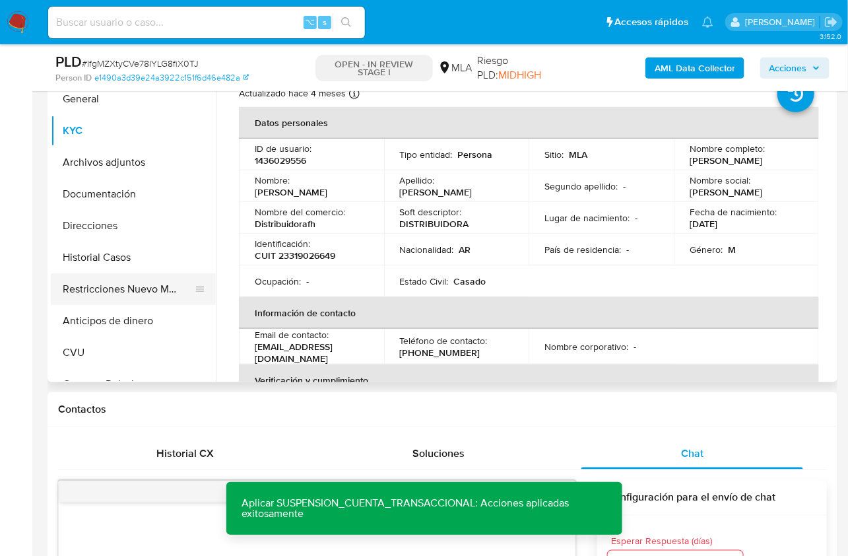
click at [166, 290] on button "Restricciones Nuevo Mundo" at bounding box center [128, 289] width 154 height 32
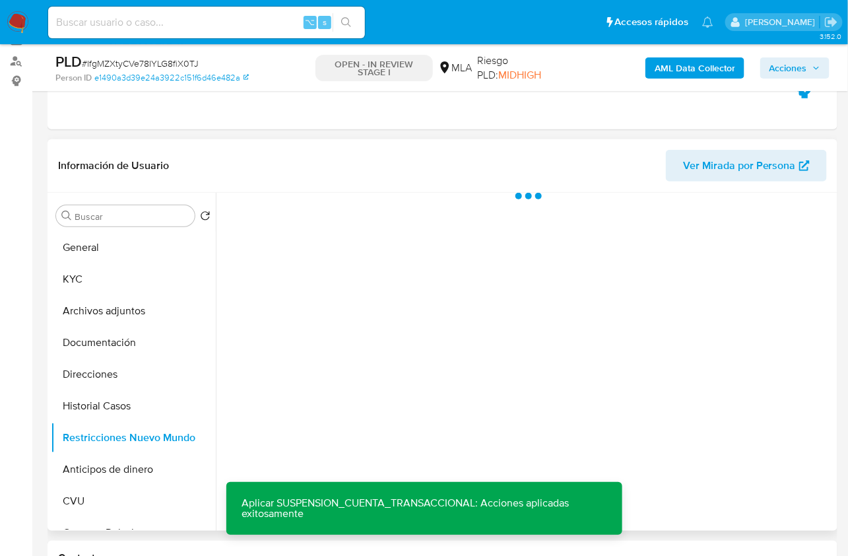
scroll to position [114, 0]
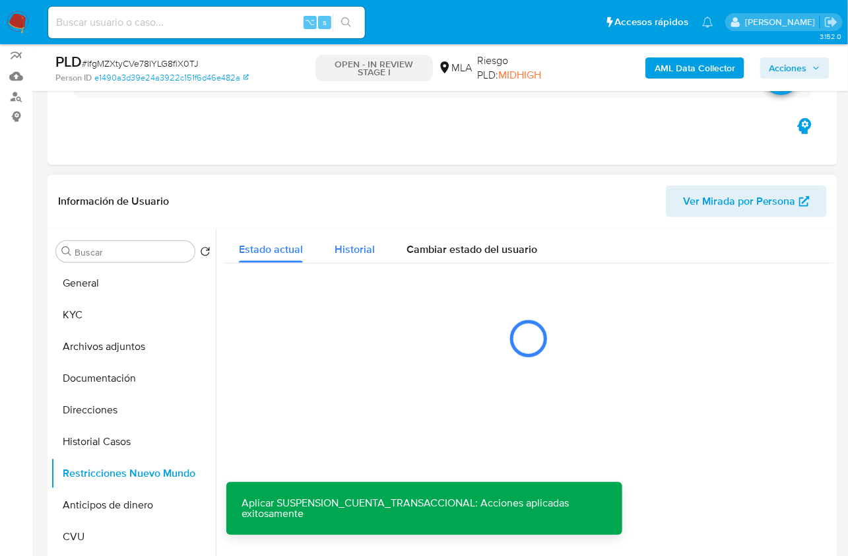
click at [371, 250] on span "Historial" at bounding box center [355, 249] width 40 height 15
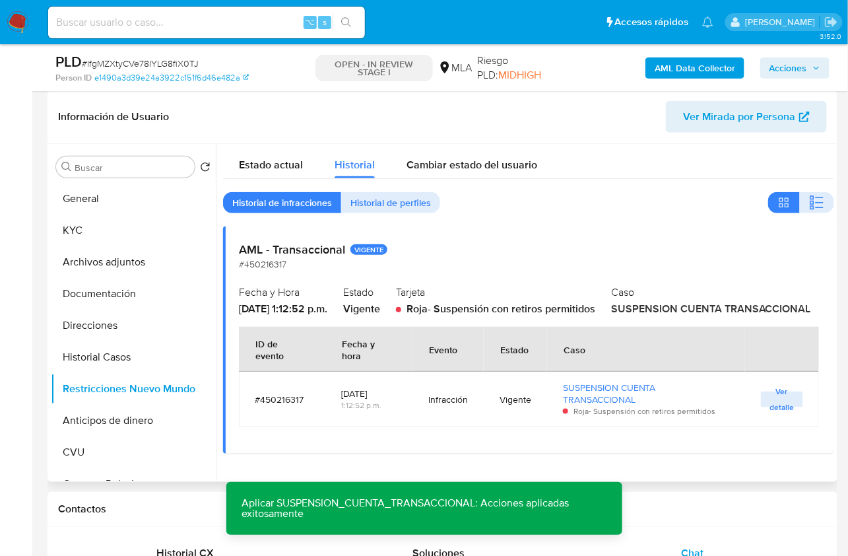
scroll to position [3, 0]
click at [410, 203] on span "Historial de perfiles" at bounding box center [391, 202] width 81 height 18
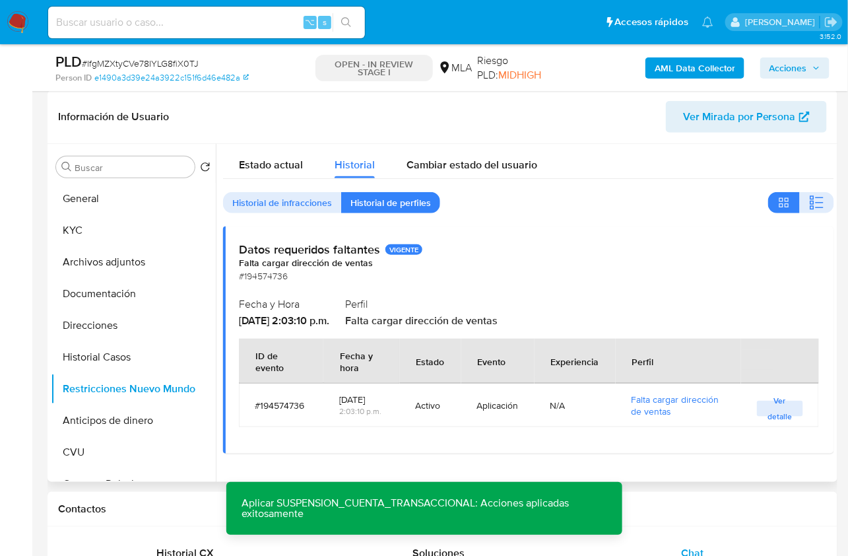
scroll to position [0, 0]
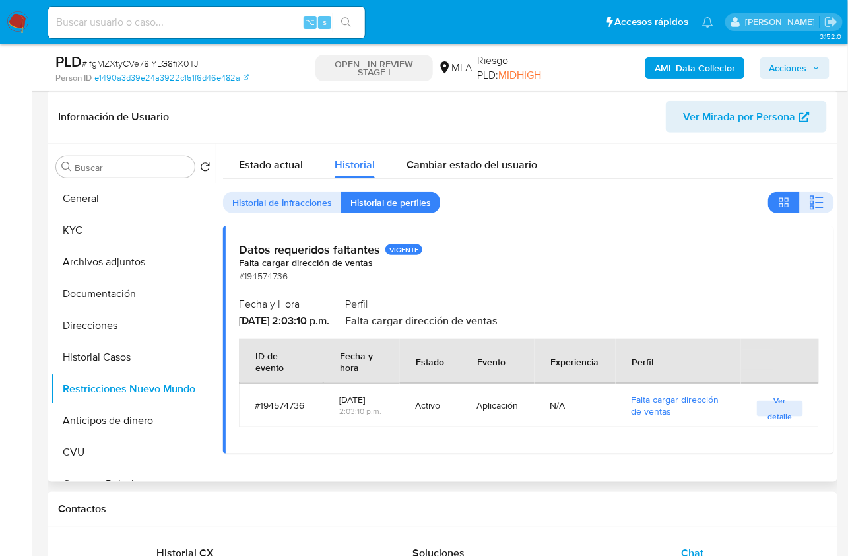
click at [280, 217] on div "Estado actual Historial Cambiar estado del usuario Historial de infracciones Hi…" at bounding box center [528, 299] width 611 height 310
click at [281, 205] on span "Historial de infracciones" at bounding box center [282, 202] width 100 height 18
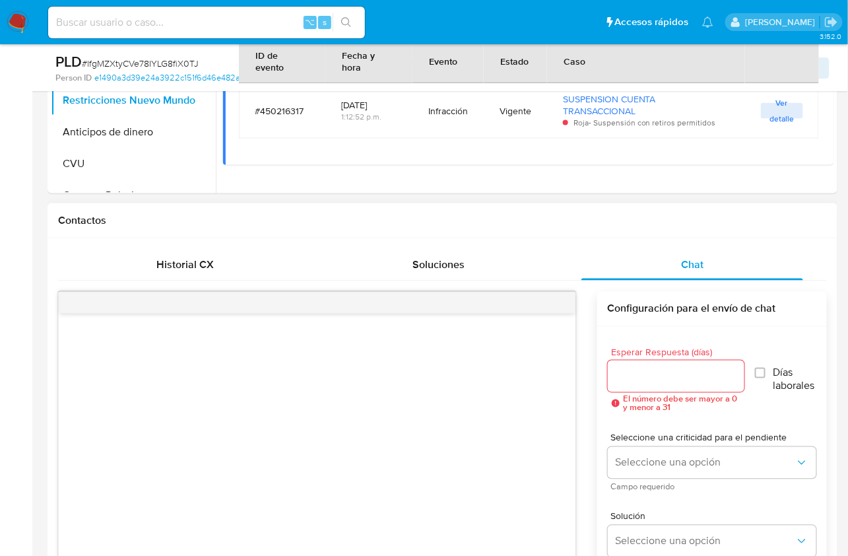
scroll to position [652, 0]
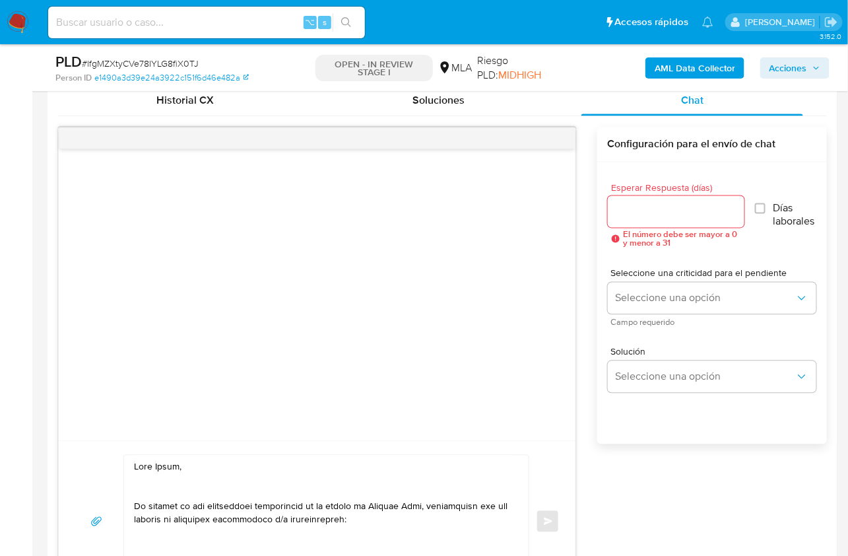
click at [213, 489] on textarea at bounding box center [323, 522] width 378 height 132
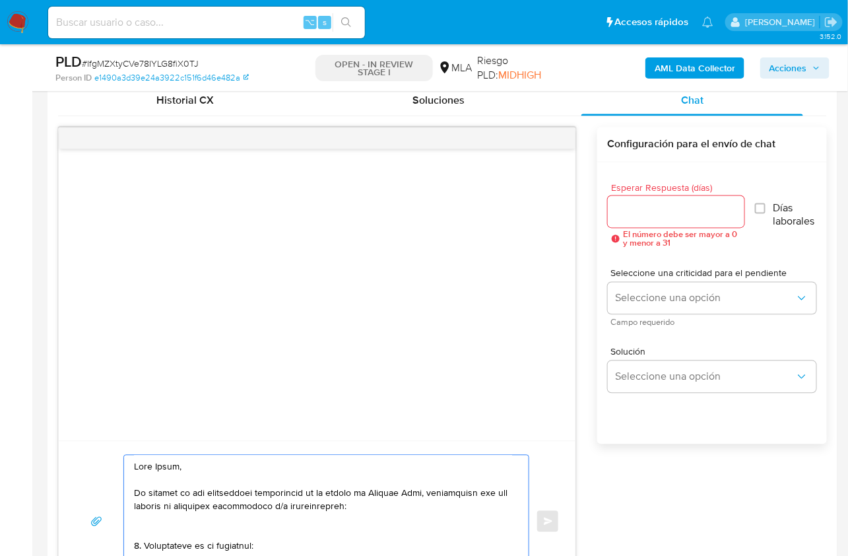
click at [153, 524] on textarea at bounding box center [323, 522] width 378 height 132
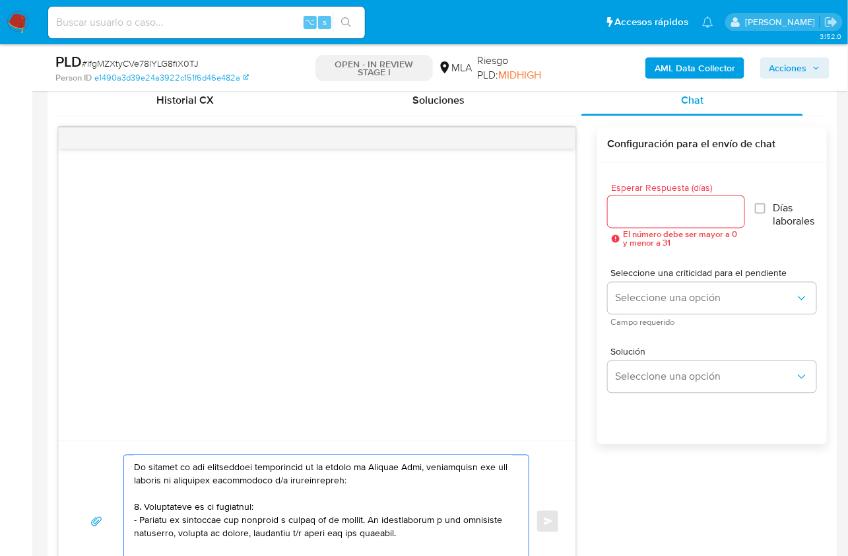
scroll to position [0, 0]
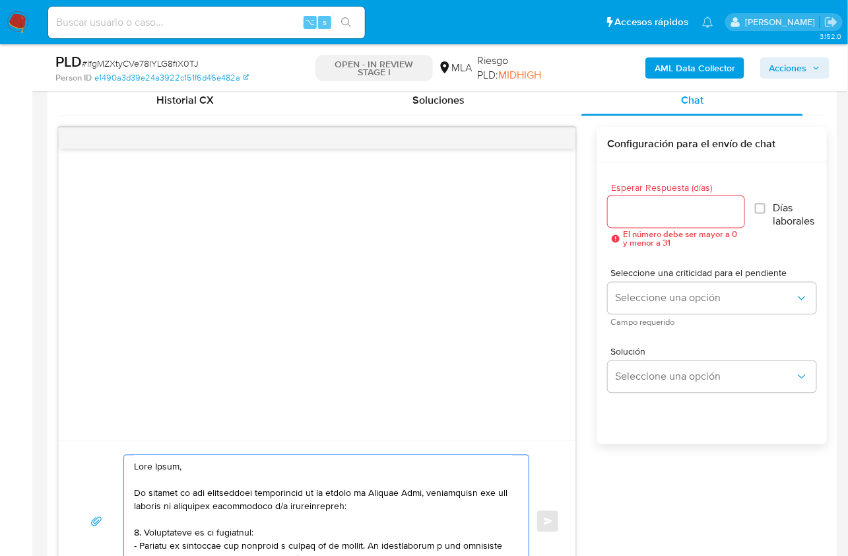
click at [427, 492] on textarea at bounding box center [323, 522] width 378 height 132
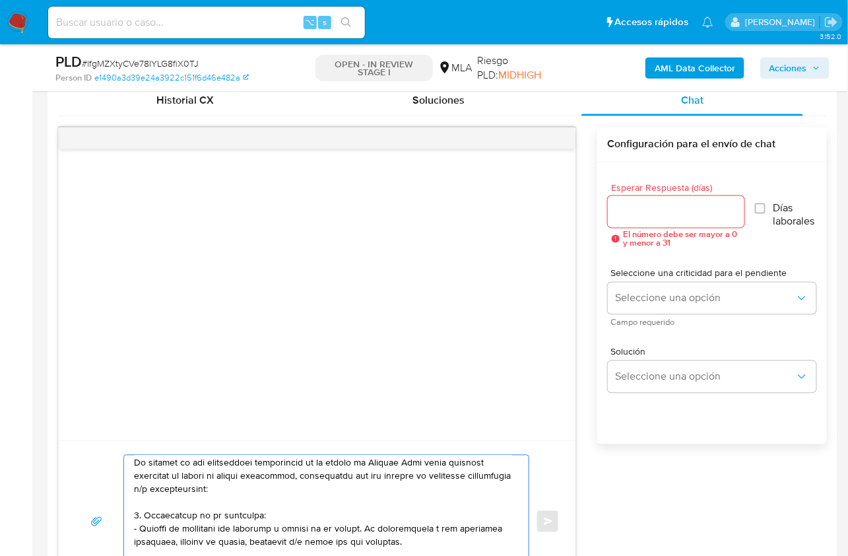
scroll to position [104, 0]
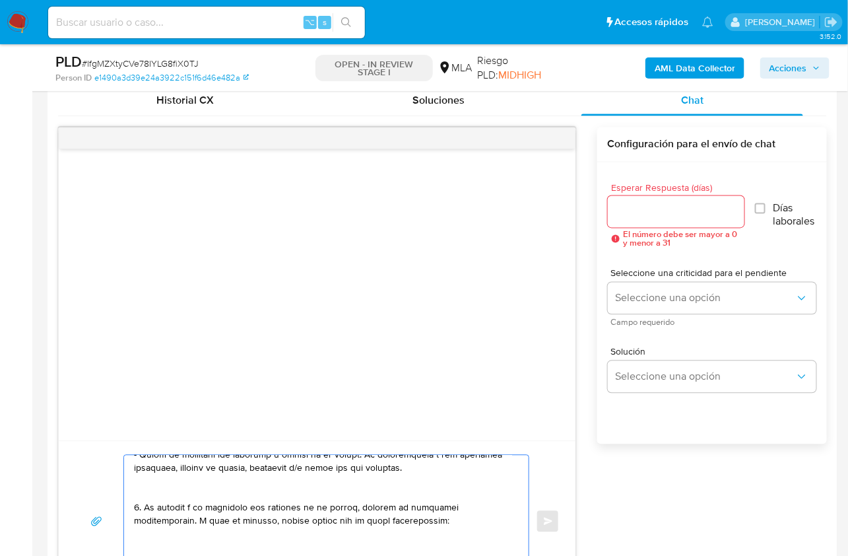
click at [193, 498] on textarea at bounding box center [323, 522] width 378 height 132
click at [177, 492] on textarea at bounding box center [323, 522] width 378 height 132
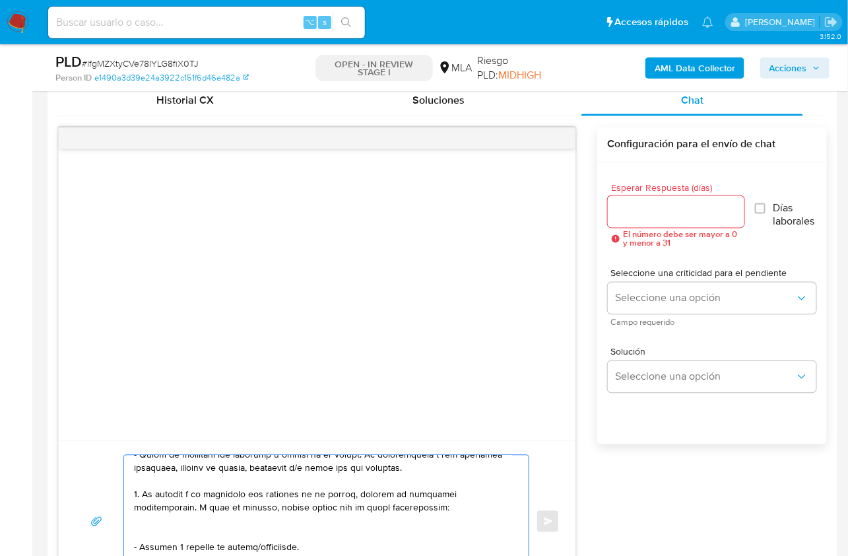
click at [165, 528] on textarea at bounding box center [323, 522] width 378 height 132
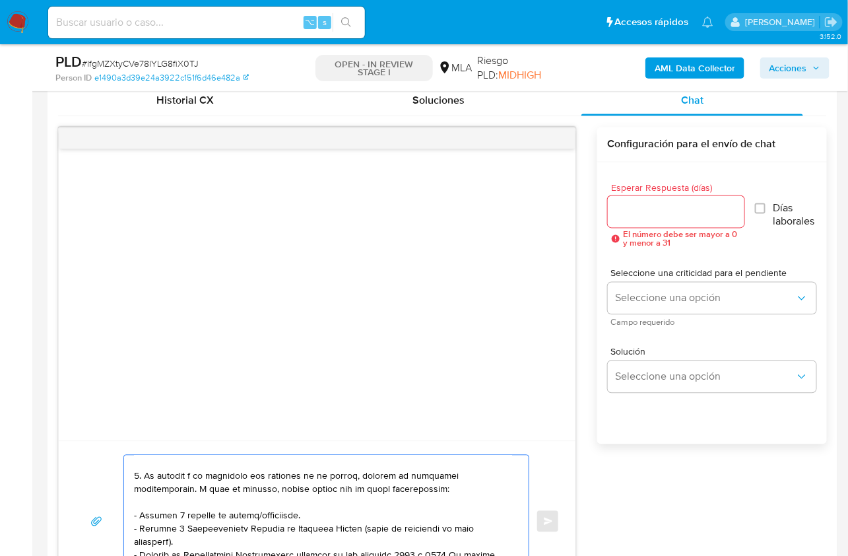
scroll to position [123, 0]
drag, startPoint x: 259, startPoint y: 515, endPoint x: 130, endPoint y: 508, distance: 128.9
click at [130, 508] on div at bounding box center [323, 522] width 398 height 132
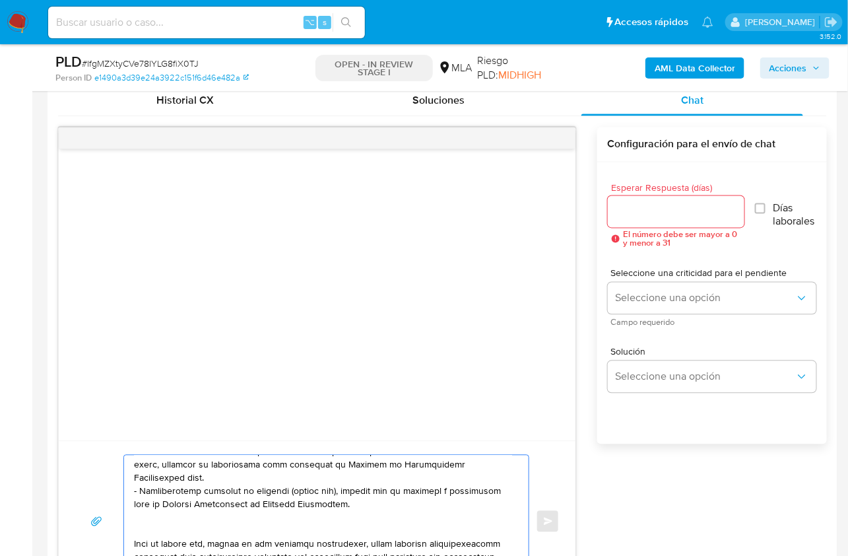
scroll to position [213, 0]
drag, startPoint x: 283, startPoint y: 503, endPoint x: 128, endPoint y: 489, distance: 155.1
click at [128, 489] on div at bounding box center [323, 522] width 398 height 132
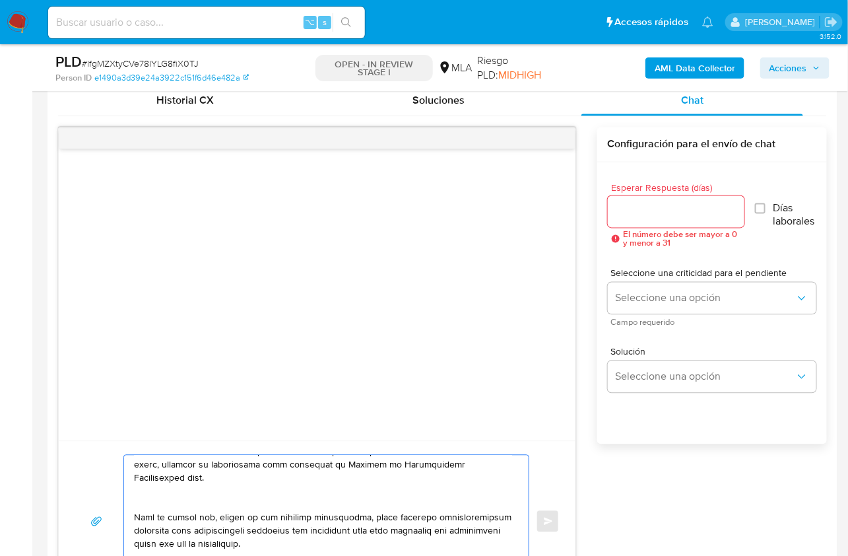
scroll to position [200, 0]
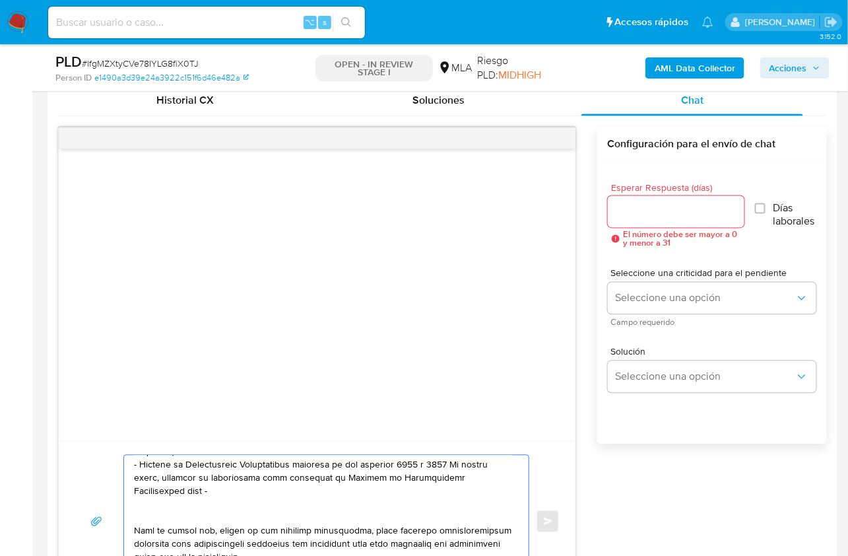
paste textarea "https://www.mercadopago.com.ar/ayuda/30181"
click at [208, 517] on textarea at bounding box center [323, 522] width 378 height 132
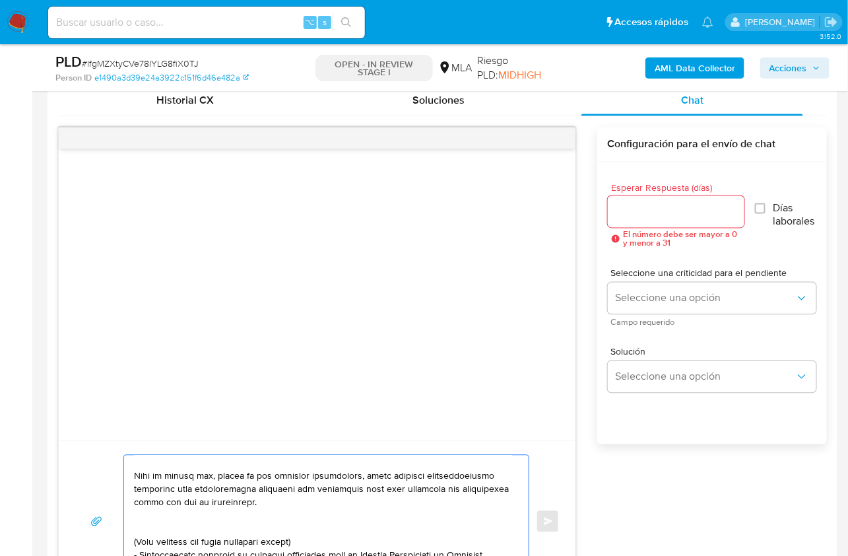
scroll to position [245, 0]
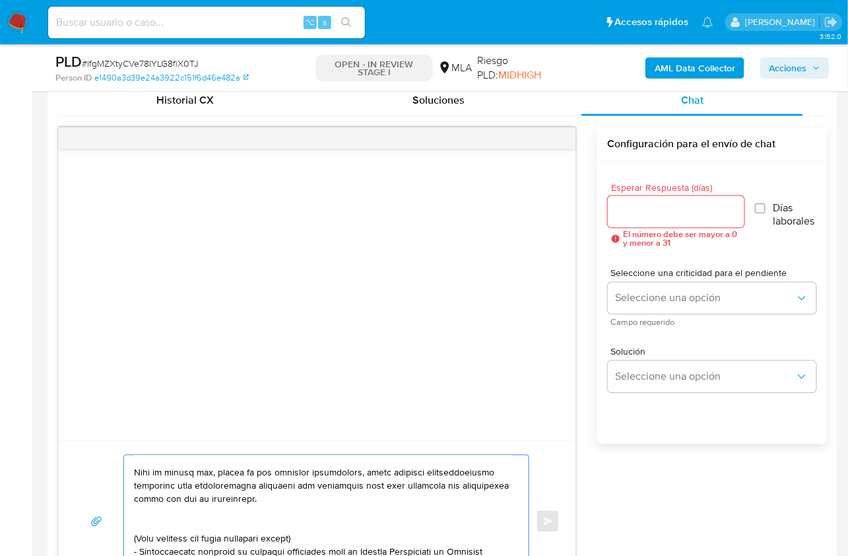
click at [207, 520] on textarea at bounding box center [323, 522] width 378 height 132
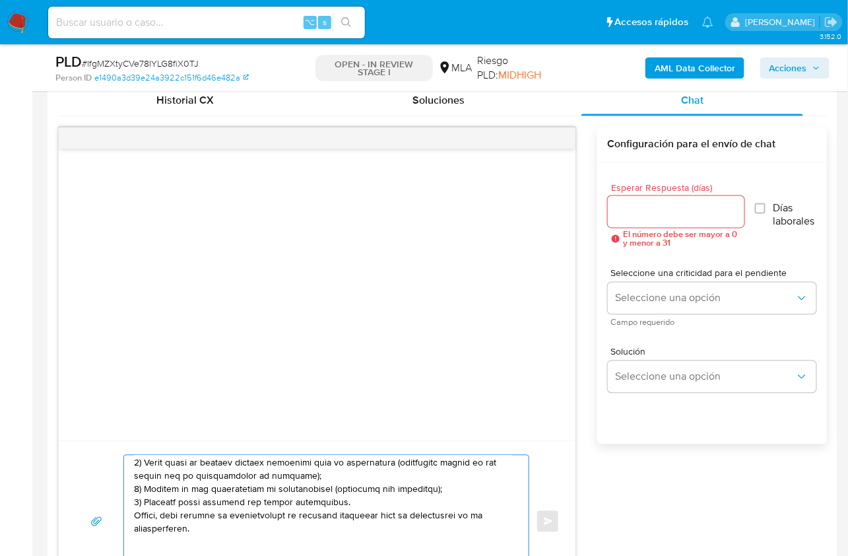
drag, startPoint x: 154, startPoint y: 508, endPoint x: 177, endPoint y: 534, distance: 34.7
click at [177, 534] on textarea at bounding box center [323, 522] width 378 height 132
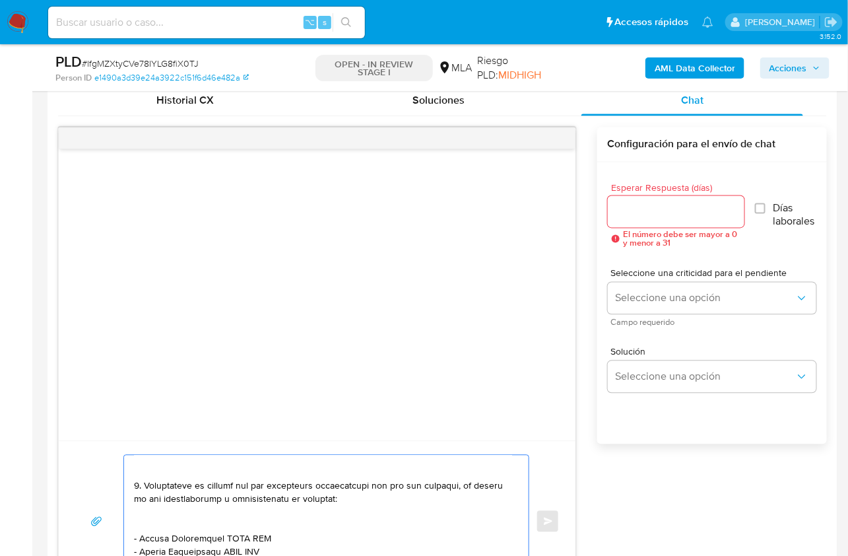
click at [153, 471] on textarea at bounding box center [323, 522] width 378 height 132
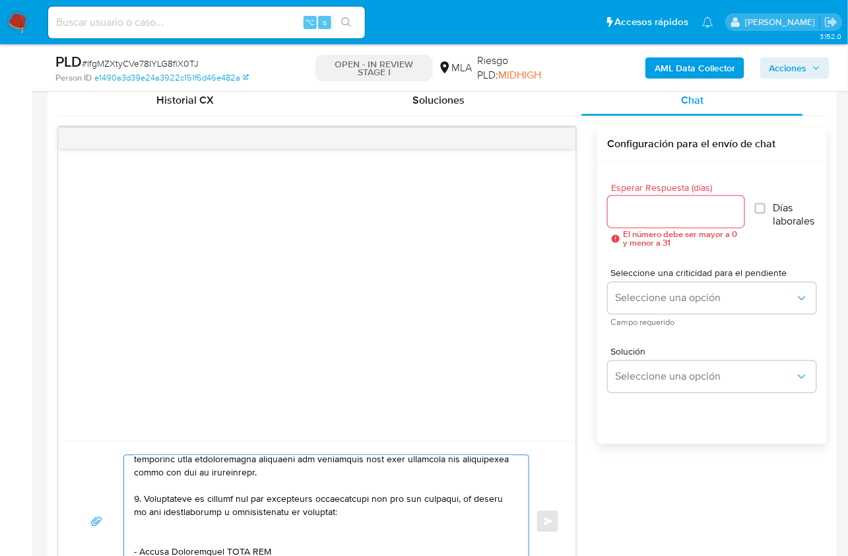
scroll to position [285, 0]
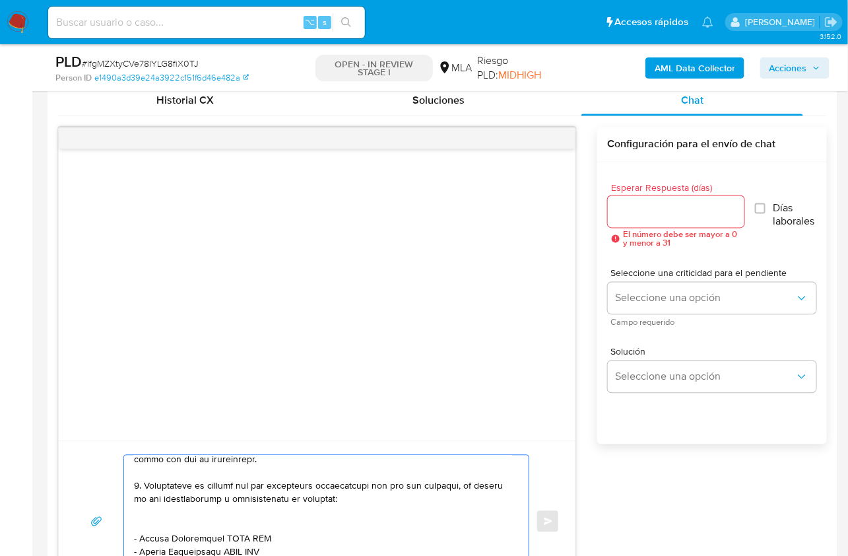
click at [157, 524] on textarea at bounding box center [323, 522] width 378 height 132
drag, startPoint x: 140, startPoint y: 520, endPoint x: 222, endPoint y: 525, distance: 82.7
click at [222, 525] on textarea at bounding box center [323, 522] width 378 height 132
paste textarea "Horacio Federico Zabala"
click at [275, 517] on textarea at bounding box center [323, 522] width 378 height 132
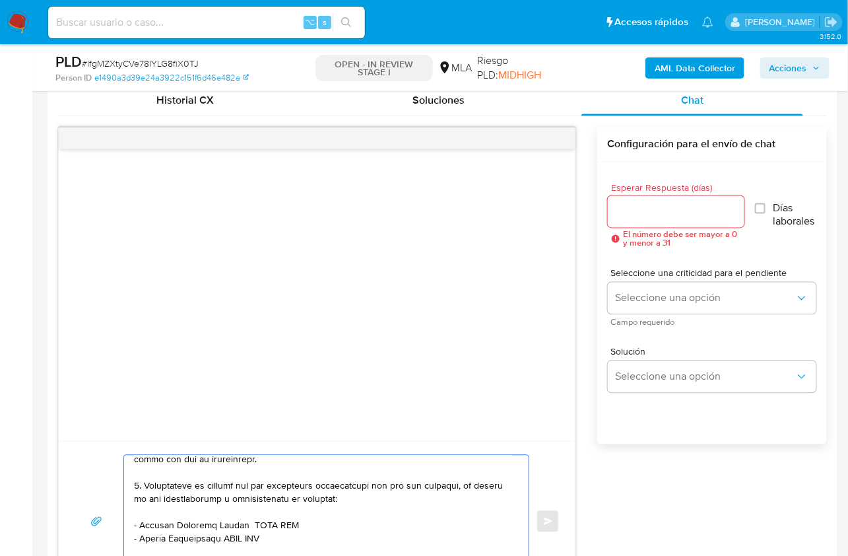
click at [275, 517] on textarea at bounding box center [323, 522] width 378 height 132
paste textarea "20296146995"
drag, startPoint x: 222, startPoint y: 537, endPoint x: 139, endPoint y: 535, distance: 83.2
click at [139, 535] on textarea at bounding box center [323, 522] width 378 height 132
paste textarea "name: Al Norte Distribuciones Srl || alias:"
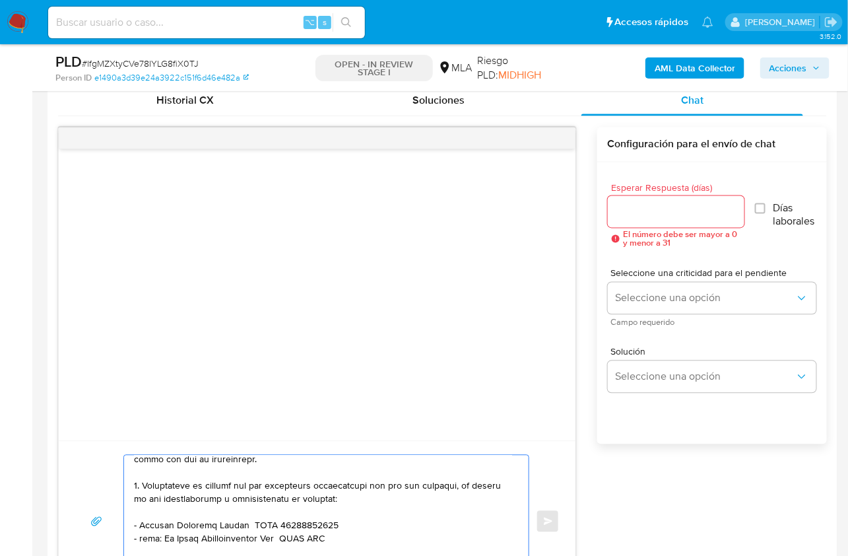
click at [308, 537] on textarea at bounding box center [323, 522] width 378 height 132
paste textarea "30711243573"
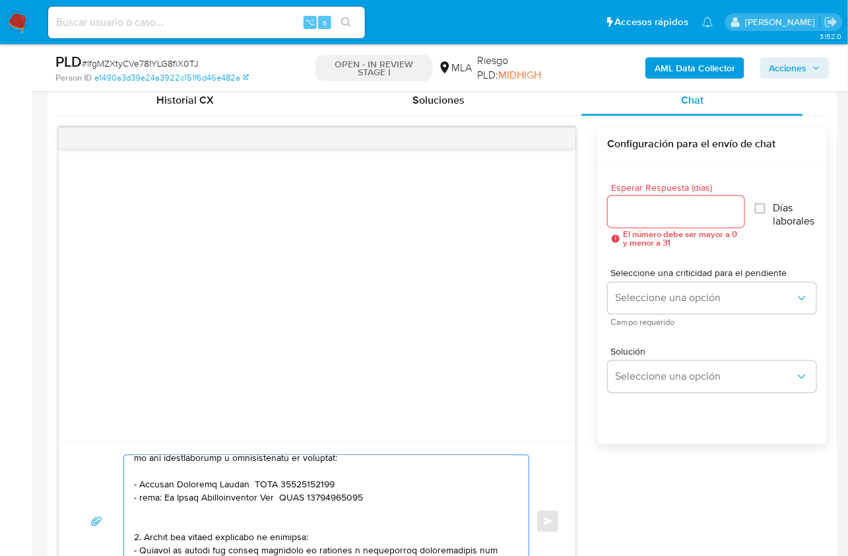
scroll to position [325, 0]
click at [211, 522] on textarea at bounding box center [323, 522] width 378 height 132
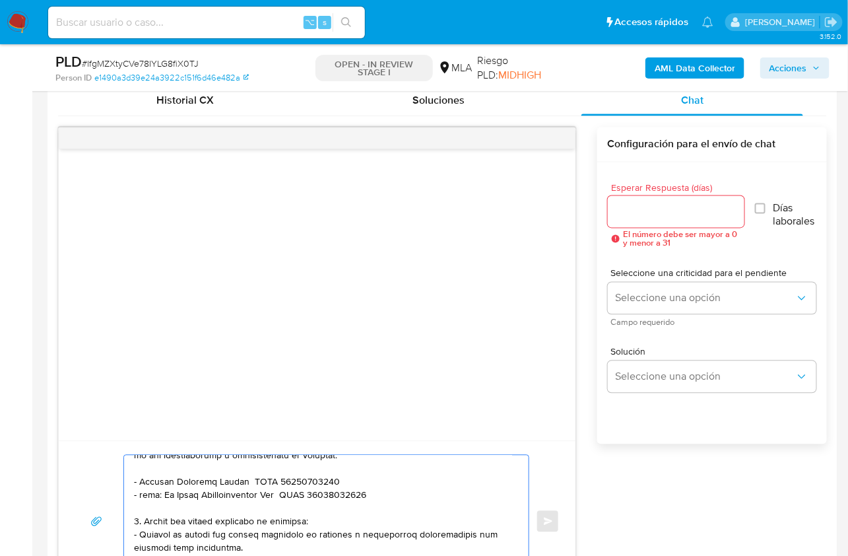
scroll to position [333, 0]
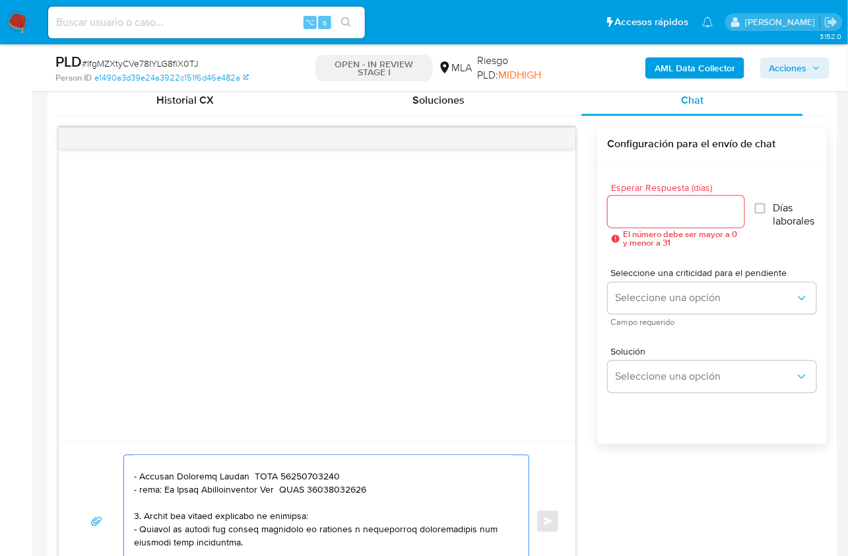
drag, startPoint x: 242, startPoint y: 537, endPoint x: 129, endPoint y: 508, distance: 117.2
click at [129, 508] on div at bounding box center [323, 522] width 398 height 132
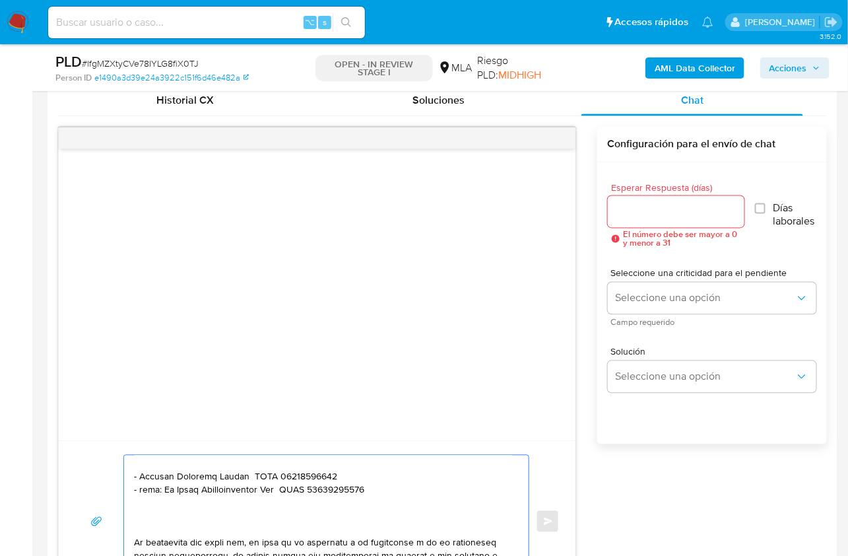
click at [139, 520] on textarea at bounding box center [323, 522] width 378 height 132
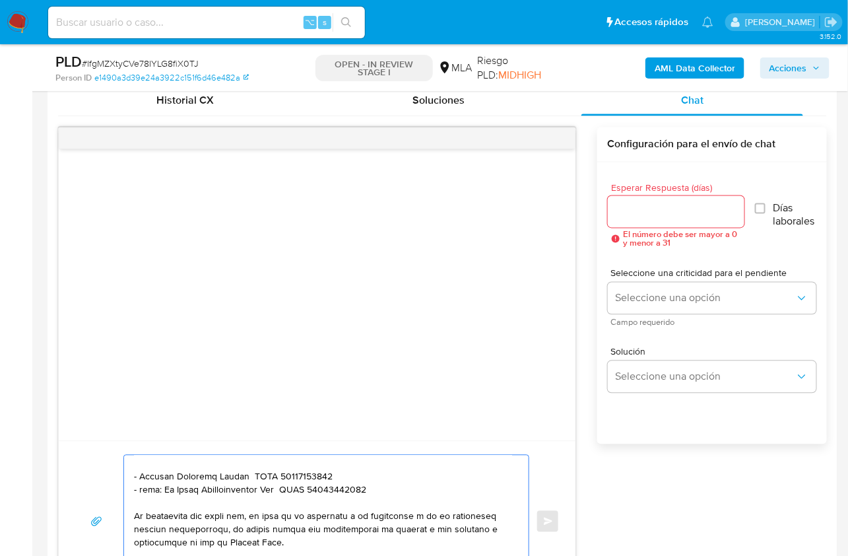
click at [288, 527] on textarea at bounding box center [323, 522] width 378 height 132
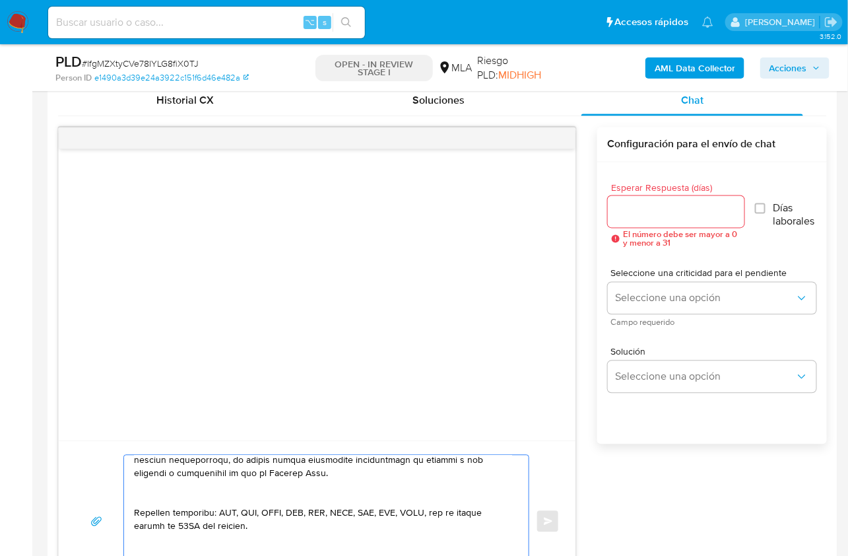
scroll to position [418, 0]
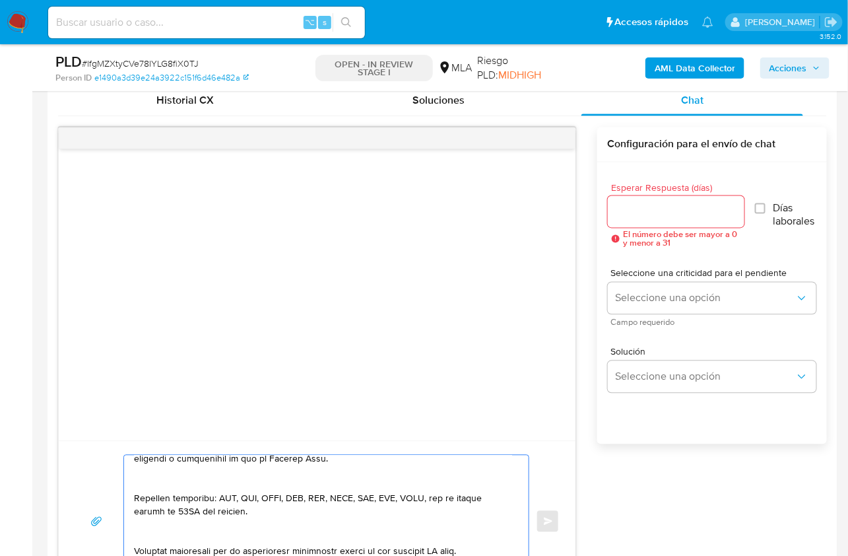
click at [166, 483] on textarea at bounding box center [323, 522] width 378 height 132
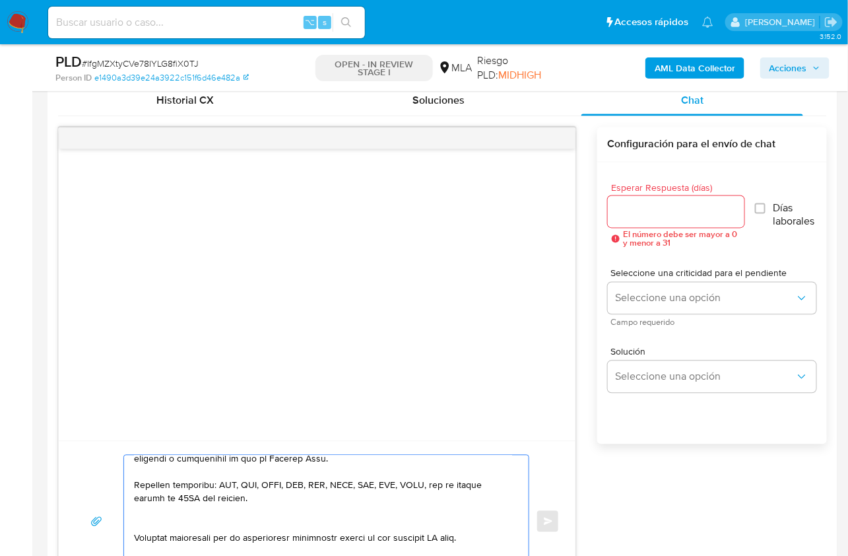
click at [154, 525] on textarea at bounding box center [323, 522] width 378 height 132
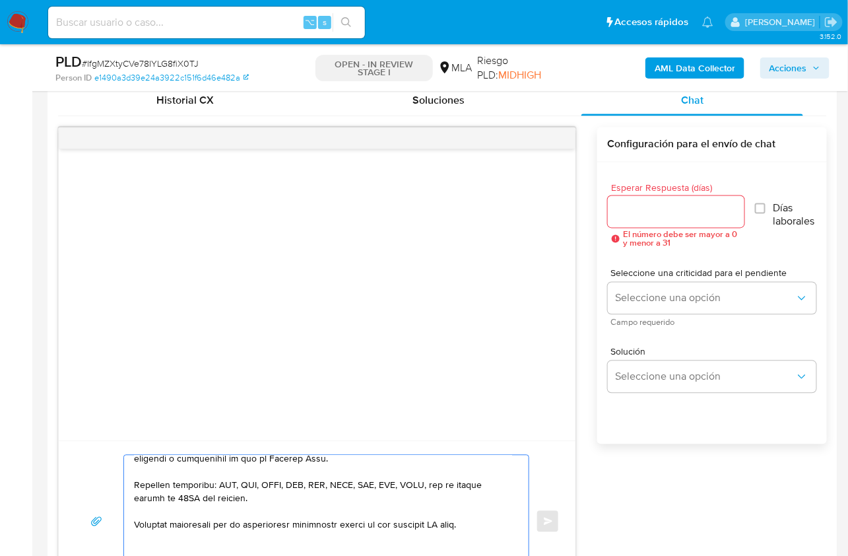
drag, startPoint x: 483, startPoint y: 522, endPoint x: 393, endPoint y: 522, distance: 90.4
click at [393, 522] on textarea at bounding box center [323, 522] width 378 height 132
click at [450, 522] on textarea at bounding box center [323, 522] width 378 height 132
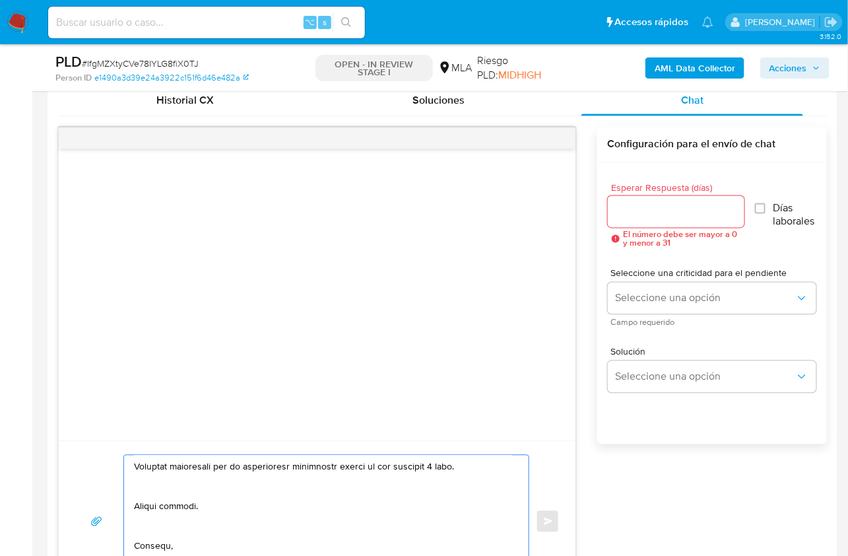
scroll to position [481, 0]
click at [181, 484] on textarea at bounding box center [323, 522] width 378 height 132
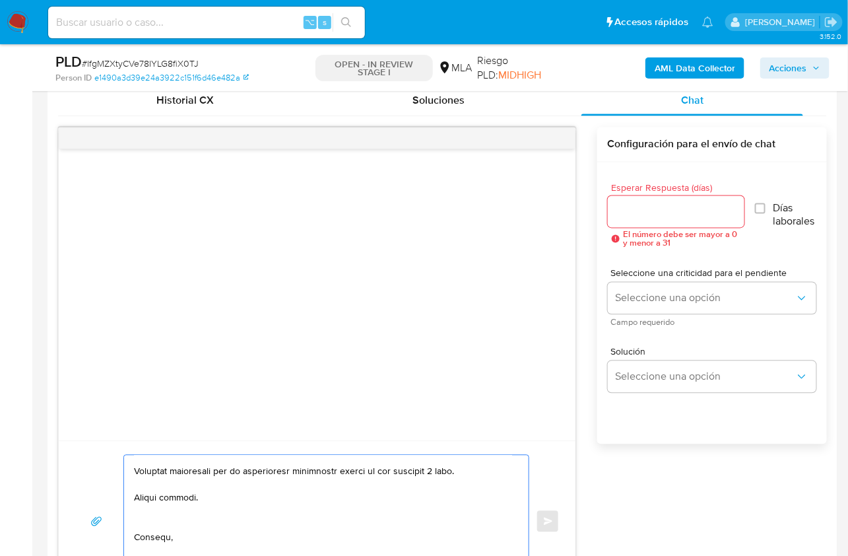
drag, startPoint x: 150, startPoint y: 518, endPoint x: 150, endPoint y: 506, distance: 12.5
click at [150, 518] on textarea at bounding box center [323, 522] width 378 height 132
click at [149, 510] on textarea at bounding box center [323, 522] width 378 height 132
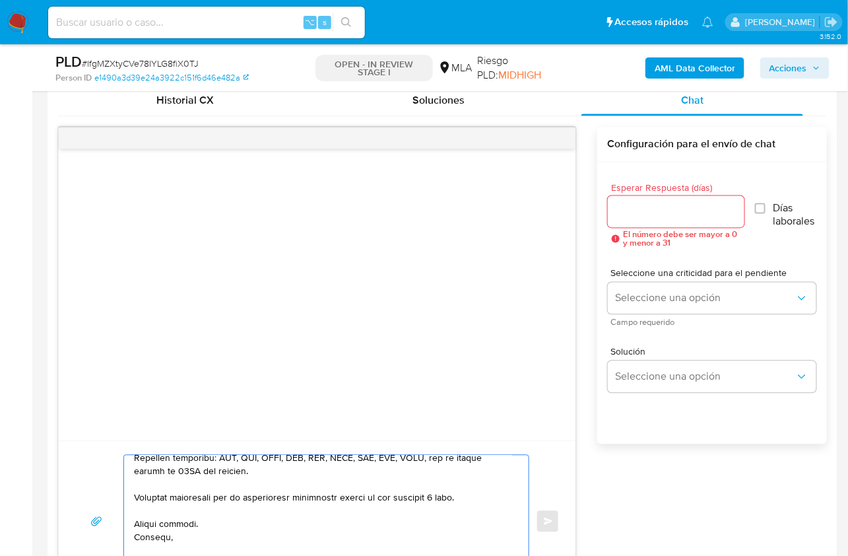
click at [147, 539] on textarea at bounding box center [323, 522] width 378 height 132
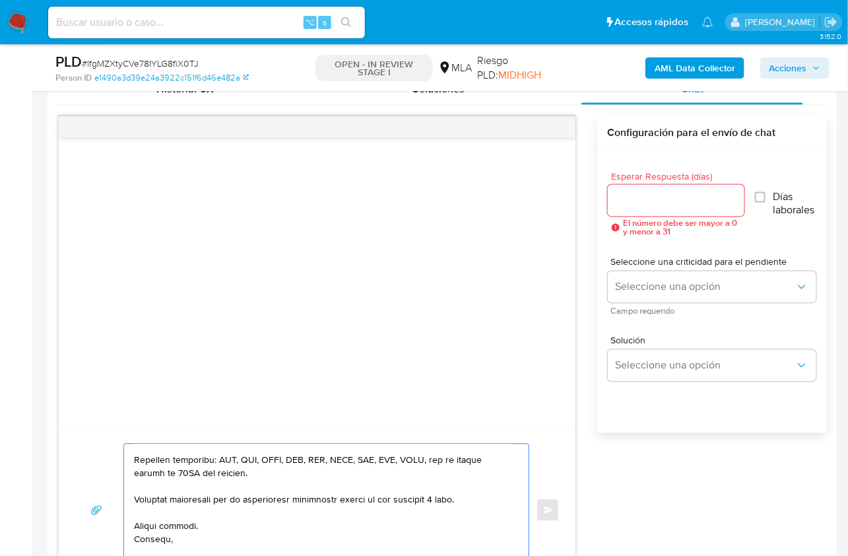
scroll to position [754, 0]
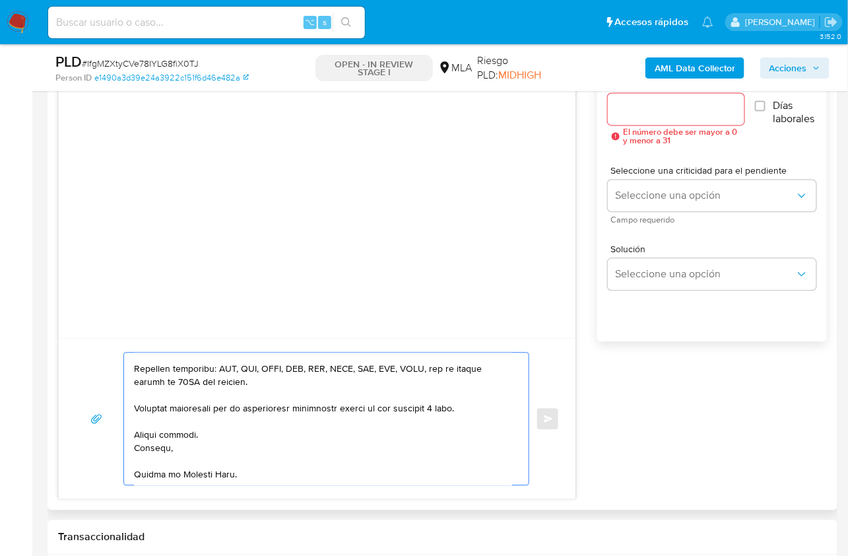
click at [160, 477] on textarea at bounding box center [323, 419] width 378 height 132
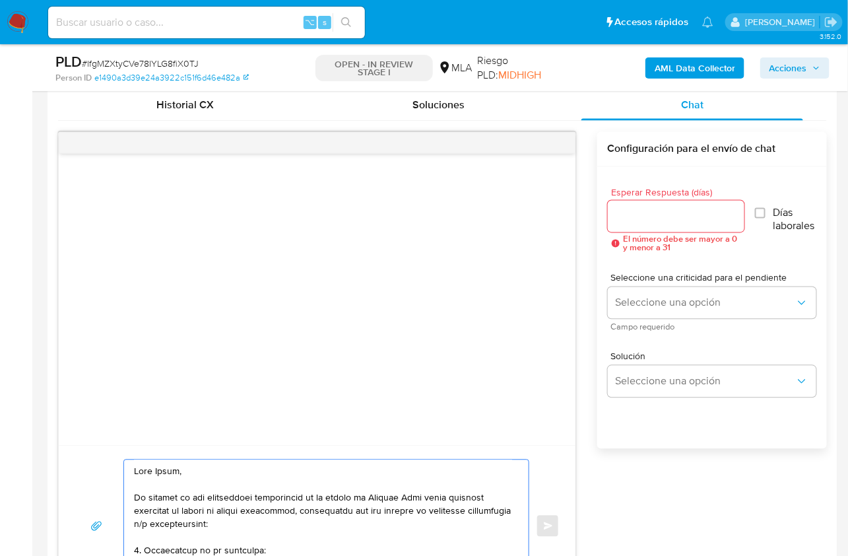
scroll to position [642, 0]
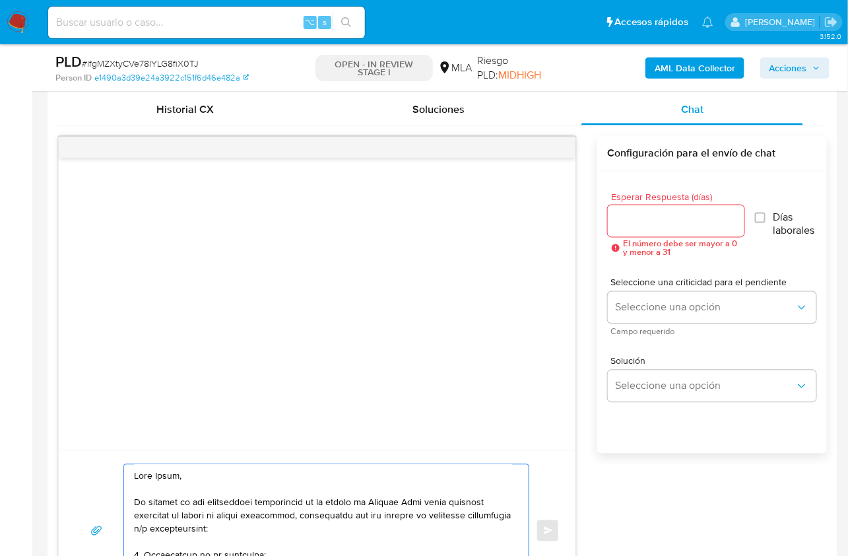
type textarea "Hola David, En función de las operaciones registradas en tu cuenta de Mercado P…"
click at [634, 228] on div at bounding box center [676, 221] width 137 height 32
click at [632, 222] on input "Esperar Respuesta (días)" at bounding box center [676, 221] width 137 height 17
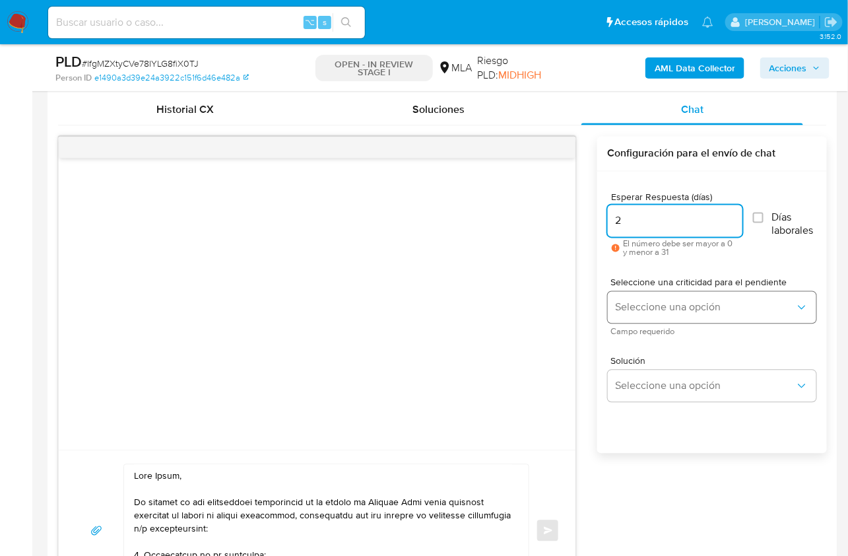
type input "2"
click at [656, 304] on span "Seleccione una opción" at bounding box center [706, 307] width 180 height 13
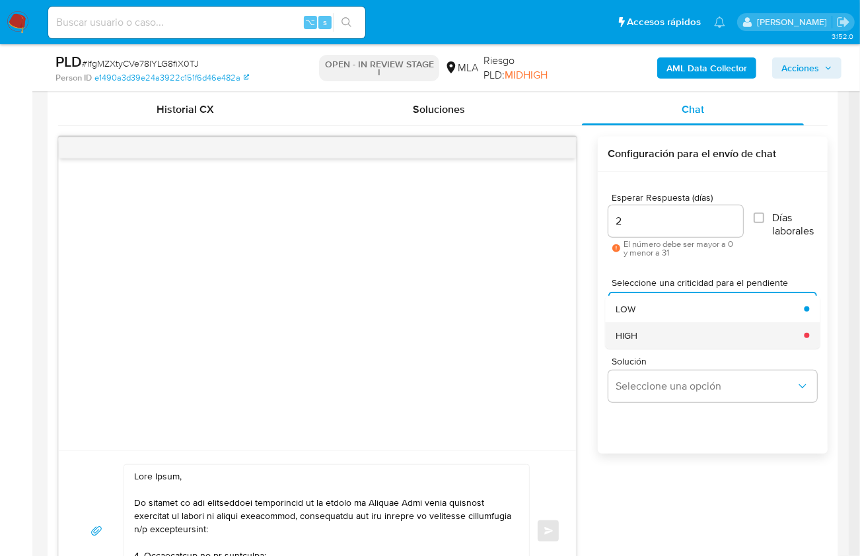
click at [661, 337] on div "HIGH" at bounding box center [705, 335] width 180 height 26
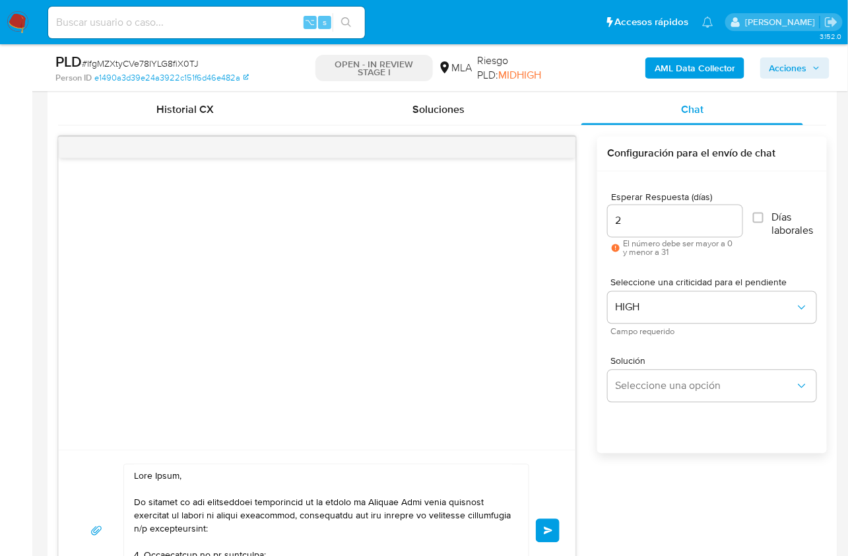
click at [546, 527] on span "Enviar" at bounding box center [548, 531] width 9 height 8
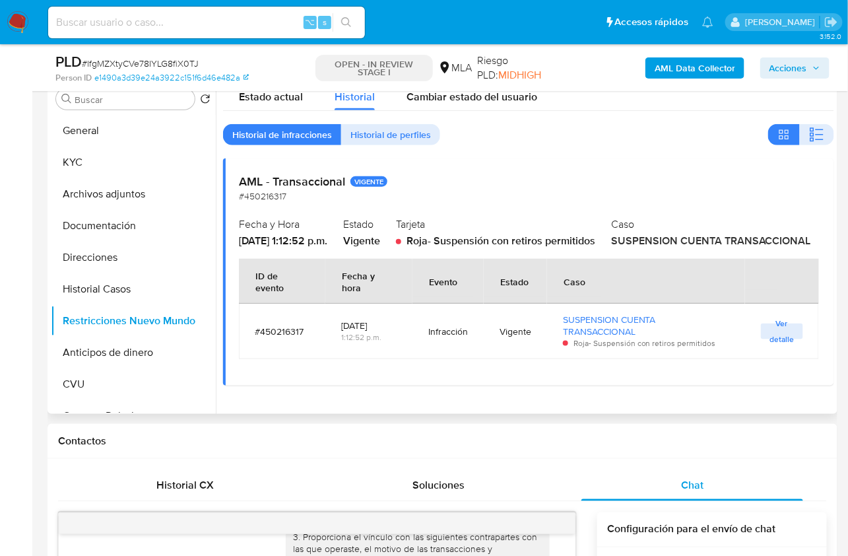
scroll to position [235, 0]
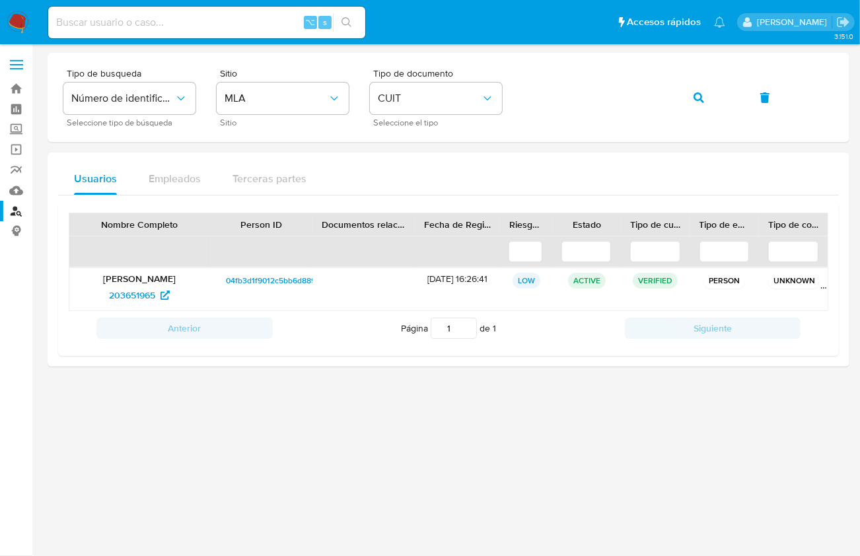
click at [584, 182] on div "Usuarios Empleados Terceras partes" at bounding box center [448, 179] width 780 height 32
click at [710, 99] on button "button" at bounding box center [698, 98] width 45 height 32
click at [125, 300] on span "265783735" at bounding box center [132, 295] width 46 height 21
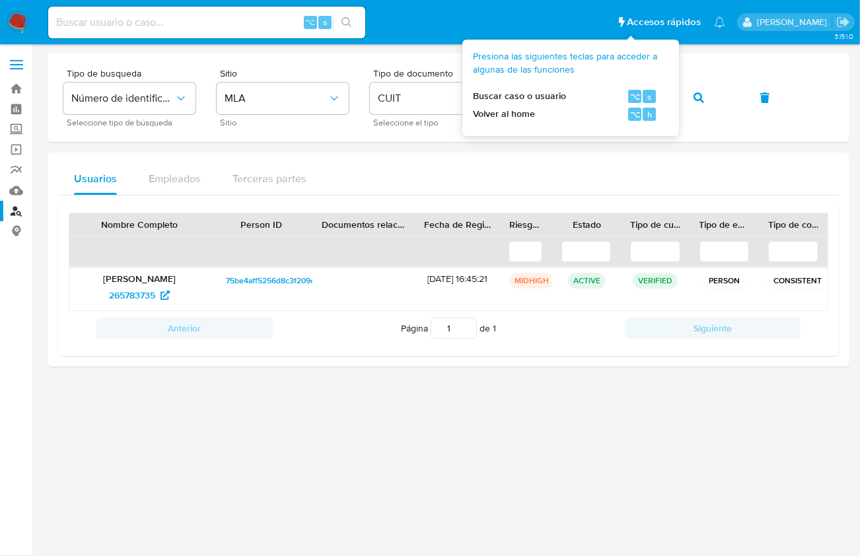
click at [688, 153] on div "Usuarios Empleados Terceras partes Nombre Completo Person ID Documentos relacio…" at bounding box center [448, 260] width 801 height 214
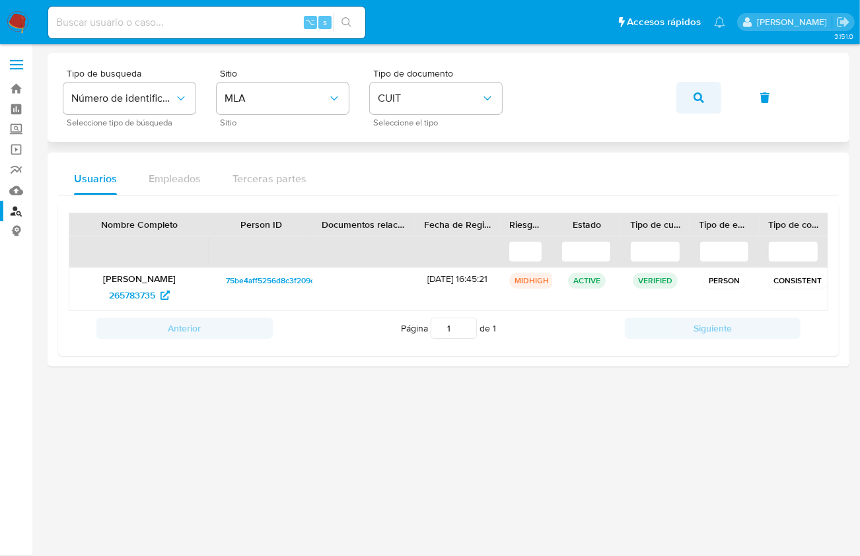
click at [714, 107] on button "button" at bounding box center [698, 98] width 45 height 32
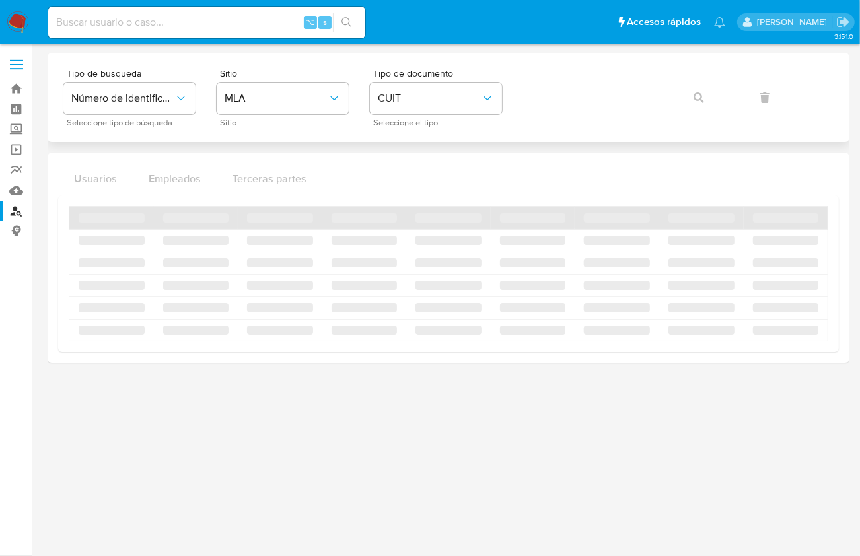
click at [690, 107] on div "Tipo de busqueda Número de identificación Seleccione tipo de búsqueda Sitio MLA…" at bounding box center [448, 97] width 770 height 57
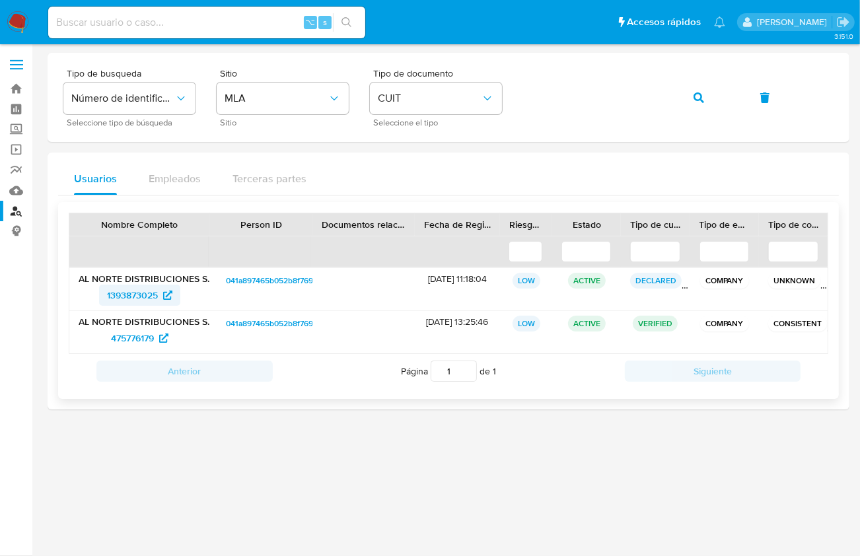
click at [137, 285] on span "1393873025" at bounding box center [132, 295] width 51 height 21
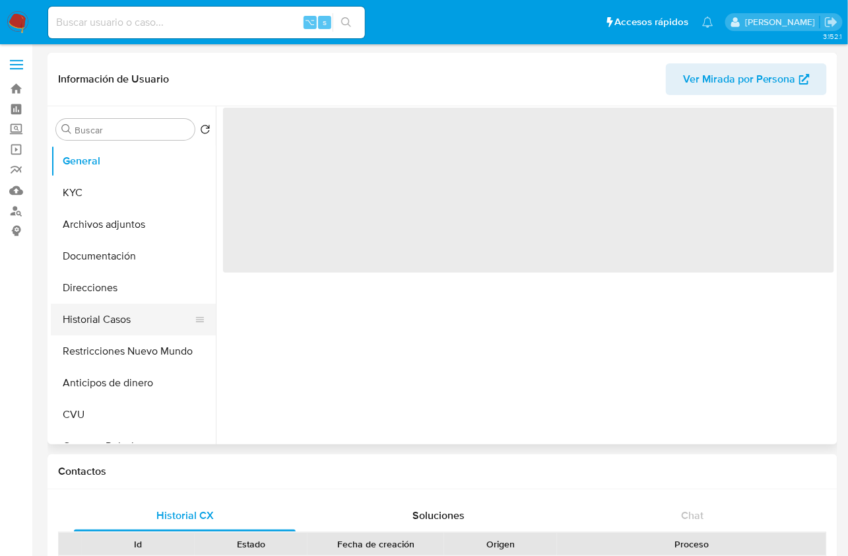
click at [135, 324] on button "Historial Casos" at bounding box center [128, 320] width 154 height 32
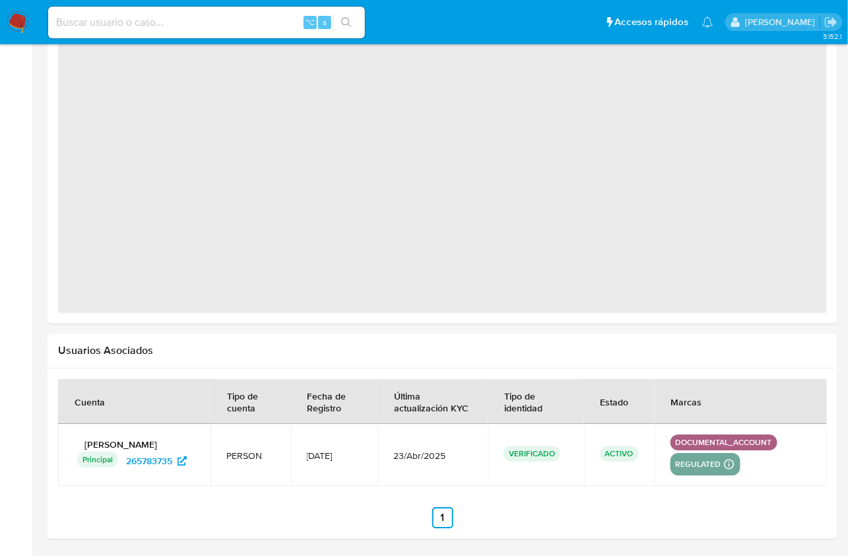
select select "10"
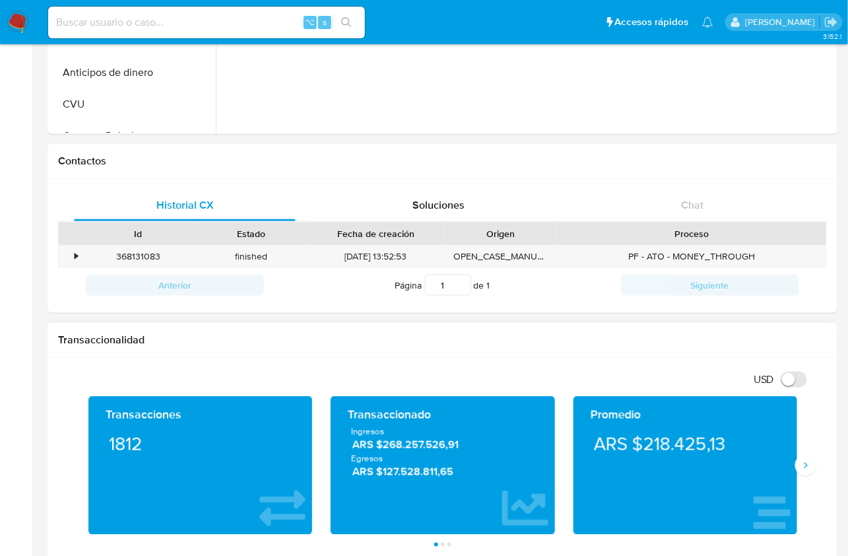
scroll to position [101, 0]
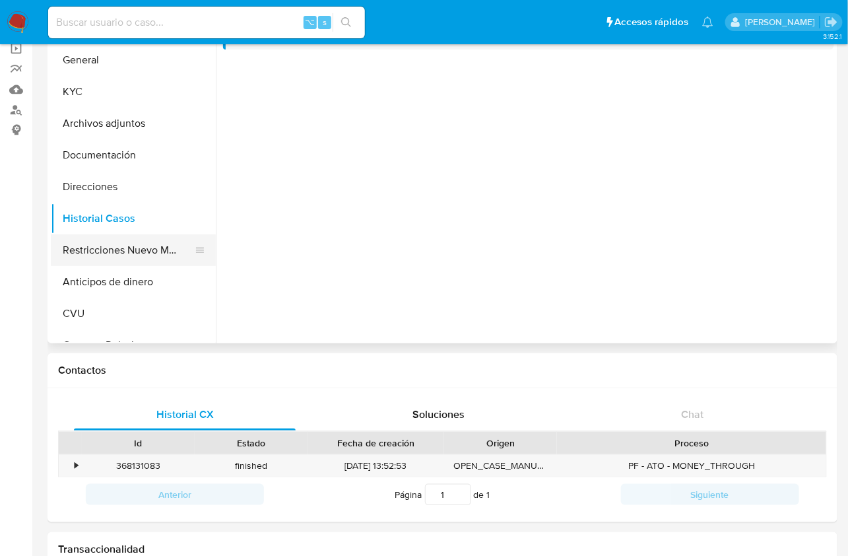
click at [147, 249] on button "Restricciones Nuevo Mundo" at bounding box center [128, 250] width 154 height 32
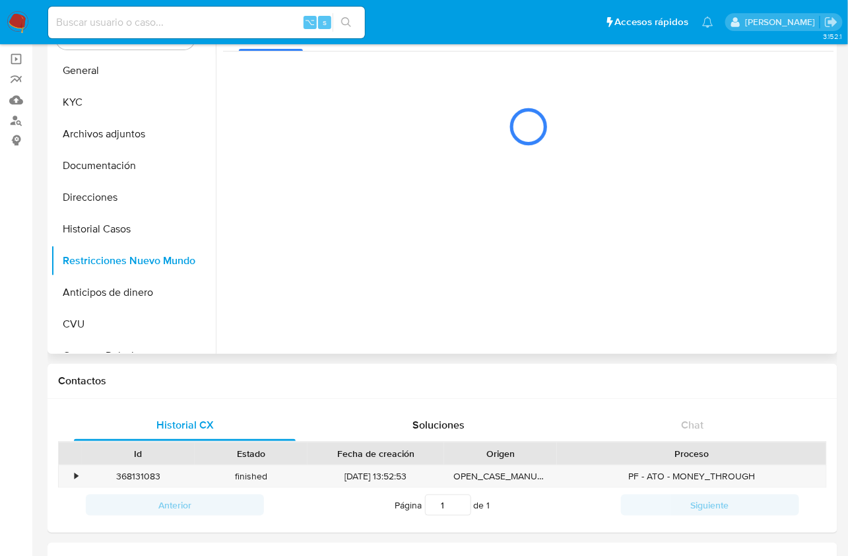
scroll to position [1, 0]
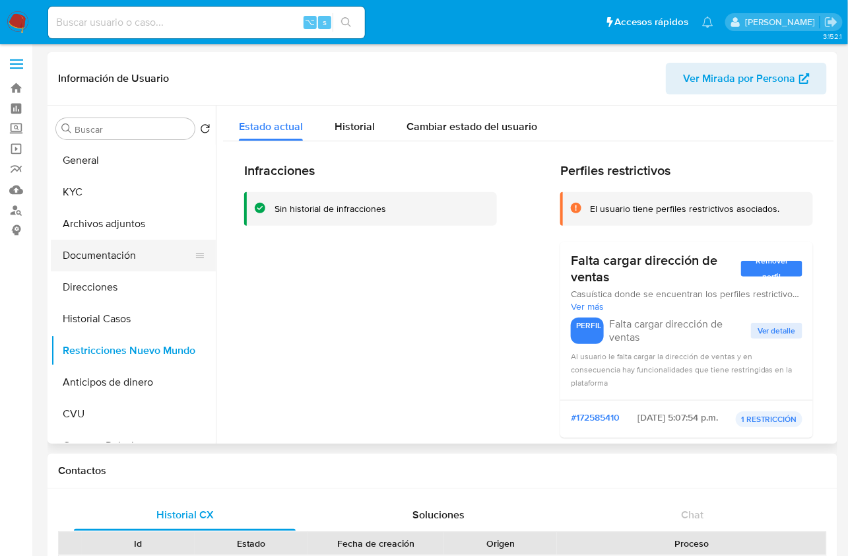
click at [121, 251] on button "Documentación" at bounding box center [128, 256] width 154 height 32
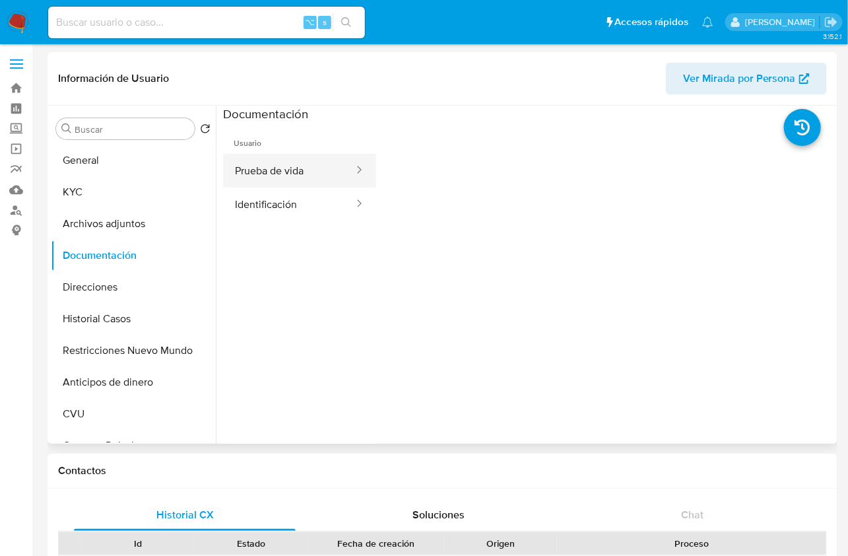
click at [279, 173] on button "Prueba de vida" at bounding box center [289, 171] width 132 height 34
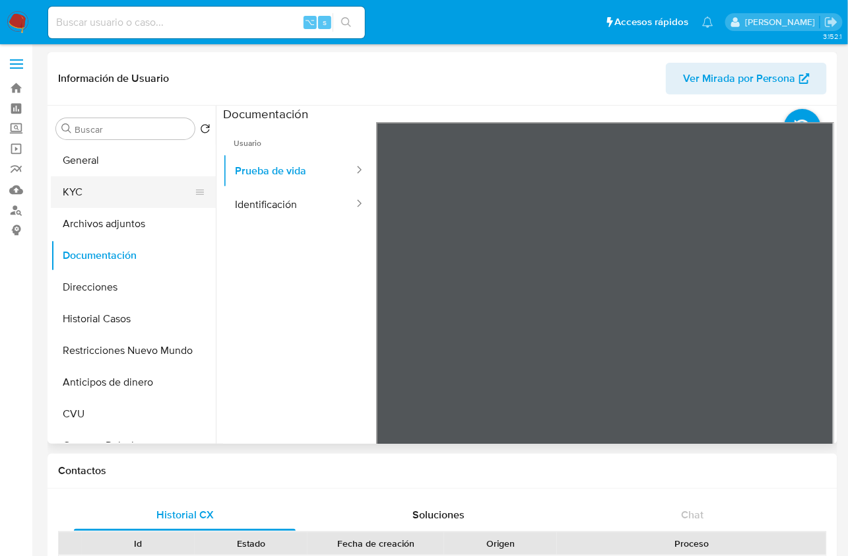
click at [71, 192] on button "KYC" at bounding box center [128, 192] width 154 height 32
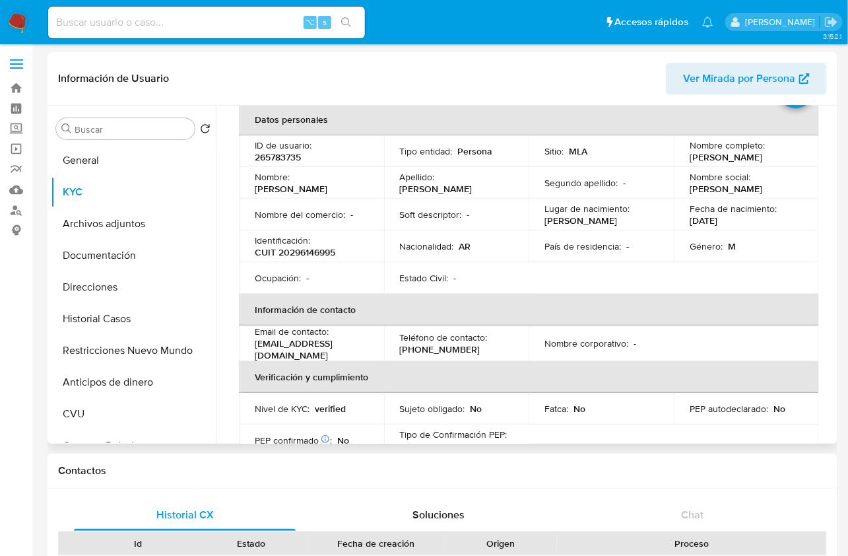
scroll to position [46, 0]
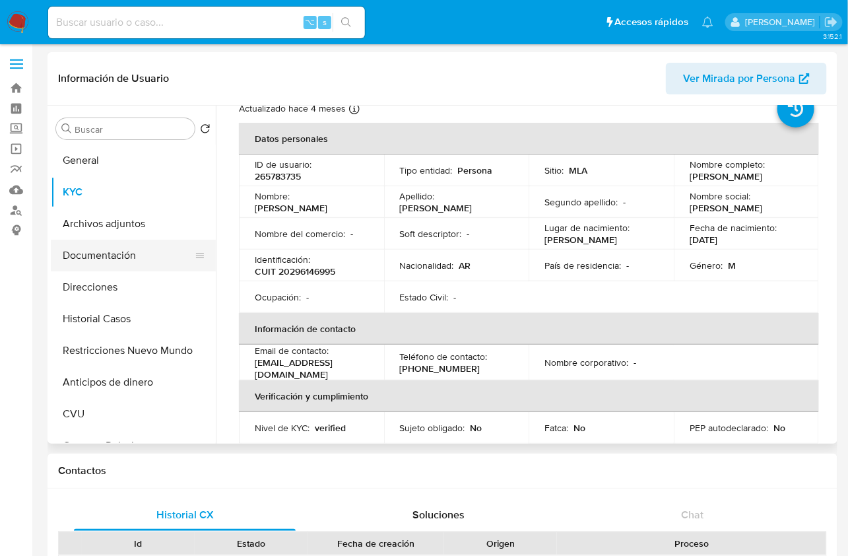
click at [119, 267] on button "Documentación" at bounding box center [128, 256] width 154 height 32
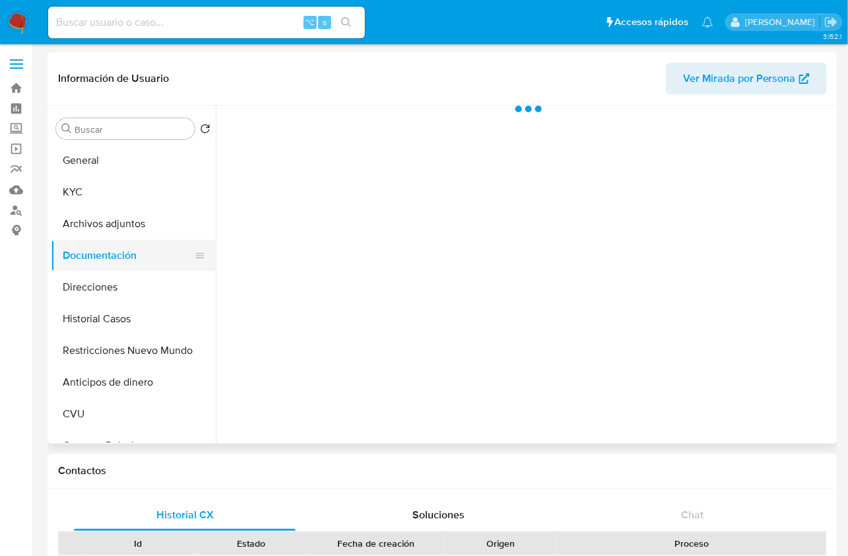
scroll to position [0, 0]
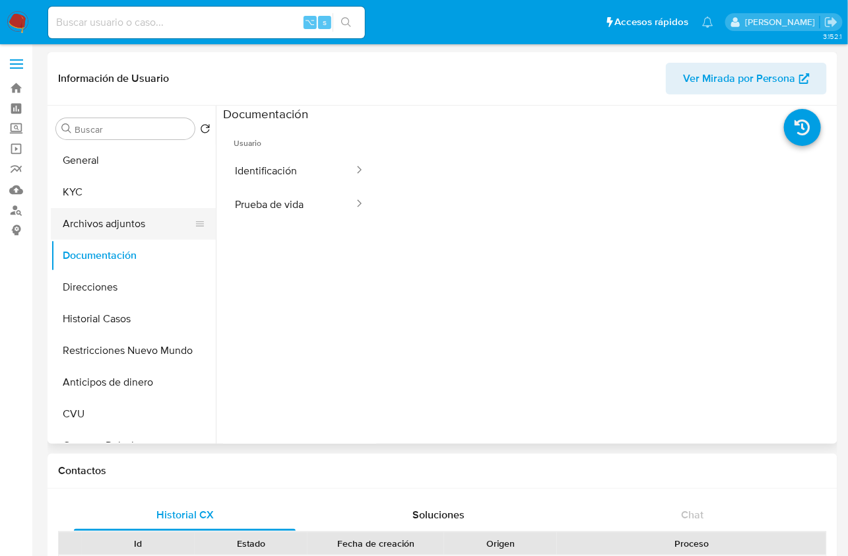
click at [121, 234] on button "Archivos adjuntos" at bounding box center [128, 224] width 154 height 32
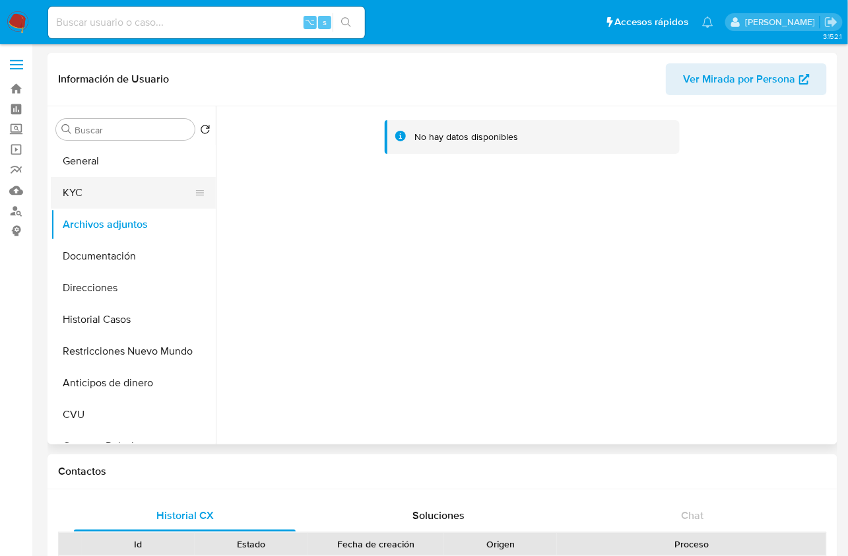
click at [81, 186] on button "KYC" at bounding box center [128, 193] width 154 height 32
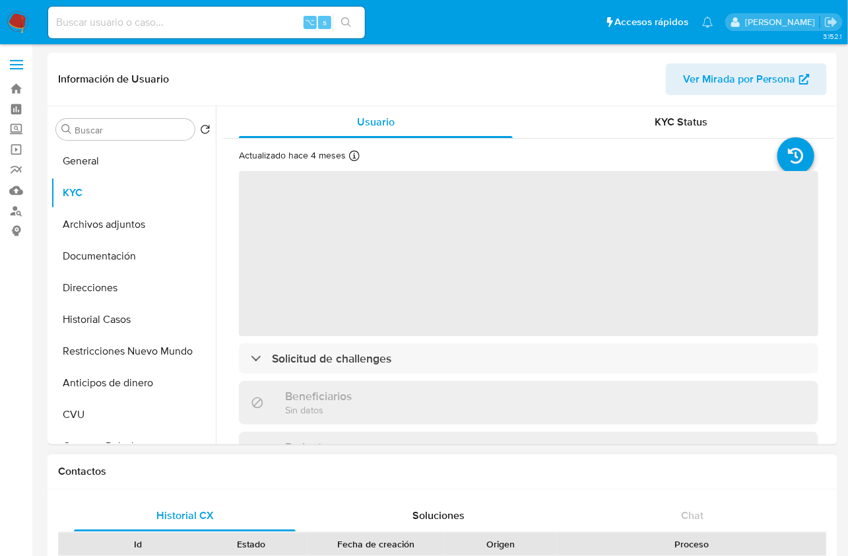
click at [360, 463] on div "Contactos" at bounding box center [443, 471] width 790 height 35
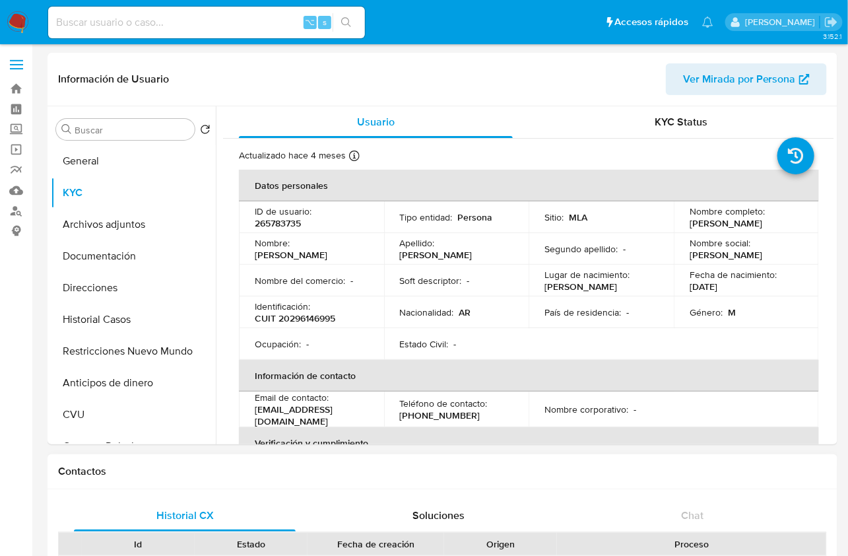
click at [562, 469] on h1 "Contactos" at bounding box center [442, 471] width 769 height 13
drag, startPoint x: 689, startPoint y: 221, endPoint x: 799, endPoint y: 232, distance: 110.8
click at [799, 232] on td "Nombre completo : Horacio Federico Zabala" at bounding box center [746, 217] width 145 height 32
copy p "Horacio Federico Zabala"
click at [421, 107] on div "Usuario" at bounding box center [376, 122] width 274 height 32
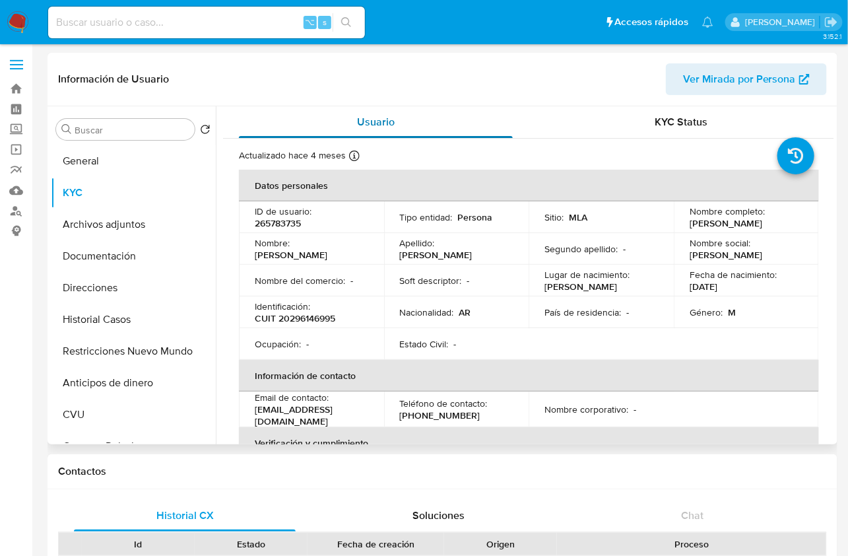
click at [417, 111] on div "Usuario" at bounding box center [376, 122] width 274 height 32
click at [621, 475] on h1 "Contactos" at bounding box center [442, 471] width 769 height 13
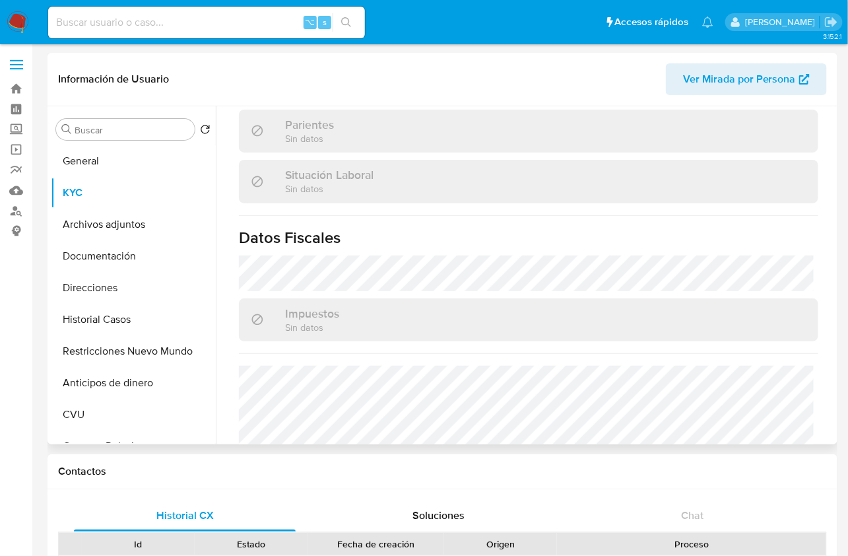
scroll to position [728, 0]
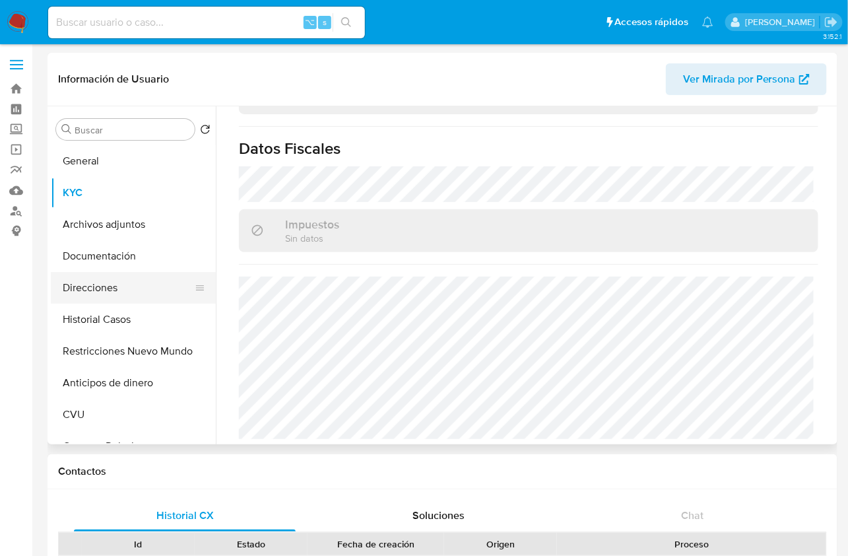
click at [108, 282] on button "Direcciones" at bounding box center [128, 288] width 154 height 32
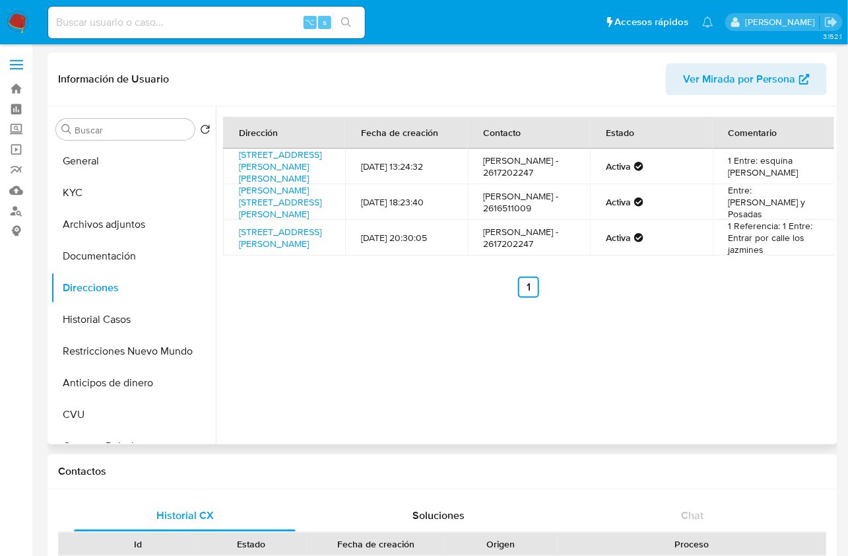
click at [525, 220] on td "Federico zabala - 2616511009" at bounding box center [529, 202] width 122 height 36
click at [271, 171] on link "Calle Velez Sarsfield 814, Dorrego, Mendoza, 5519, Argentina 814" at bounding box center [280, 166] width 83 height 37
click at [269, 221] on link "Bernardo Ortiz 905, Godoy Cruz, Mendoza, 5501, Argentina 905" at bounding box center [280, 202] width 83 height 37
click at [296, 250] on link "Los Lirios 1073, Godoy Cruz, Mendoza, 5501, Argentina 1073" at bounding box center [280, 237] width 83 height 25
click at [114, 202] on button "KYC" at bounding box center [128, 193] width 154 height 32
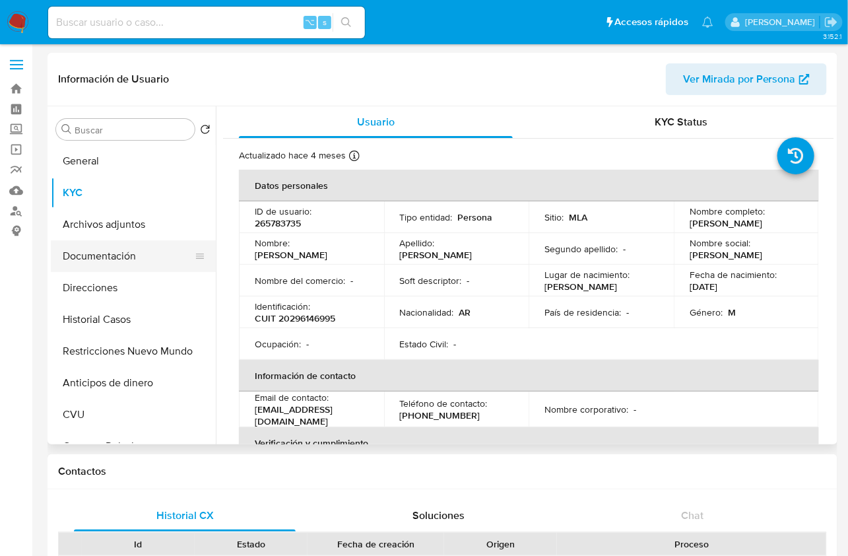
click at [138, 256] on button "Documentación" at bounding box center [128, 256] width 154 height 32
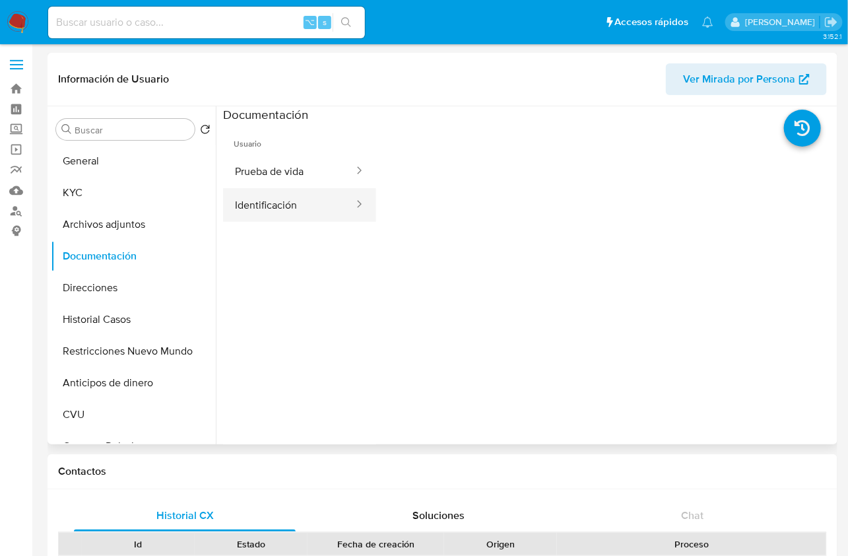
click at [298, 213] on button "Identificación" at bounding box center [289, 205] width 132 height 34
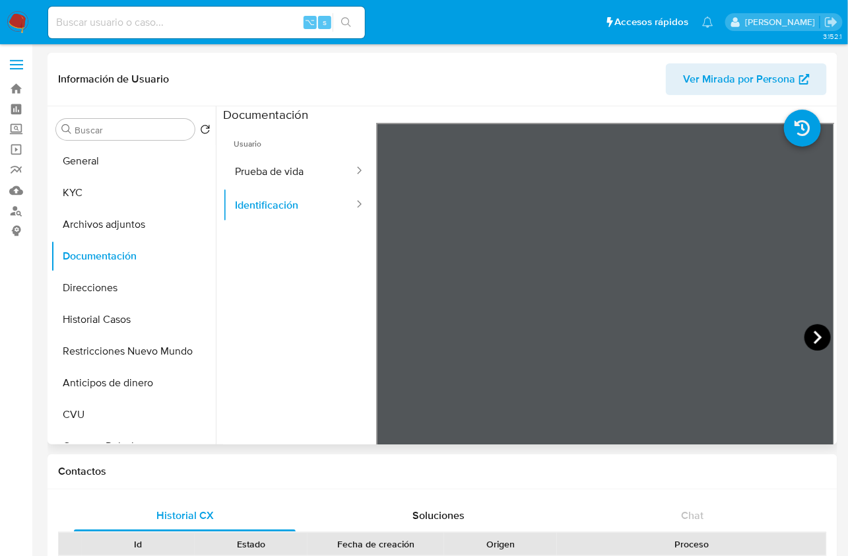
click at [809, 338] on icon at bounding box center [818, 337] width 26 height 26
click at [400, 344] on icon at bounding box center [393, 337] width 26 height 26
click at [87, 189] on button "KYC" at bounding box center [128, 193] width 154 height 32
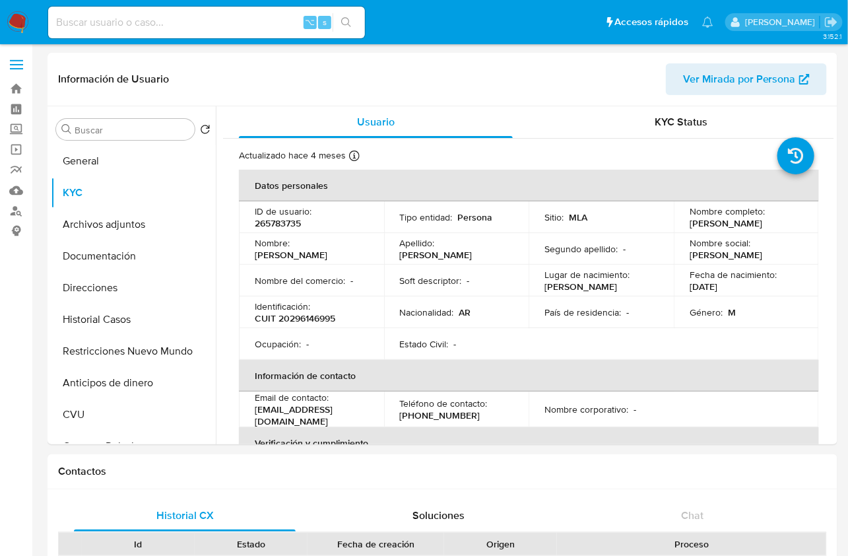
click at [463, 312] on p "AR" at bounding box center [465, 312] width 12 height 12
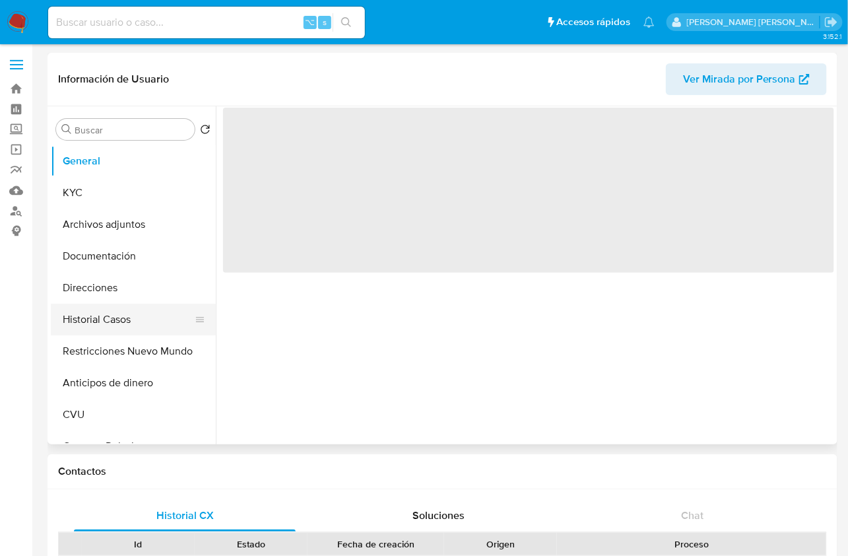
click at [110, 322] on button "Historial Casos" at bounding box center [128, 320] width 154 height 32
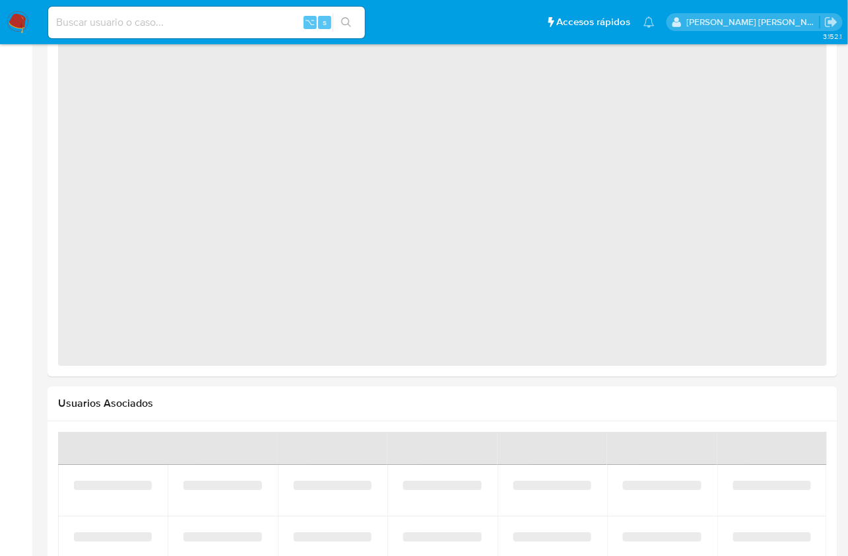
select select "10"
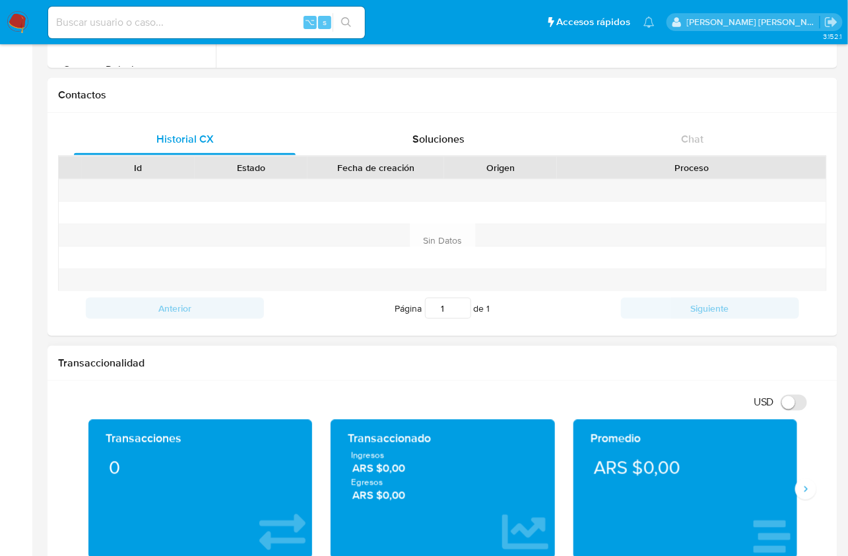
scroll to position [378, 0]
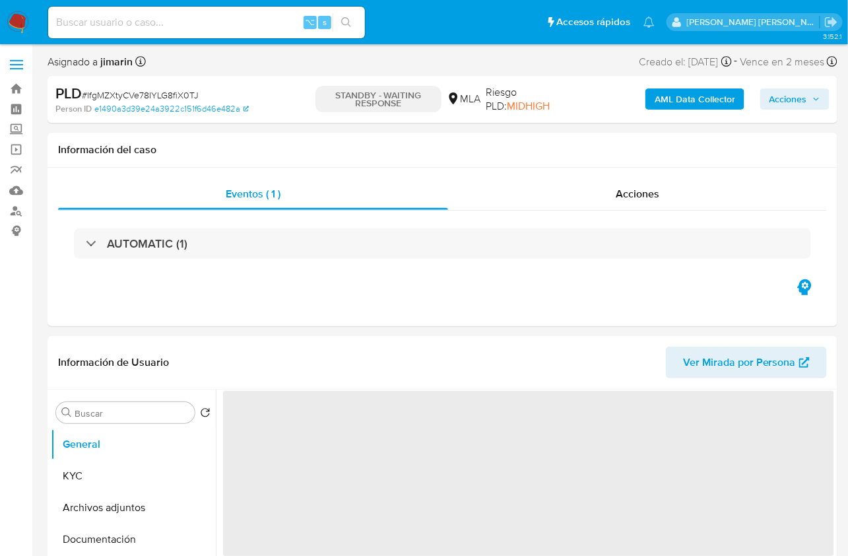
select select "10"
